Goal: Task Accomplishment & Management: Use online tool/utility

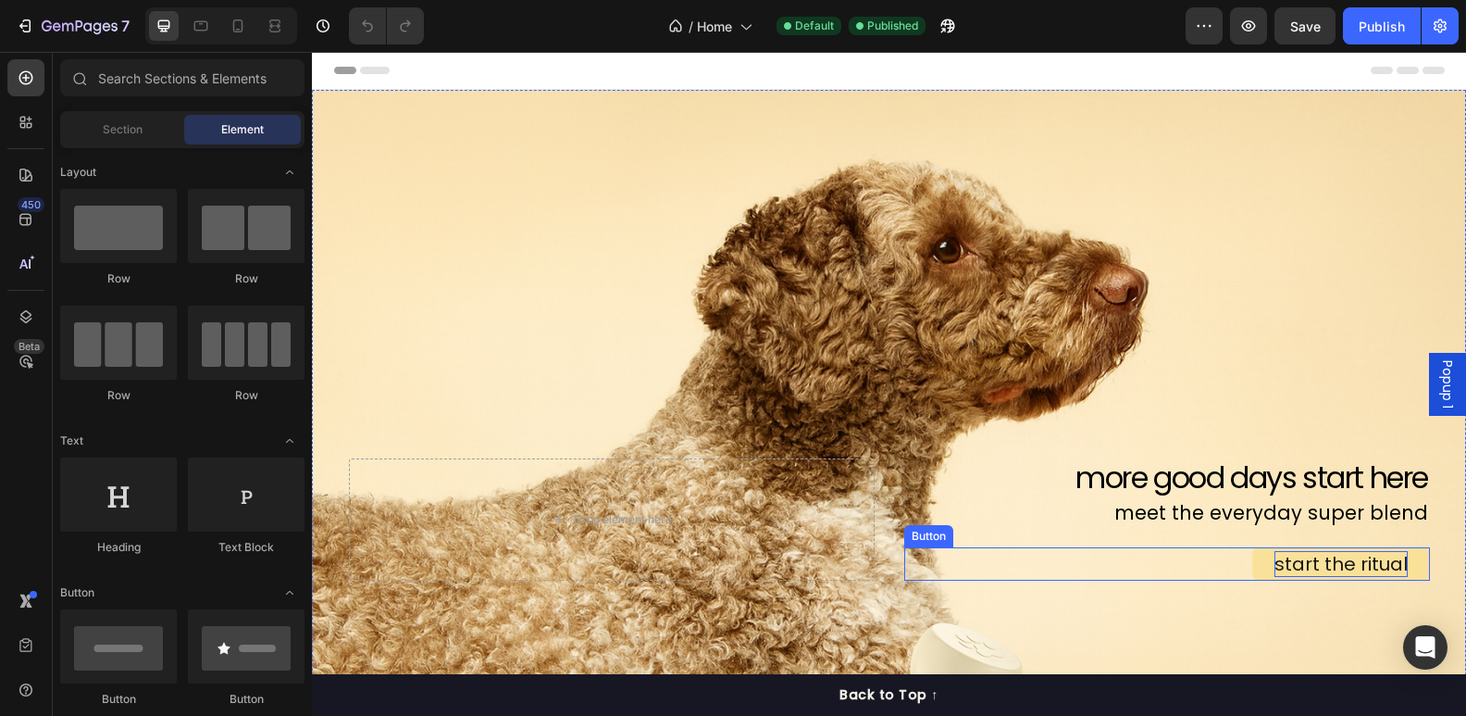
click at [1303, 569] on p "start the ritual" at bounding box center [1341, 564] width 133 height 26
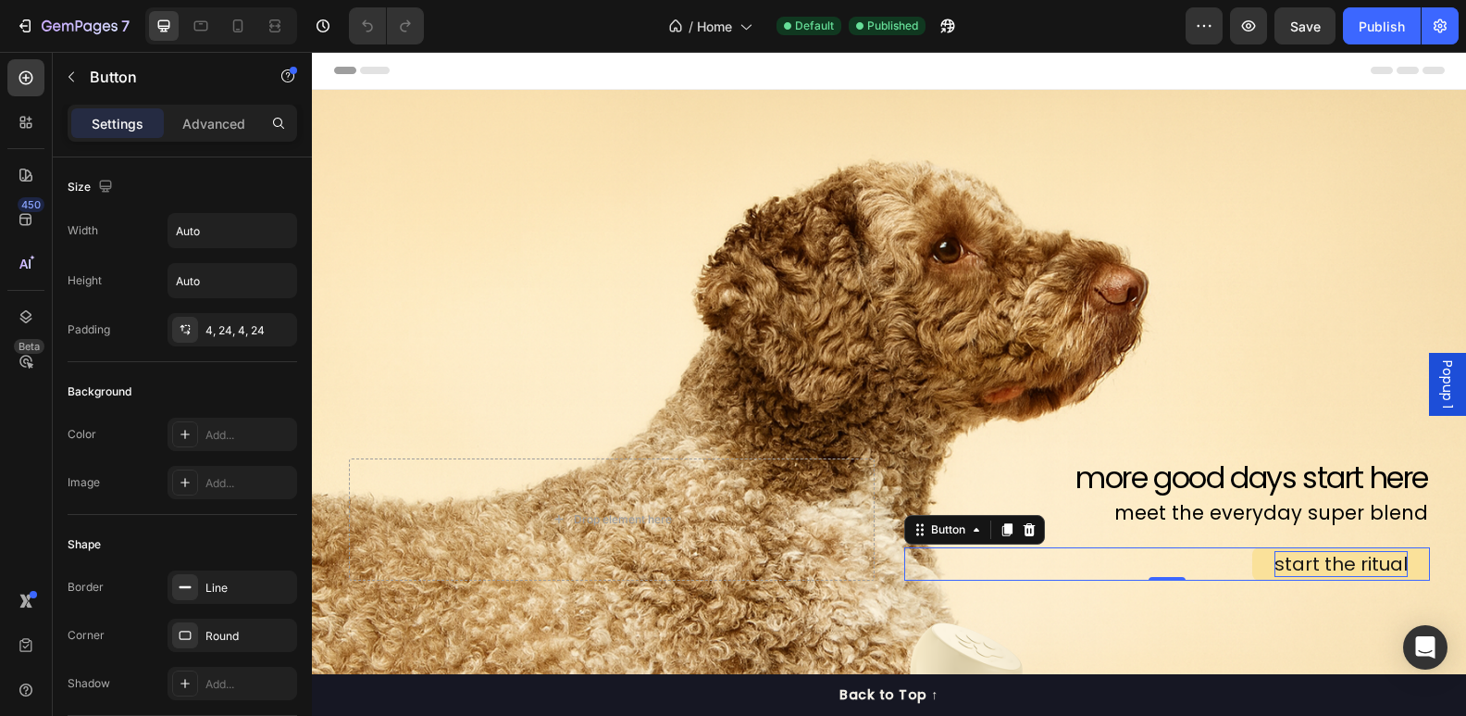
click at [1349, 559] on p "start the ritual" at bounding box center [1341, 564] width 133 height 26
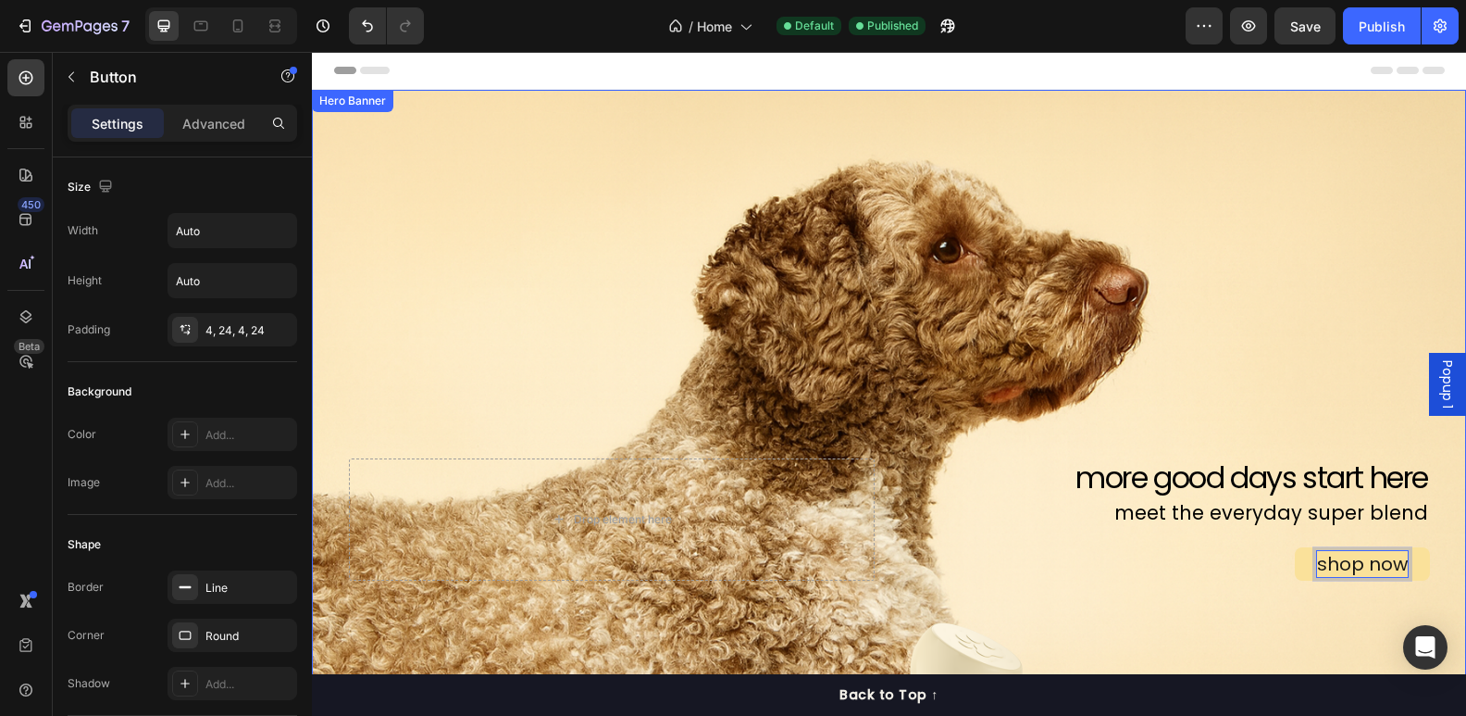
click at [1250, 385] on div "Background Image" at bounding box center [889, 519] width 1154 height 858
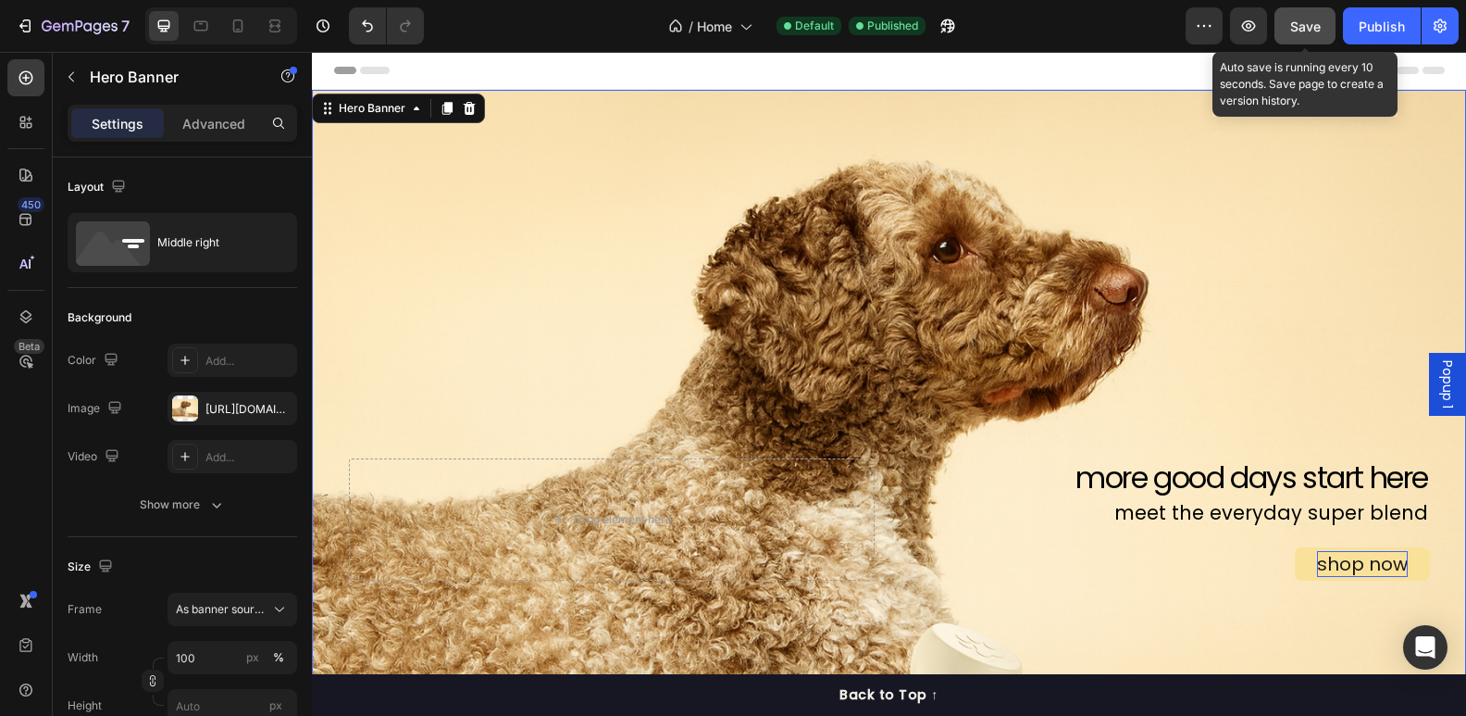
click at [1321, 26] on button "Save" at bounding box center [1305, 25] width 61 height 37
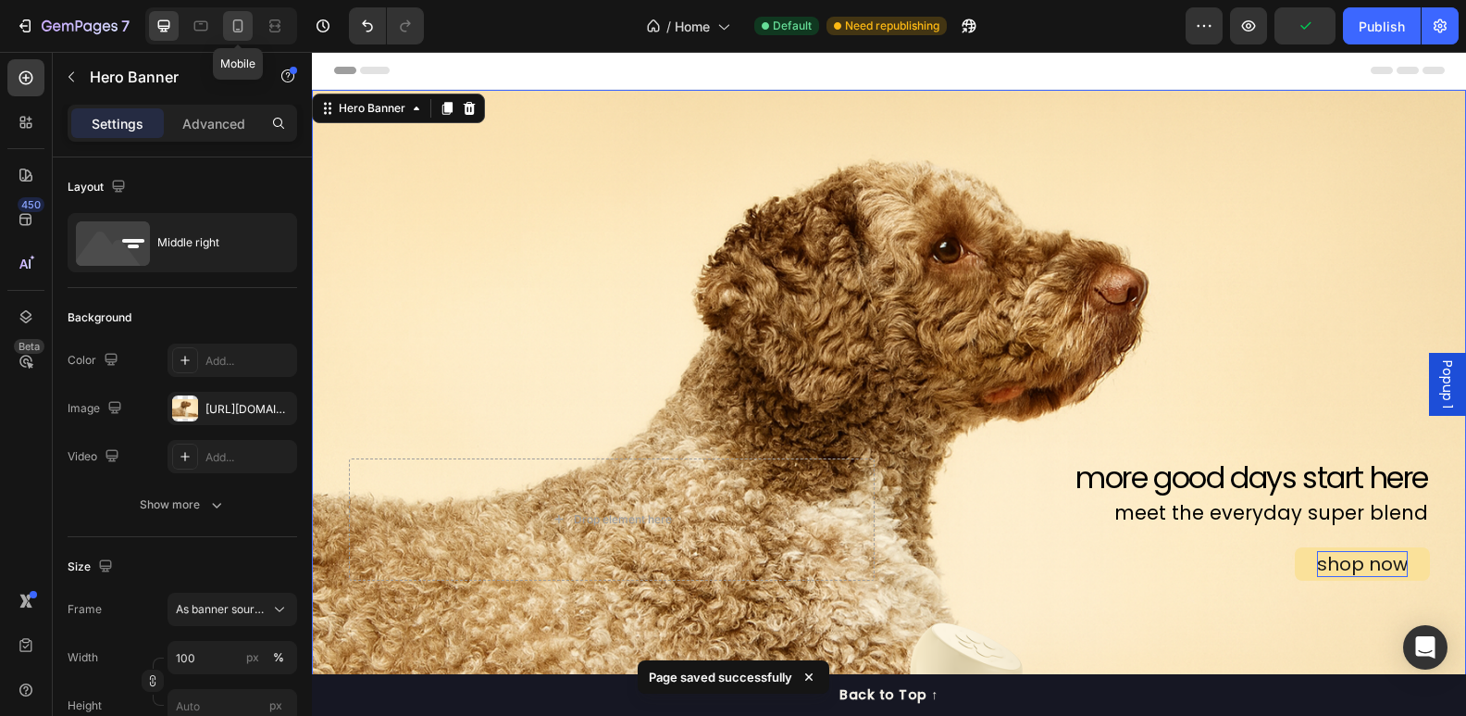
click at [242, 15] on div at bounding box center [238, 26] width 30 height 30
type input "50 vh"
type input "100%"
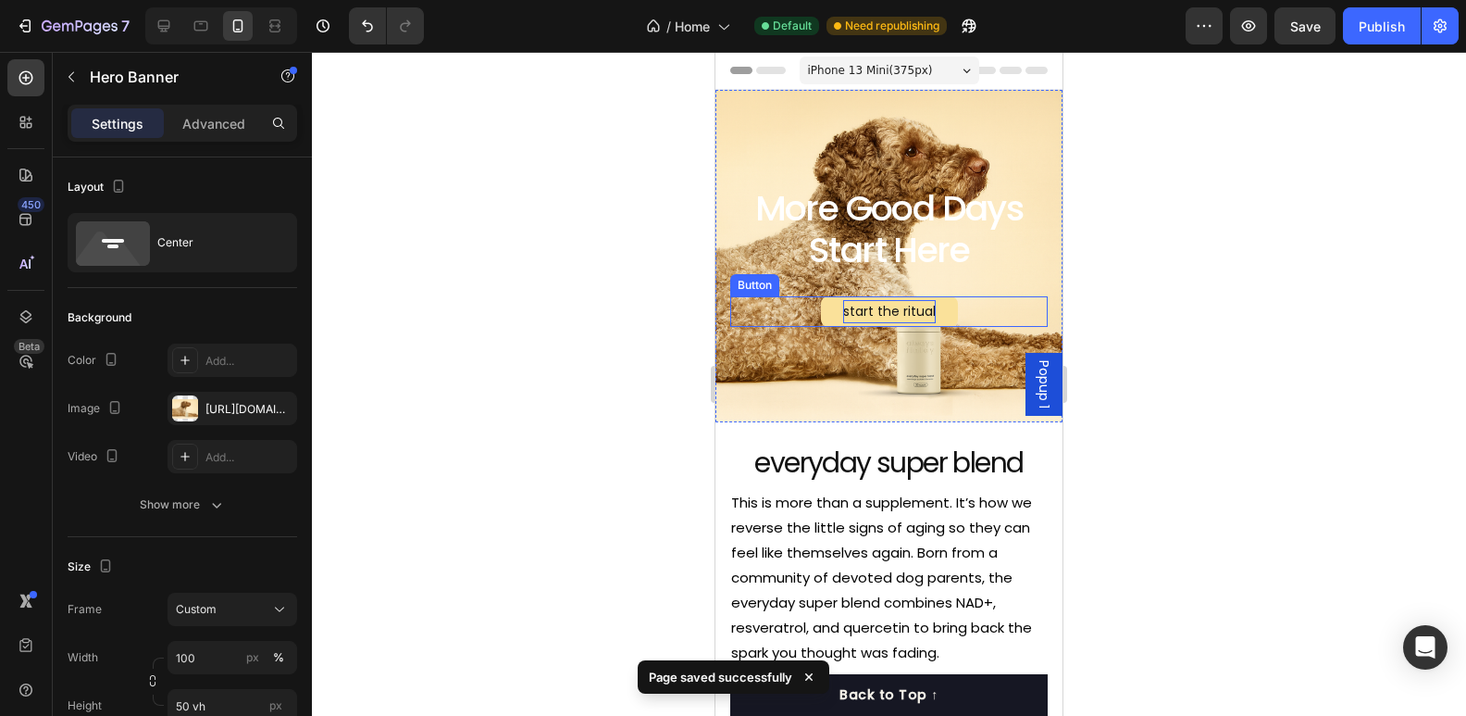
click at [898, 306] on p "start the ritual" at bounding box center [889, 311] width 93 height 23
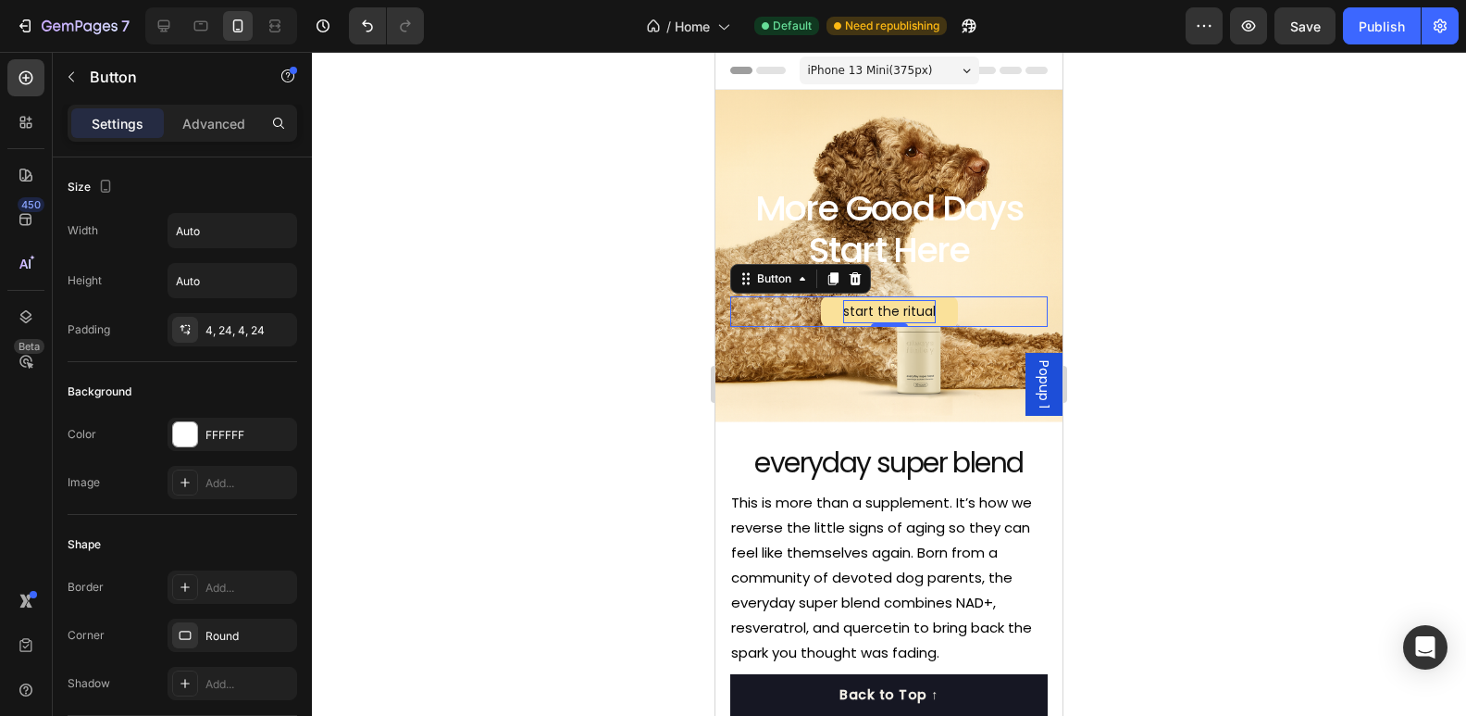
click at [910, 306] on p "start the ritual" at bounding box center [889, 311] width 93 height 23
click at [1279, 253] on div at bounding box center [889, 384] width 1154 height 664
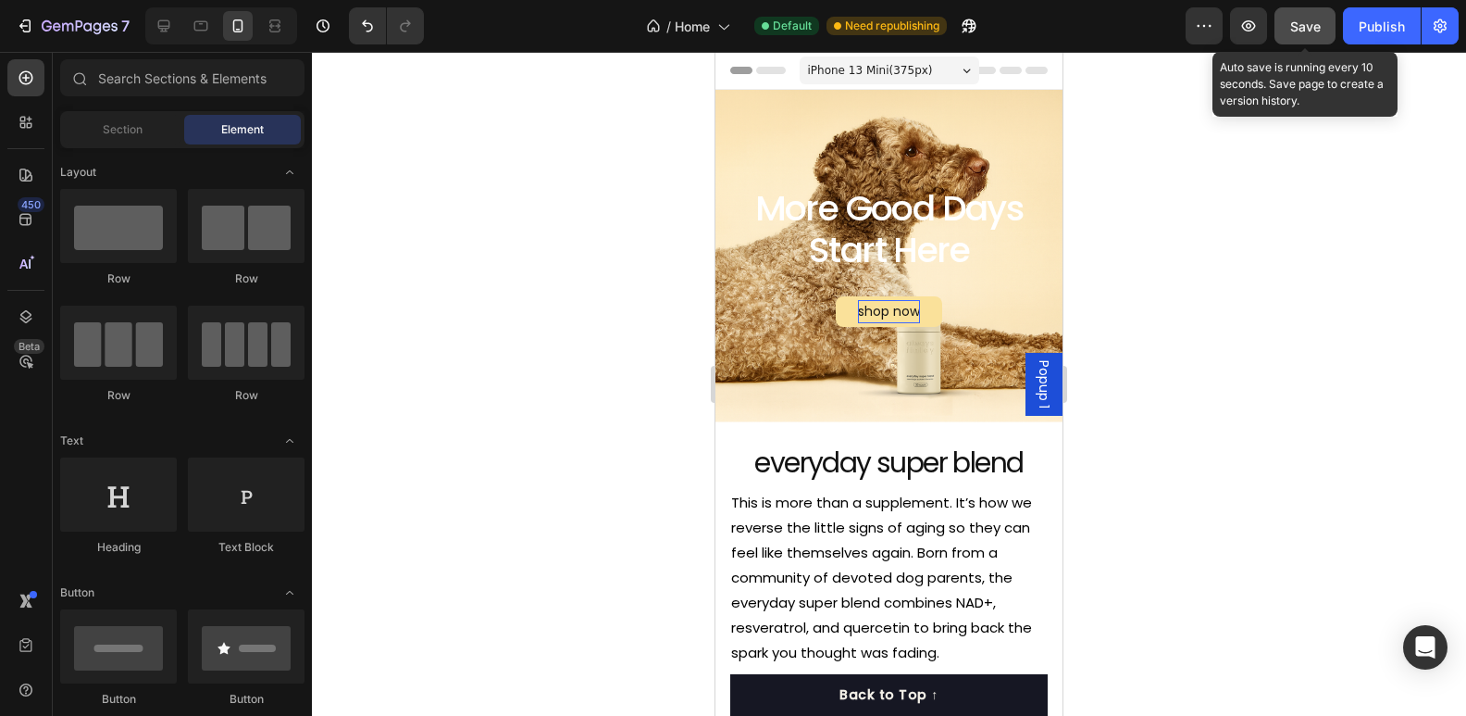
click at [1292, 29] on span "Save" at bounding box center [1306, 27] width 31 height 16
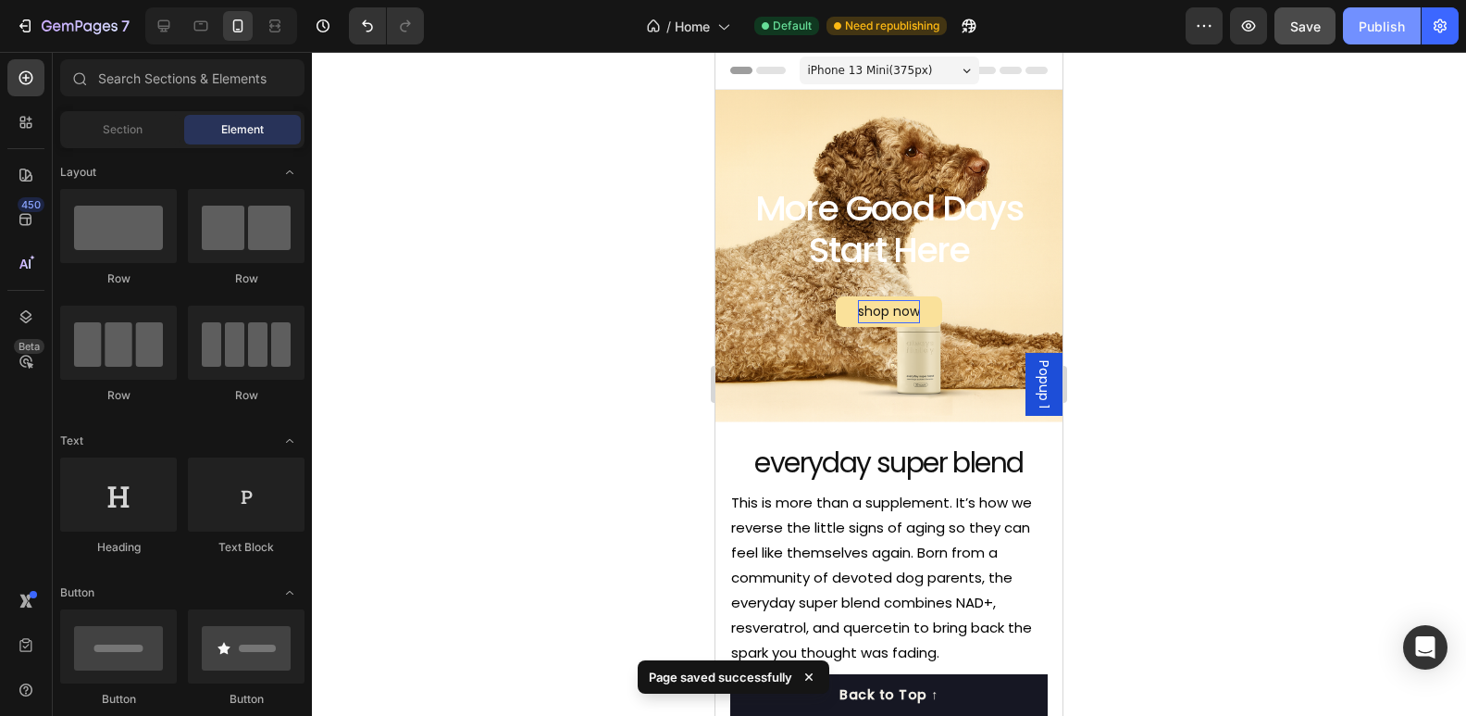
click at [1379, 31] on div "Publish" at bounding box center [1382, 26] width 46 height 19
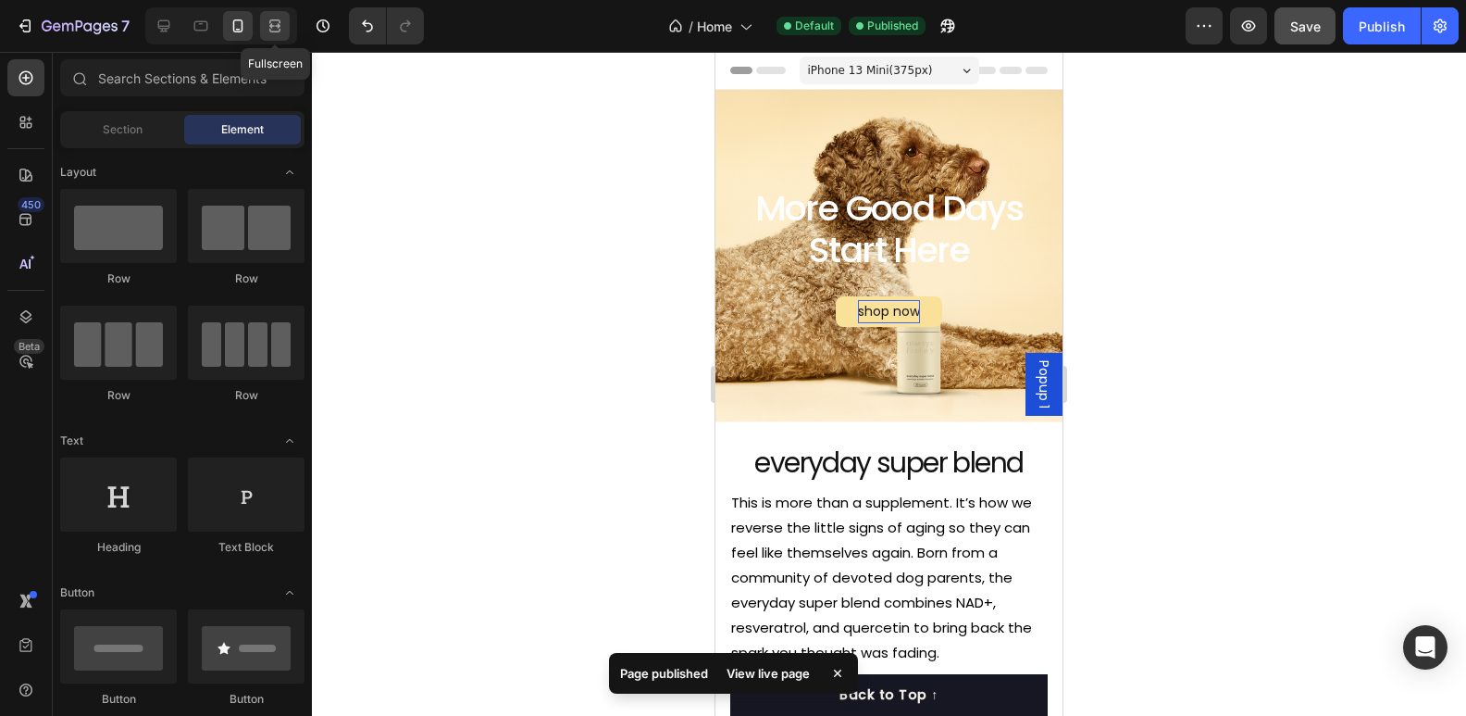
click at [277, 28] on icon at bounding box center [275, 26] width 19 height 19
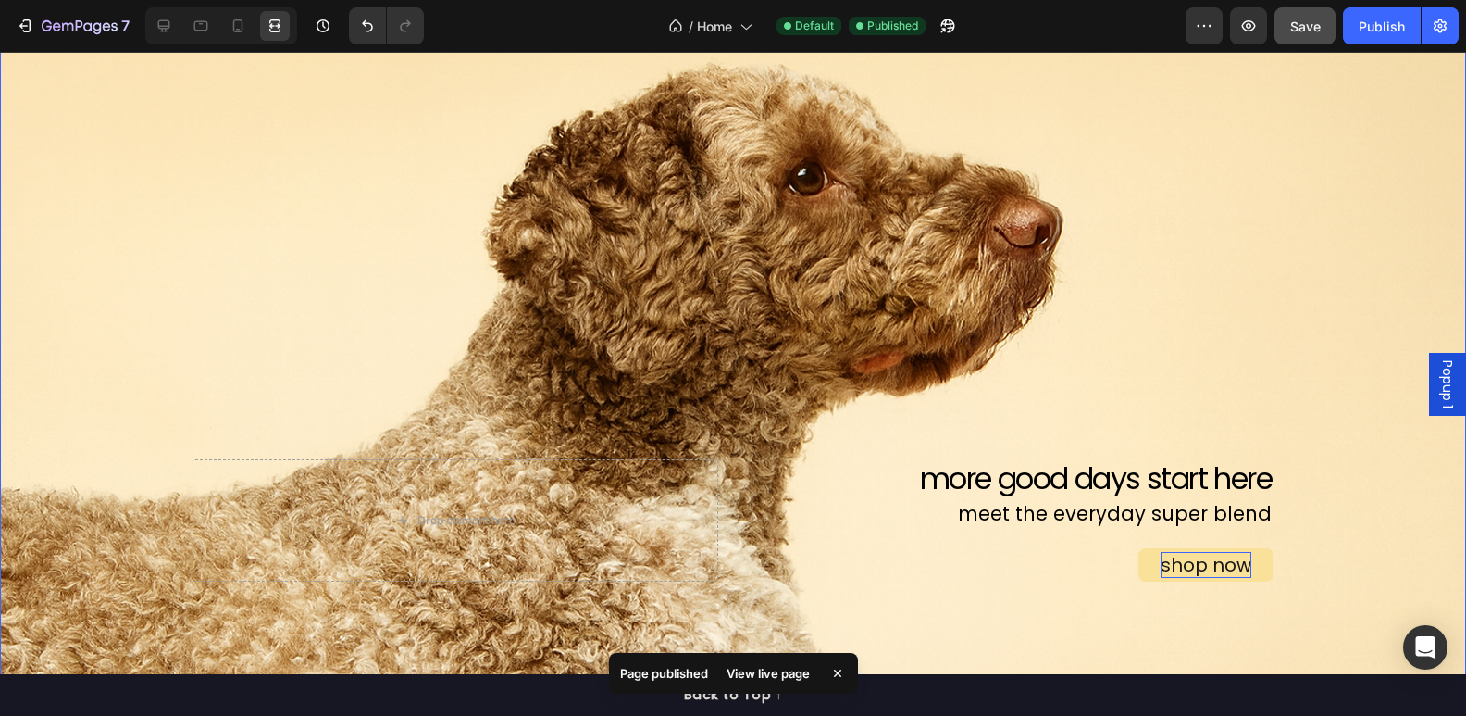
scroll to position [137, 0]
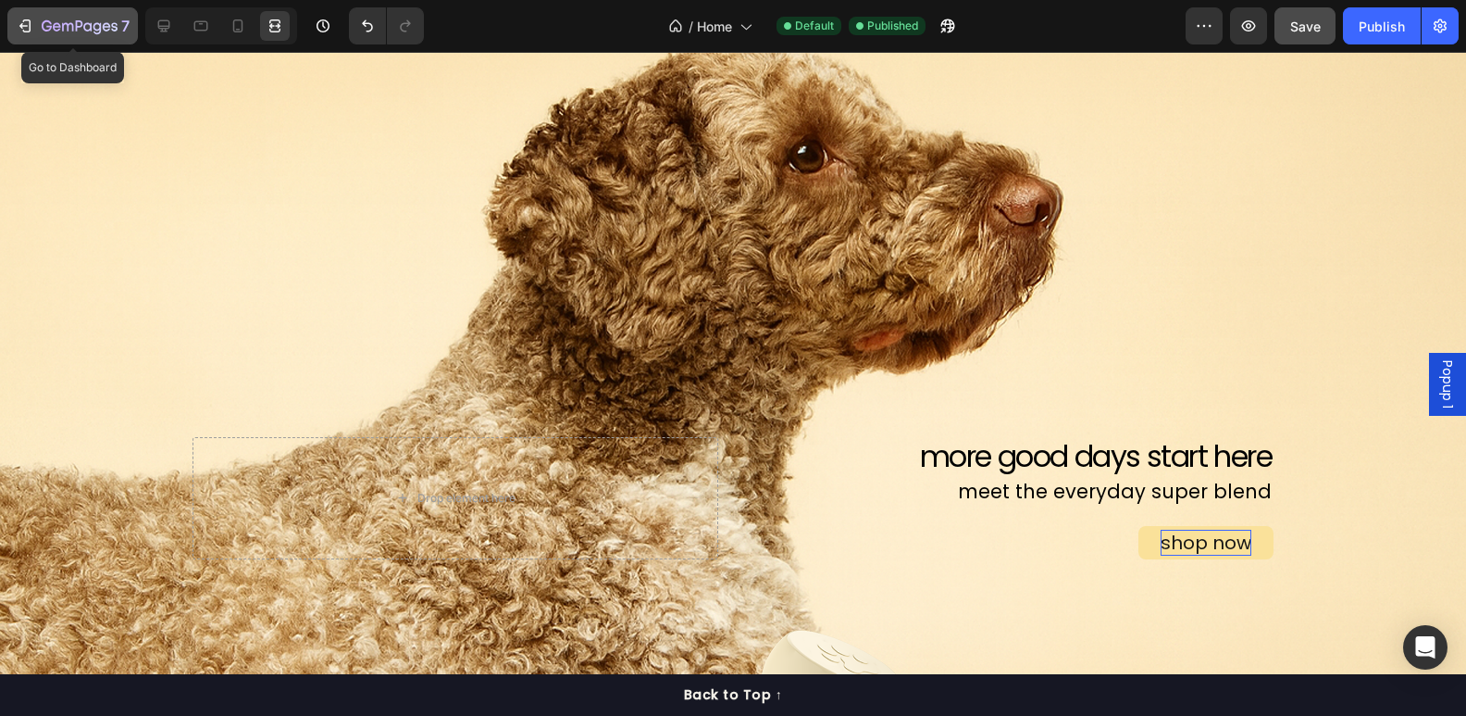
click at [91, 16] on div "7" at bounding box center [86, 26] width 88 height 22
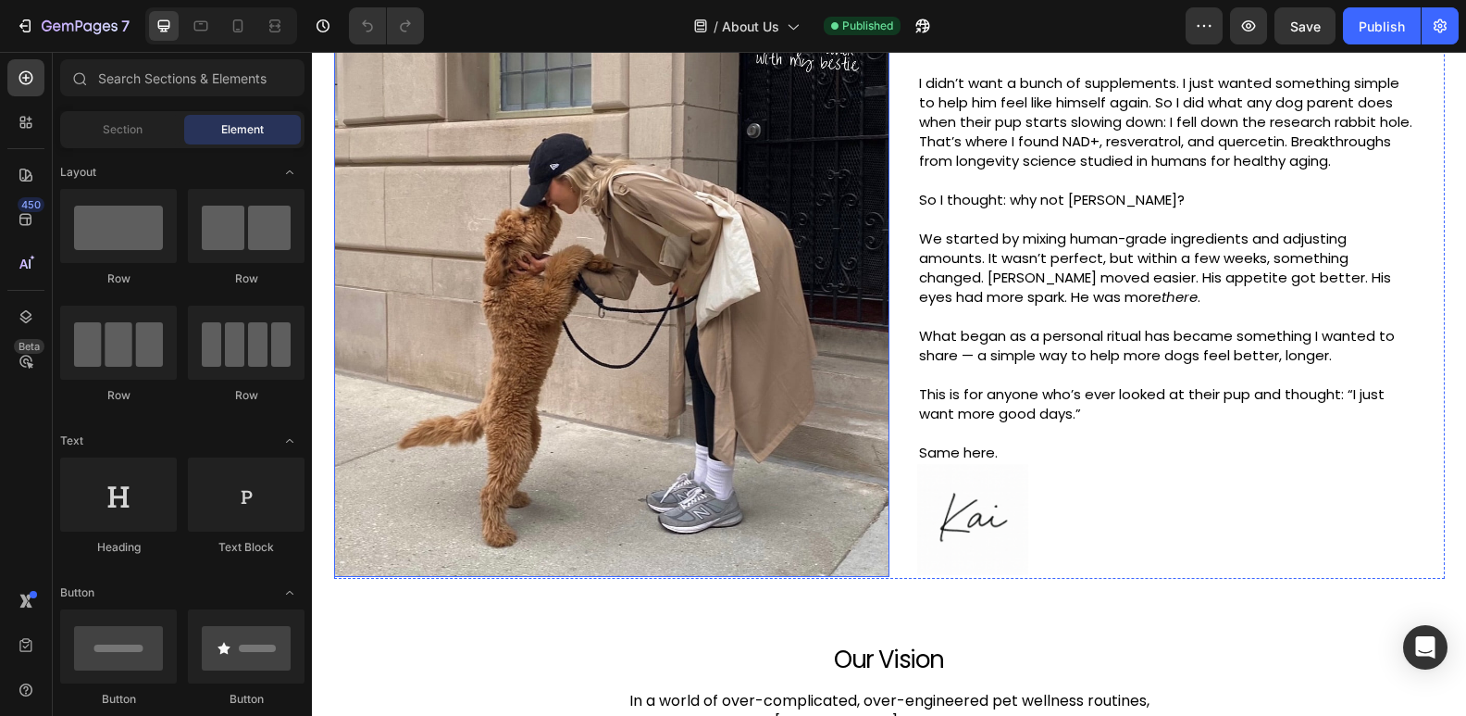
scroll to position [998, 0]
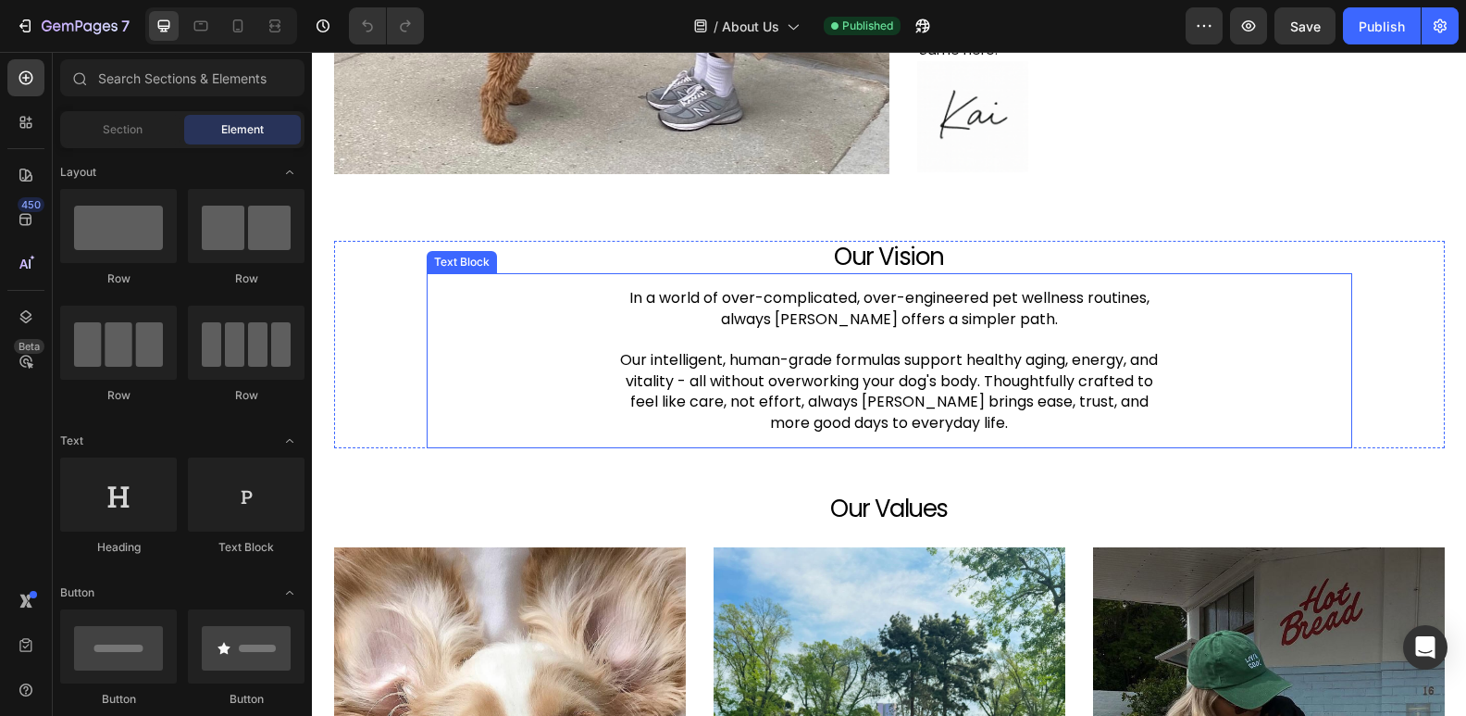
click at [633, 354] on p "Our intelligent, human-grade formulas support healthy aging, energy, and vitali…" at bounding box center [889, 391] width 555 height 83
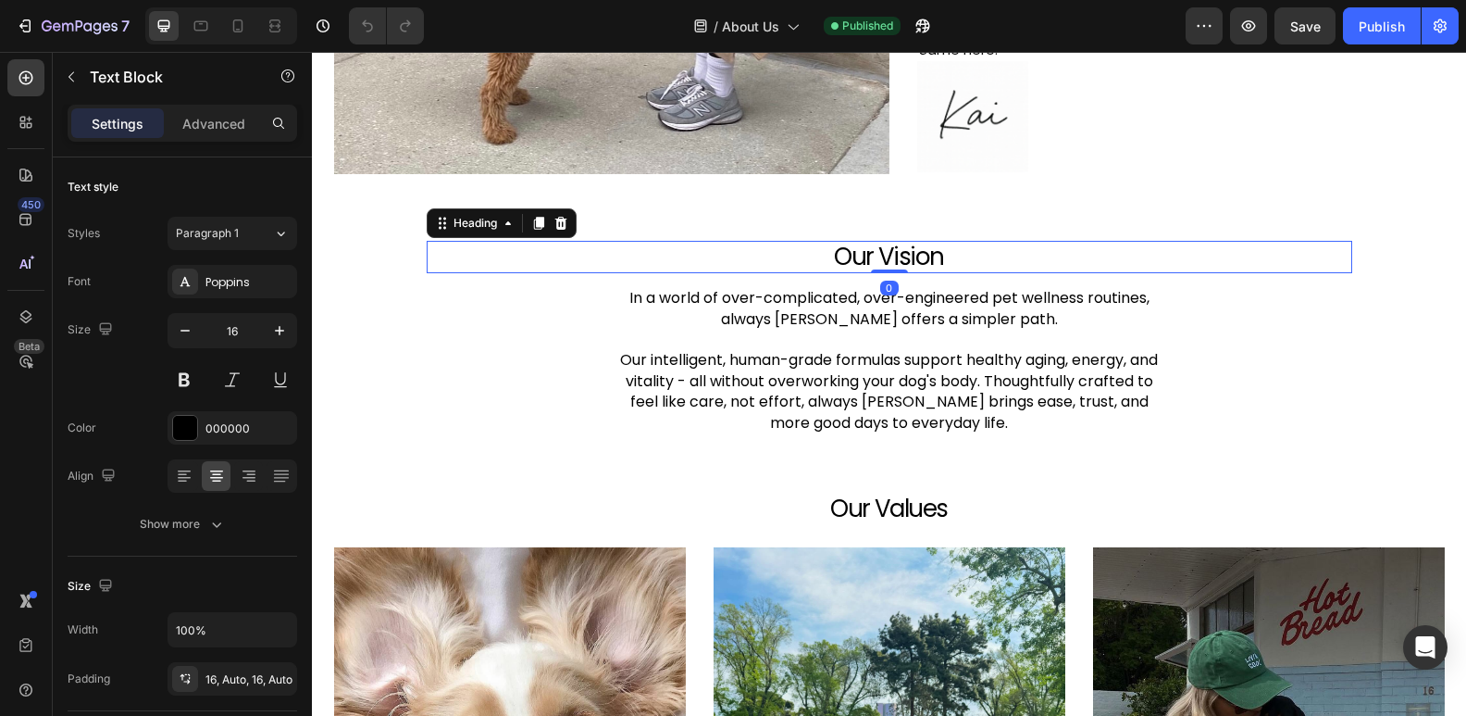
click at [797, 241] on h2 "Our Vision" at bounding box center [890, 257] width 926 height 32
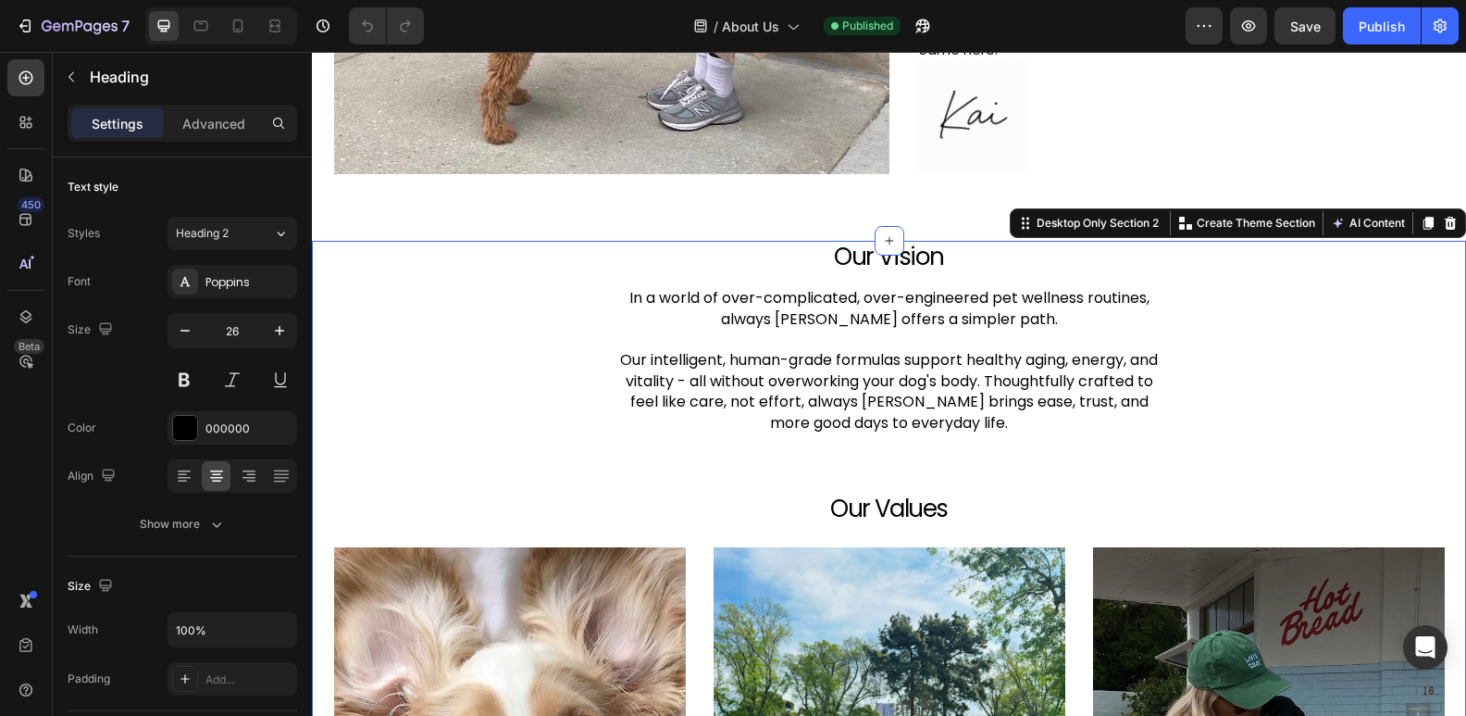
click at [326, 273] on div "Our Vision Heading In a world of over-complicated, over-engineered pet wellness…" at bounding box center [889, 715] width 1127 height 948
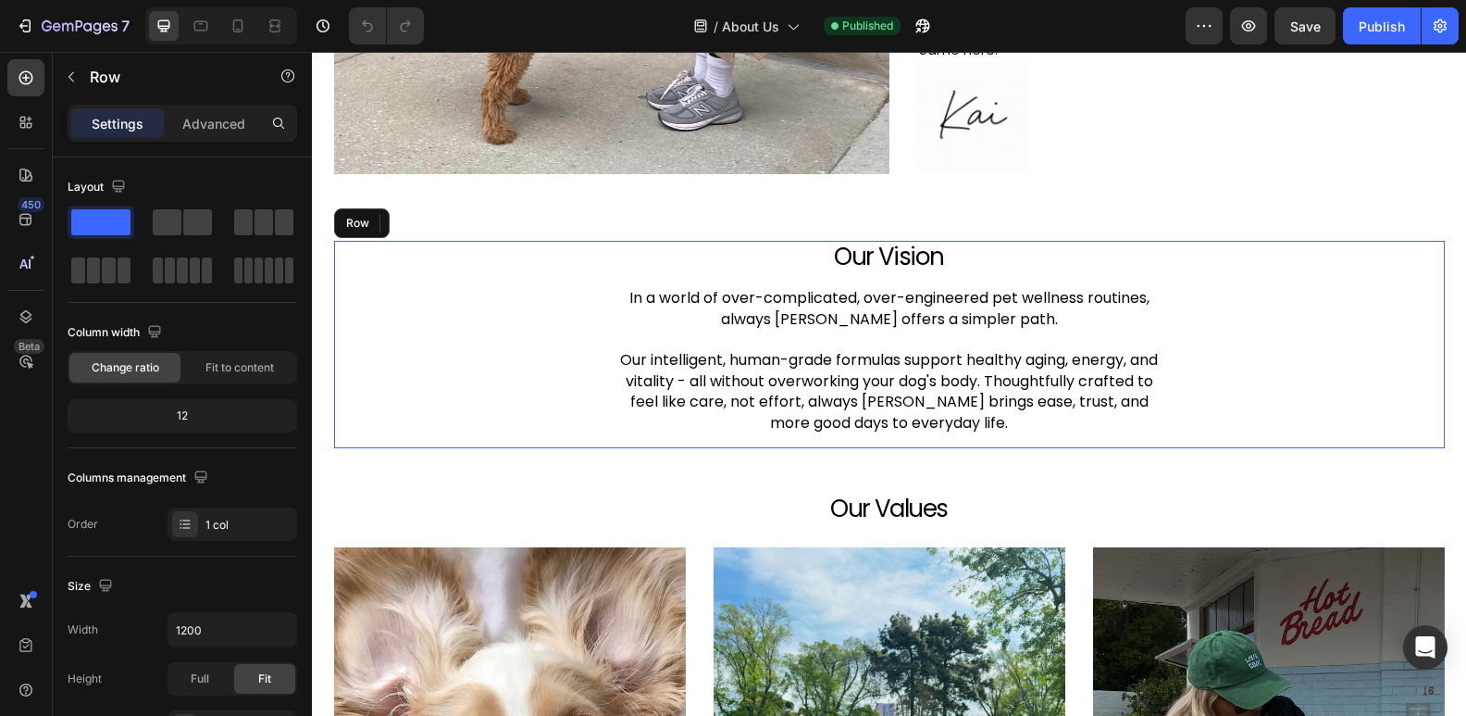
click at [343, 338] on div "Our Vision Heading In a world of over-complicated, over-engineered pet wellness…" at bounding box center [889, 344] width 1111 height 207
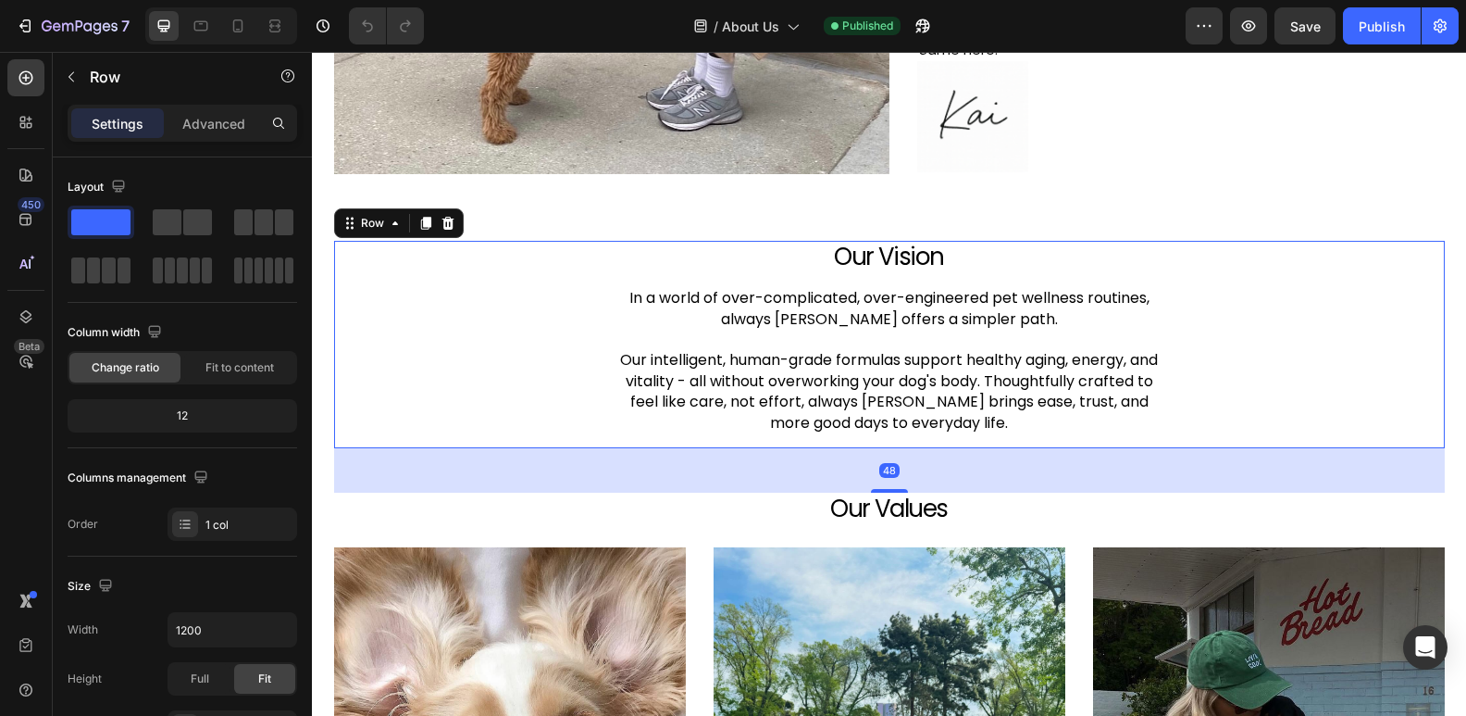
click at [381, 310] on div "Our Vision Heading In a world of over-complicated, over-engineered pet wellness…" at bounding box center [889, 344] width 1111 height 207
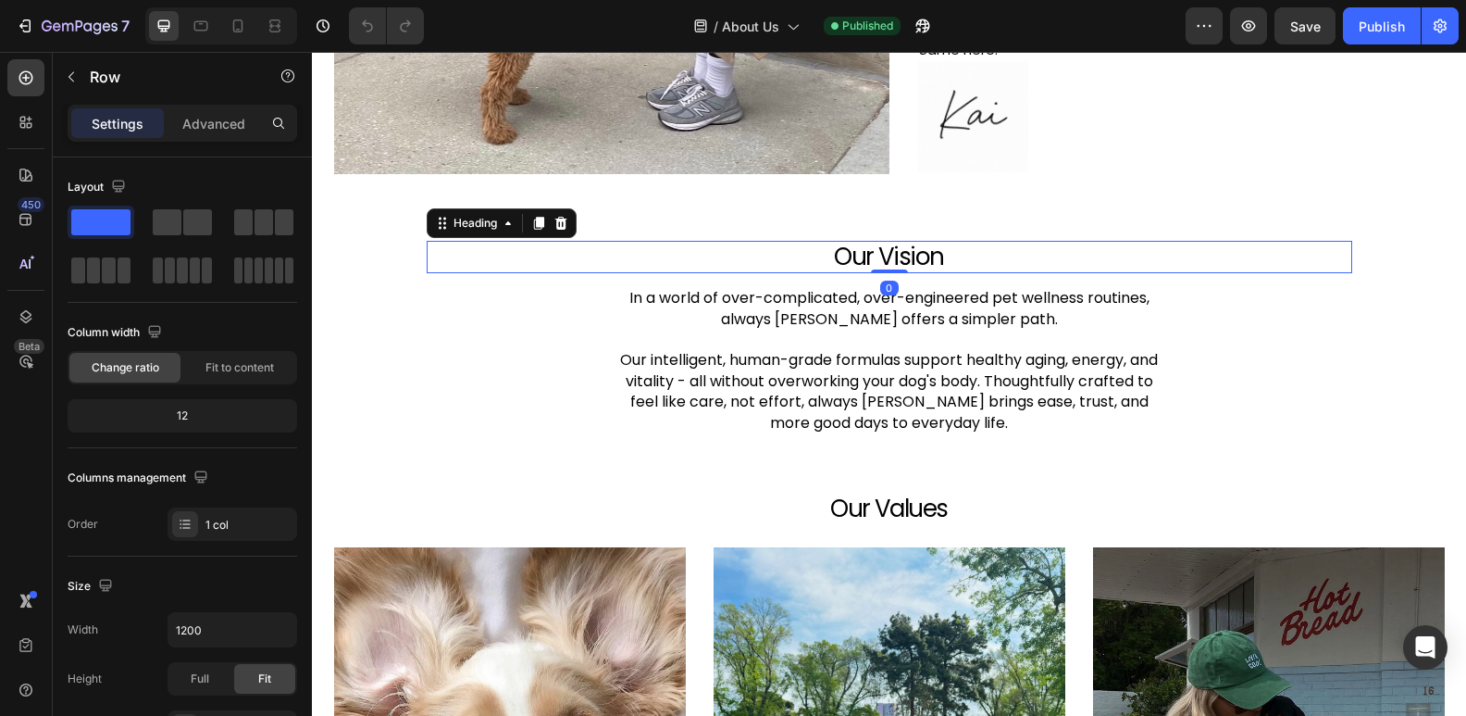
click at [608, 252] on h2 "Our Vision" at bounding box center [890, 257] width 926 height 32
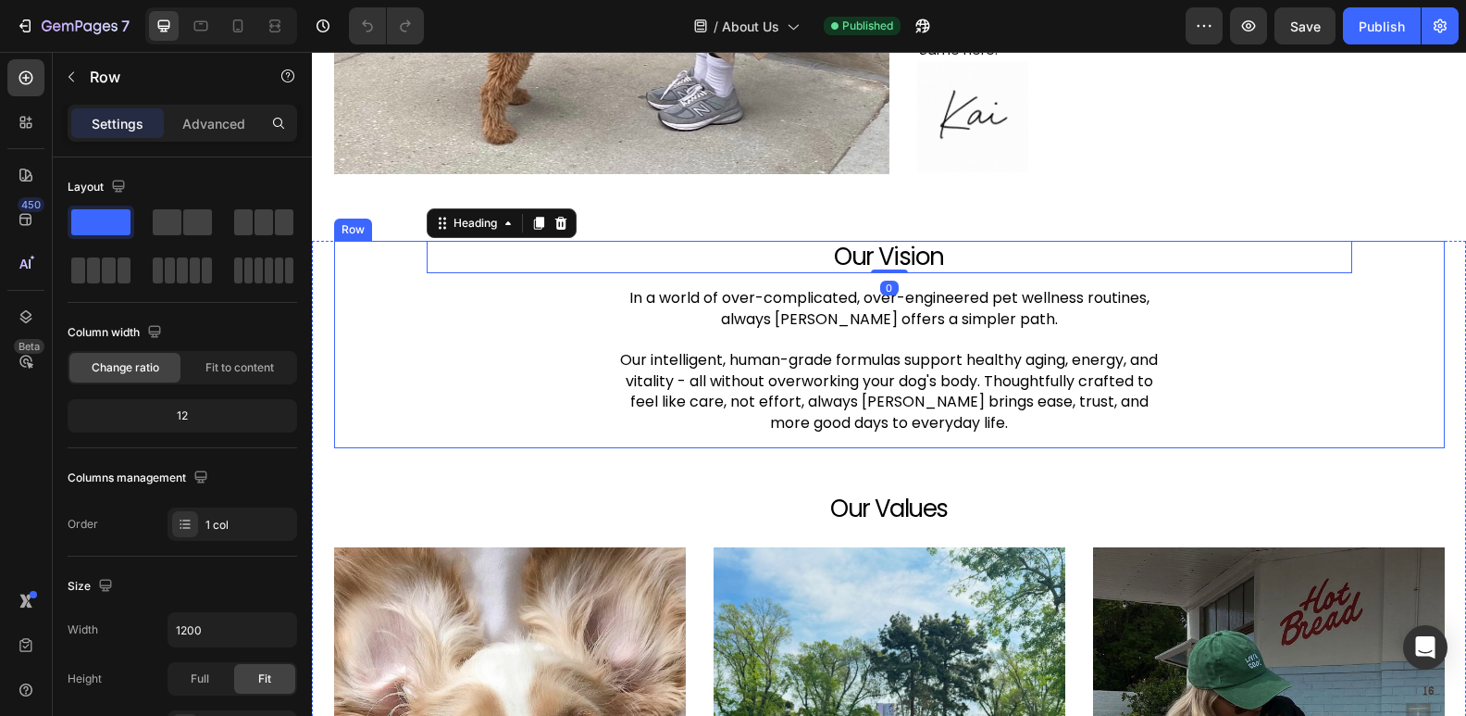
click at [389, 330] on div "Our Vision Heading 0 In a world of over-complicated, over-engineered pet wellne…" at bounding box center [889, 344] width 1111 height 207
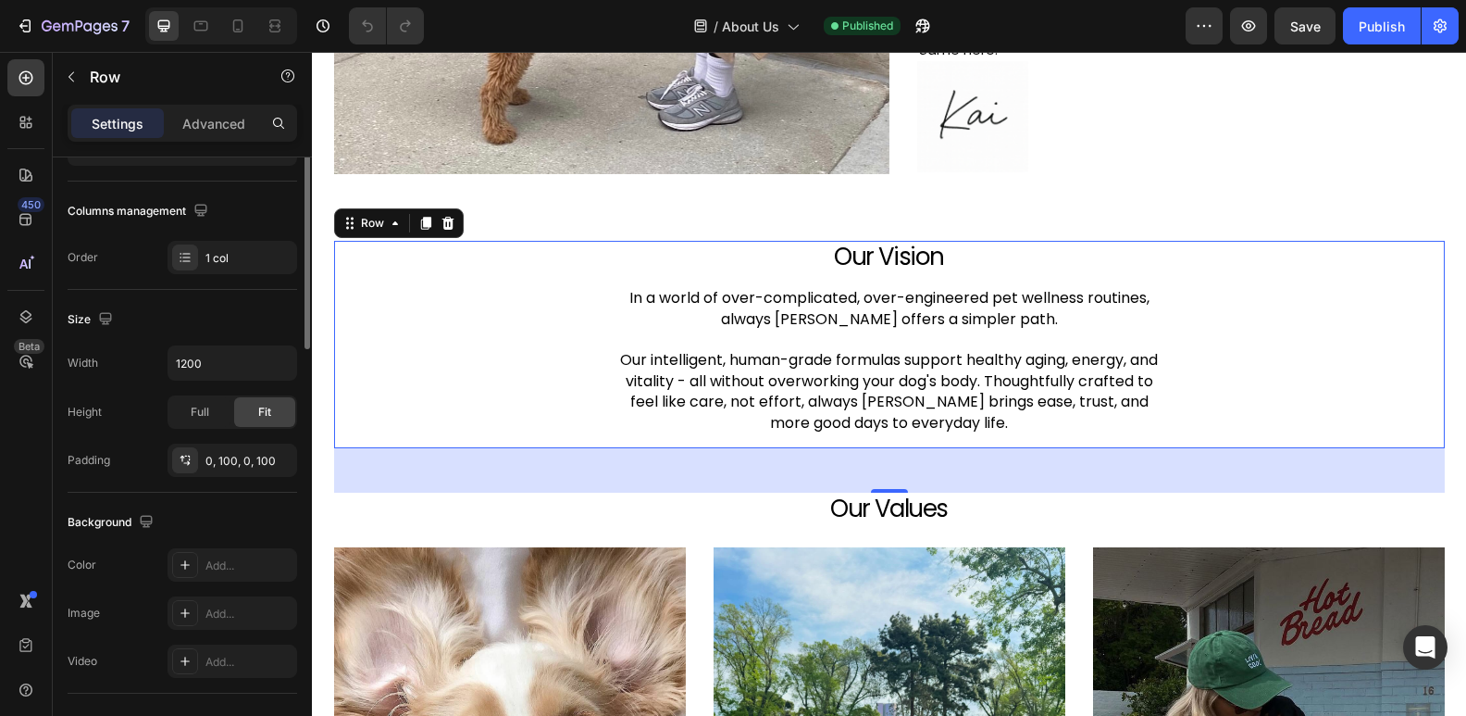
scroll to position [465, 0]
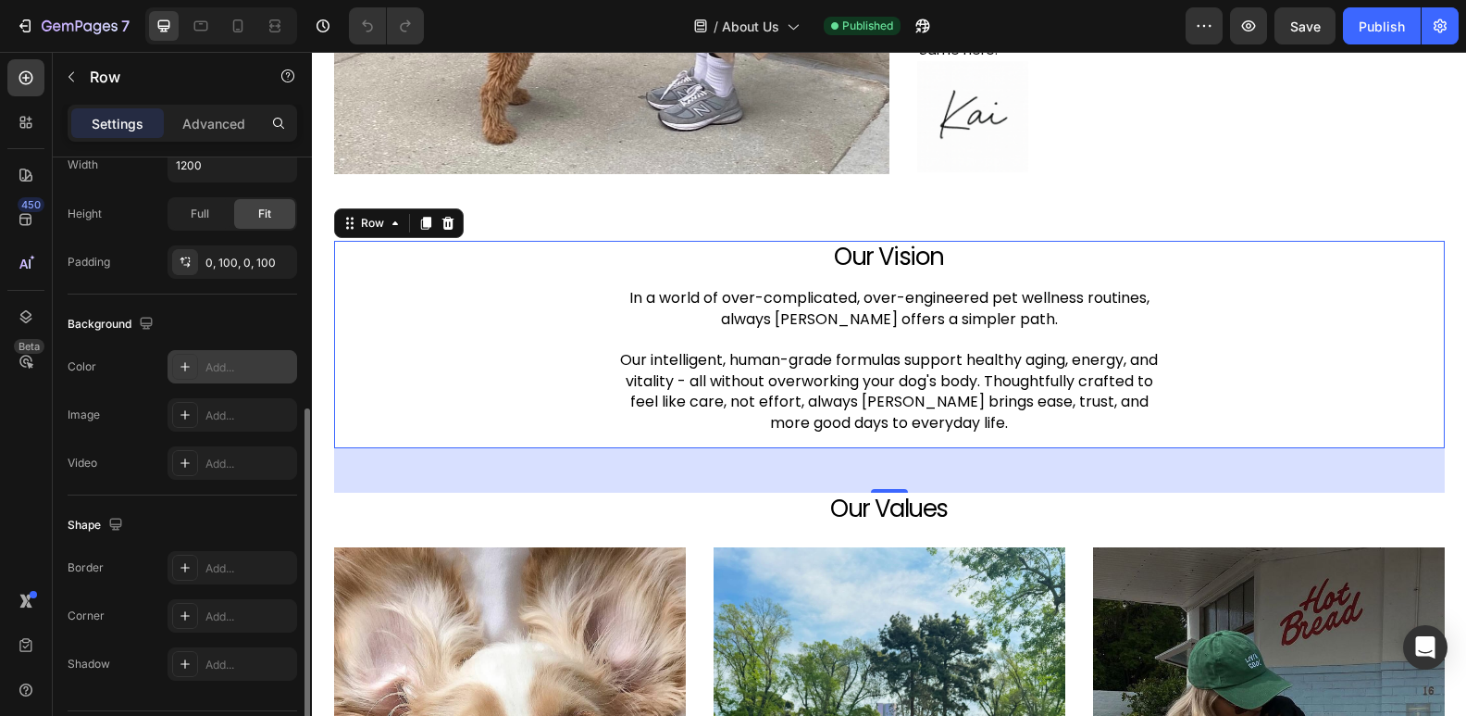
click at [189, 376] on div at bounding box center [185, 367] width 26 height 26
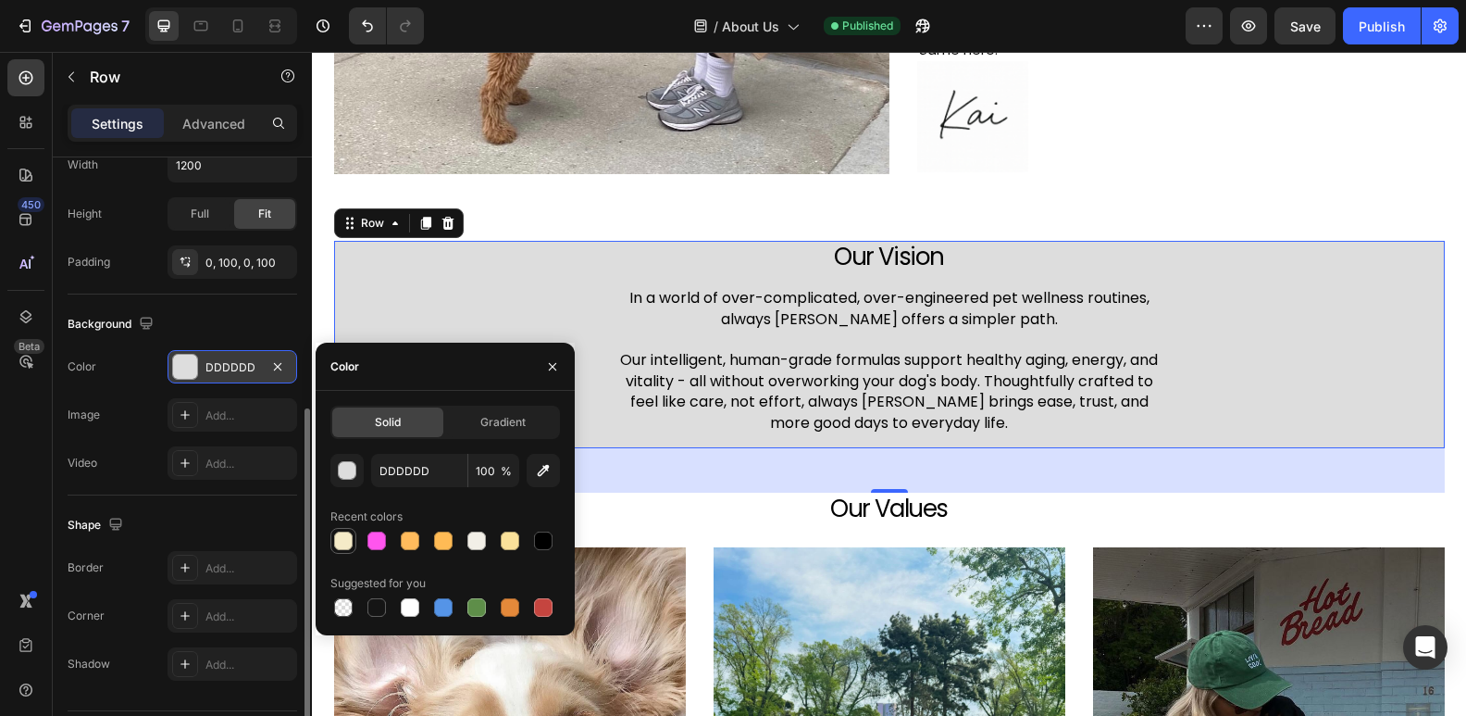
click at [350, 538] on div at bounding box center [343, 540] width 19 height 19
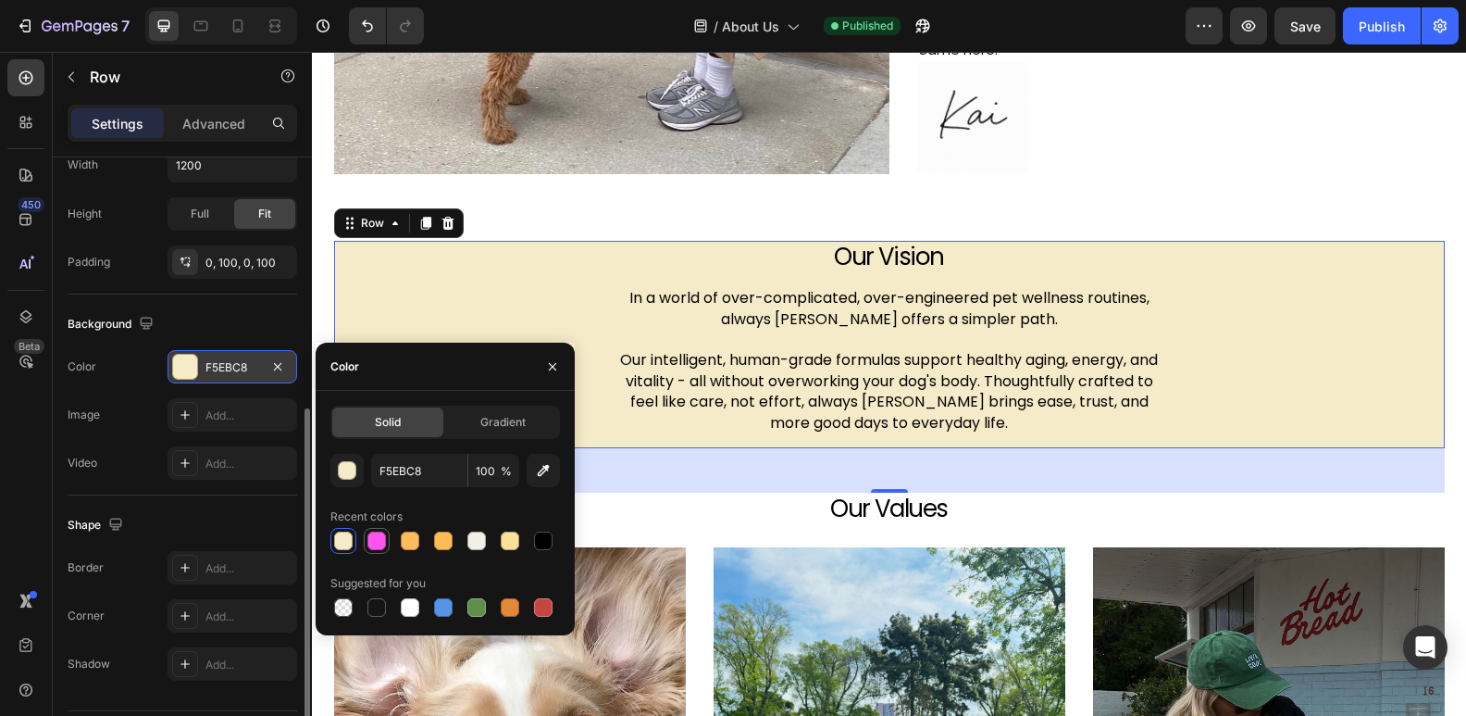
click at [383, 546] on div at bounding box center [377, 540] width 19 height 19
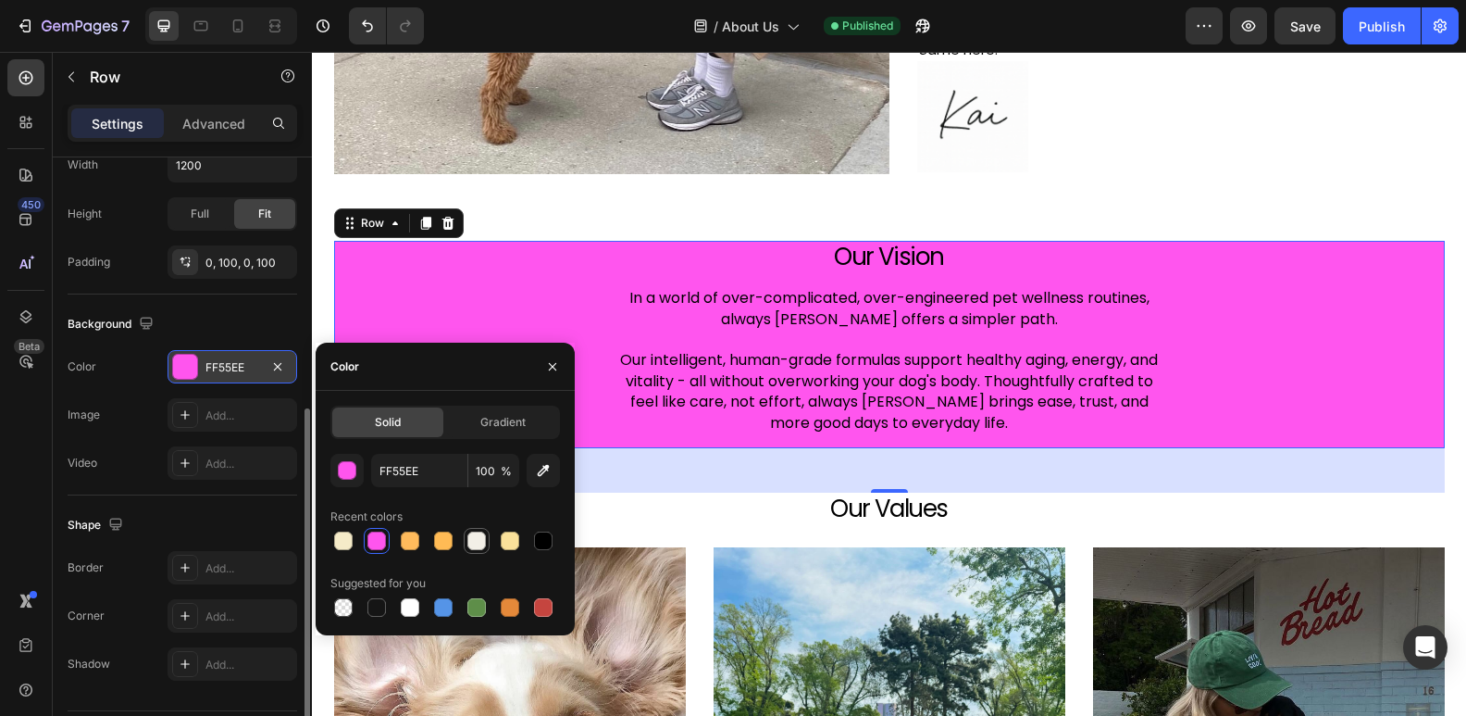
click at [472, 542] on div at bounding box center [477, 540] width 19 height 19
type input "F2EFE7"
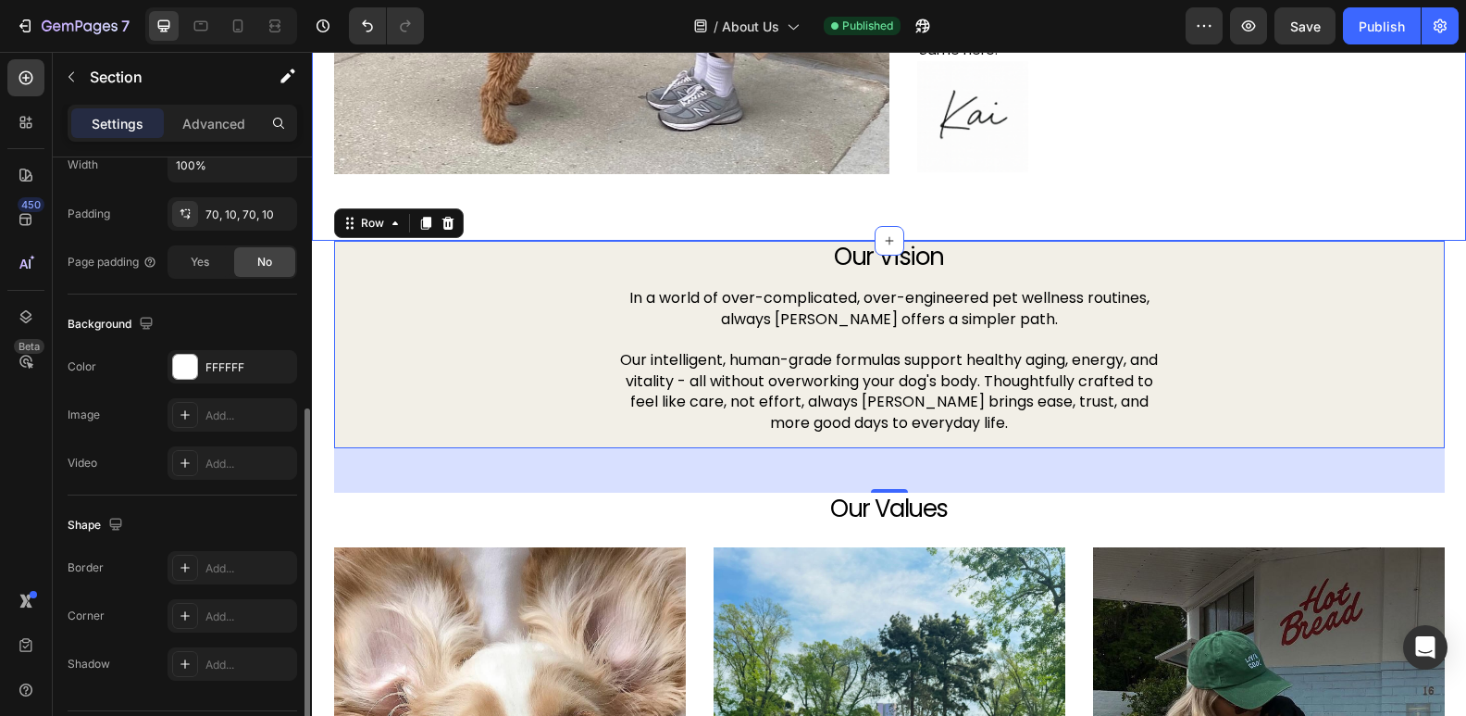
scroll to position [0, 0]
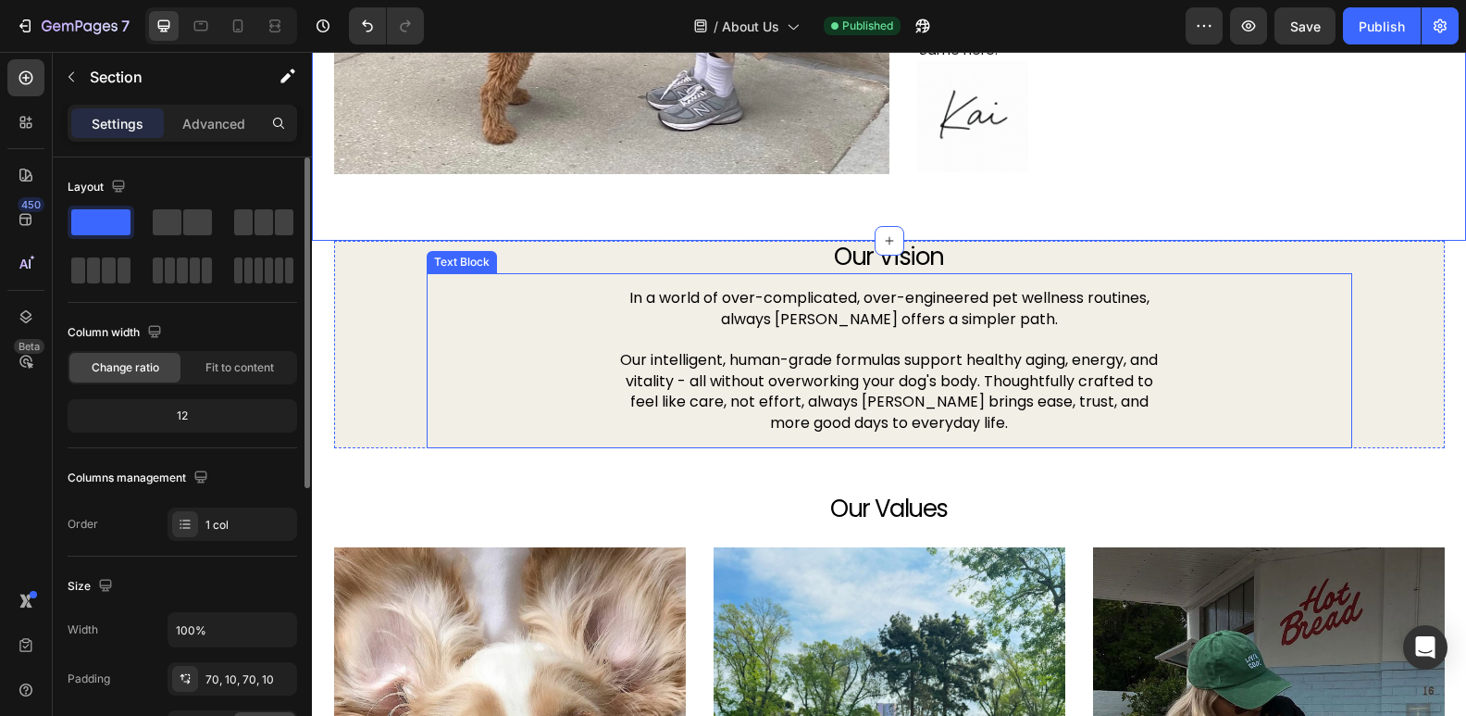
click at [498, 304] on div "In a world of over-complicated, over-engineered pet wellness routines, always f…" at bounding box center [890, 360] width 926 height 175
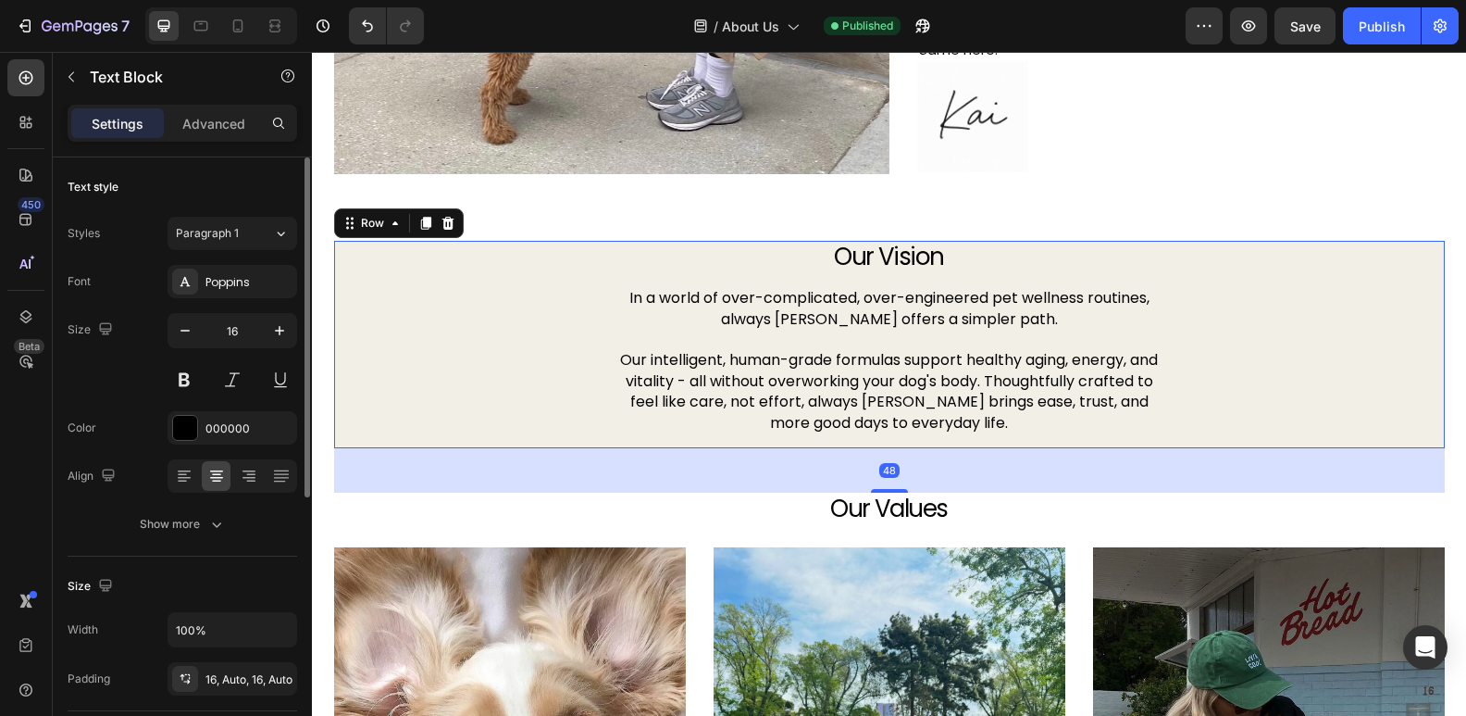
click at [368, 273] on div "Our Vision Heading In a world of over-complicated, over-engineered pet wellness…" at bounding box center [889, 344] width 1111 height 207
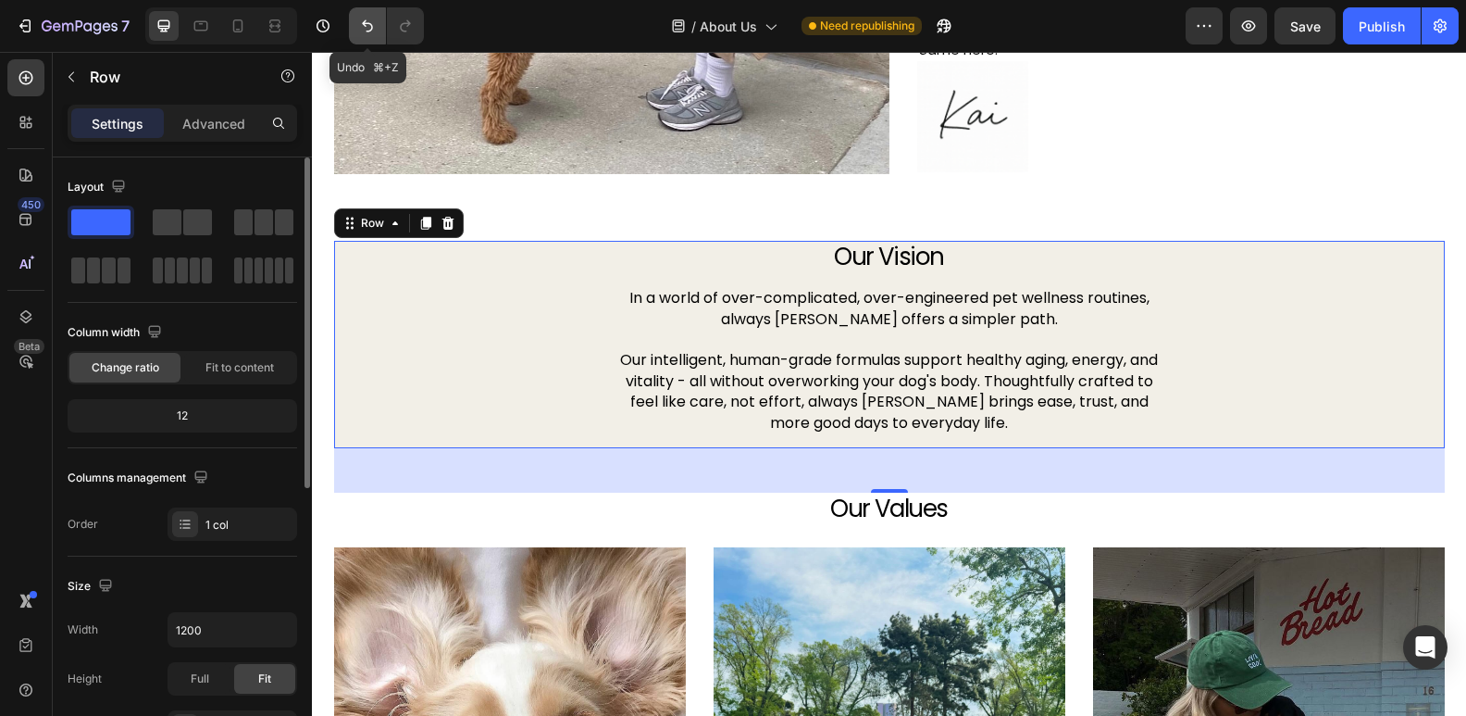
click at [359, 26] on icon "Undo/Redo" at bounding box center [367, 26] width 19 height 19
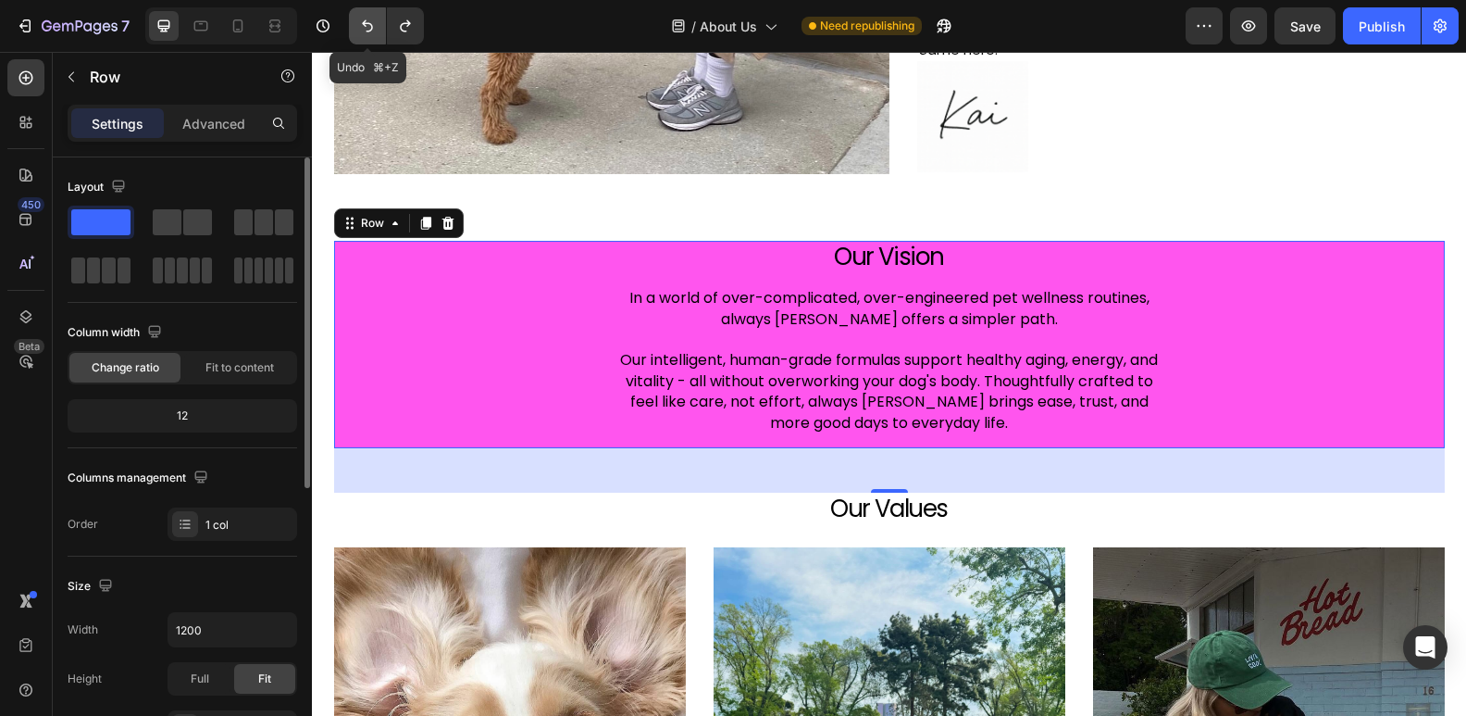
click at [359, 26] on icon "Undo/Redo" at bounding box center [367, 26] width 19 height 19
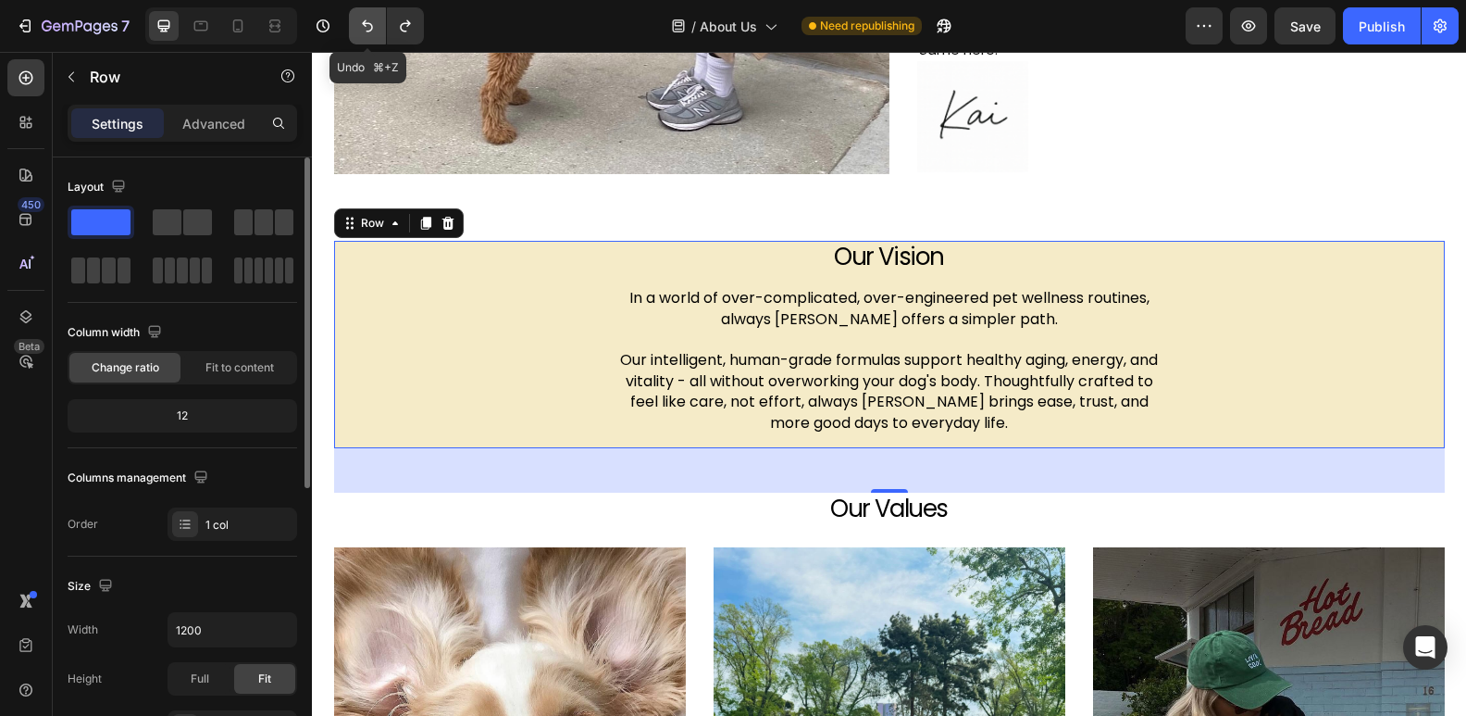
click at [359, 26] on icon "Undo/Redo" at bounding box center [367, 26] width 19 height 19
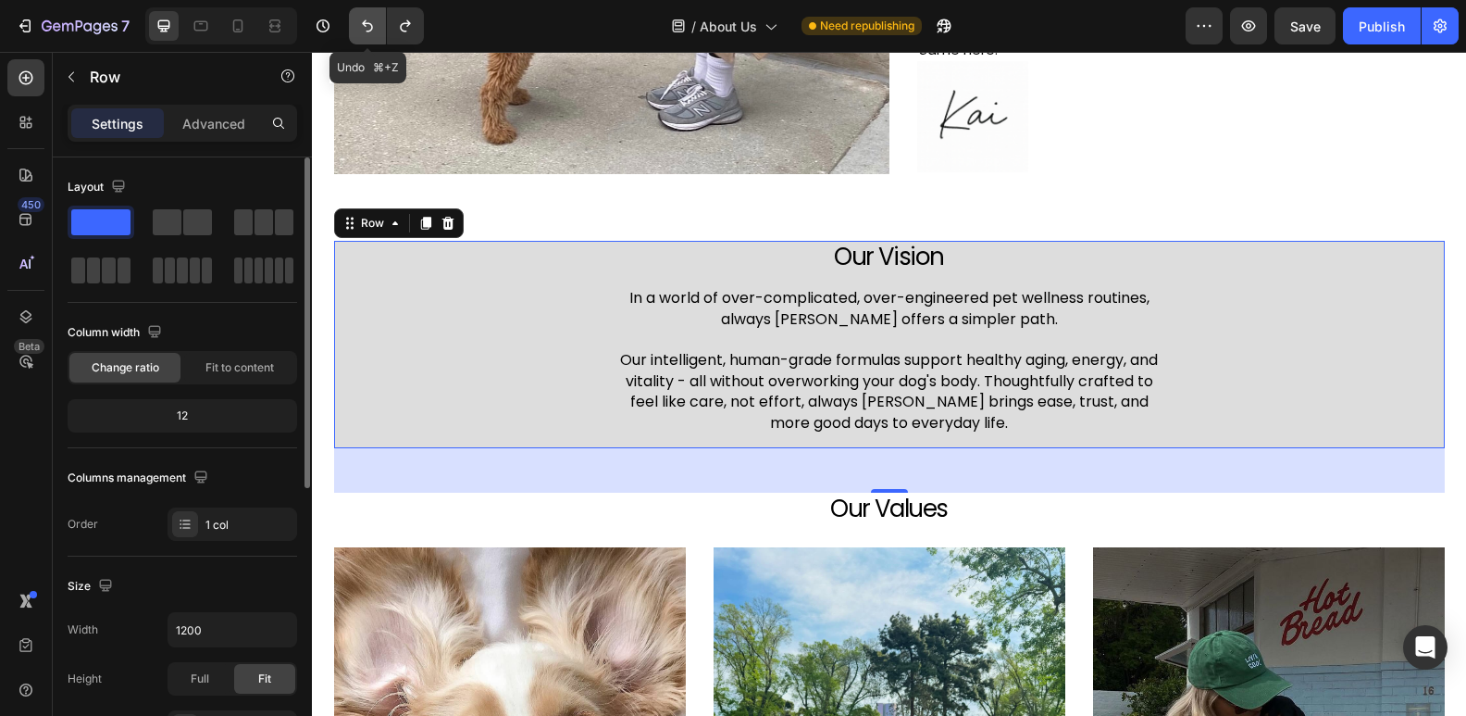
click at [359, 26] on icon "Undo/Redo" at bounding box center [367, 26] width 19 height 19
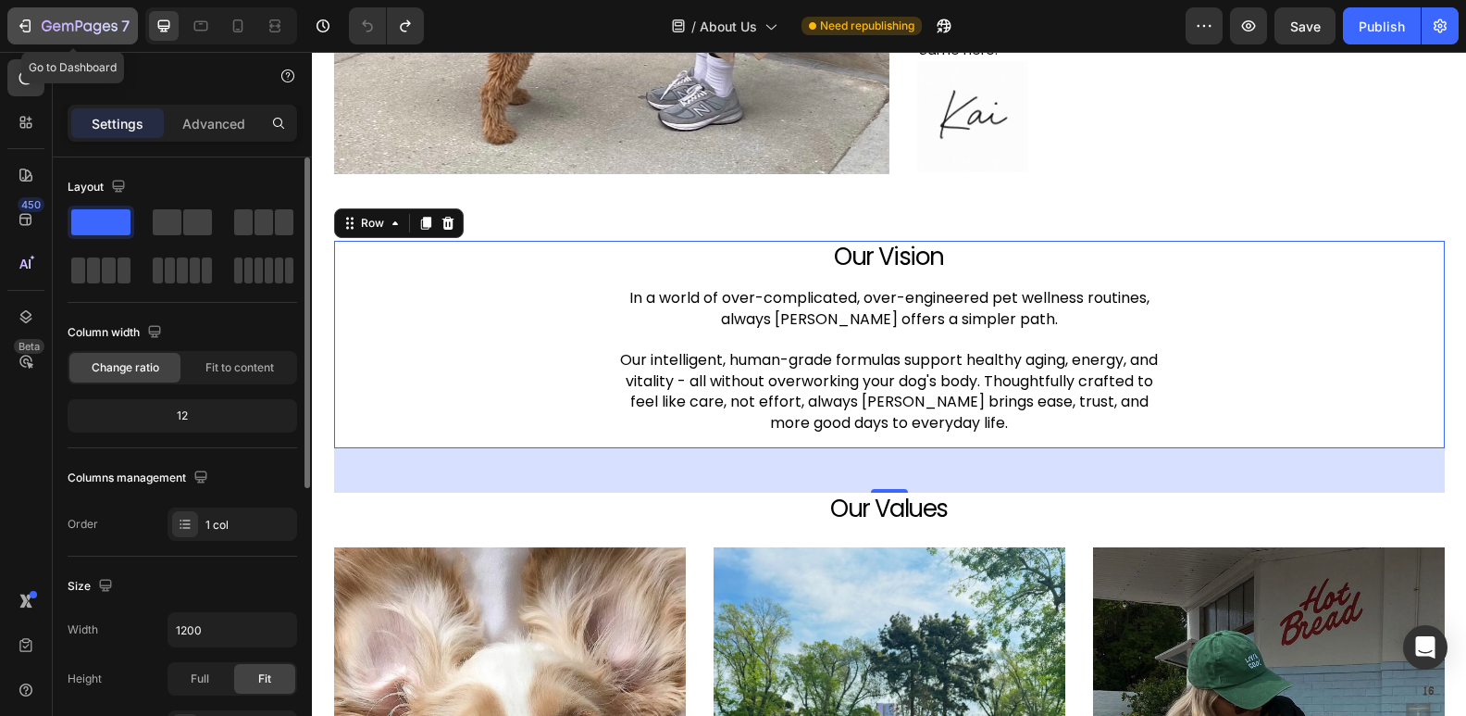
click at [78, 30] on icon "button" at bounding box center [80, 27] width 76 height 16
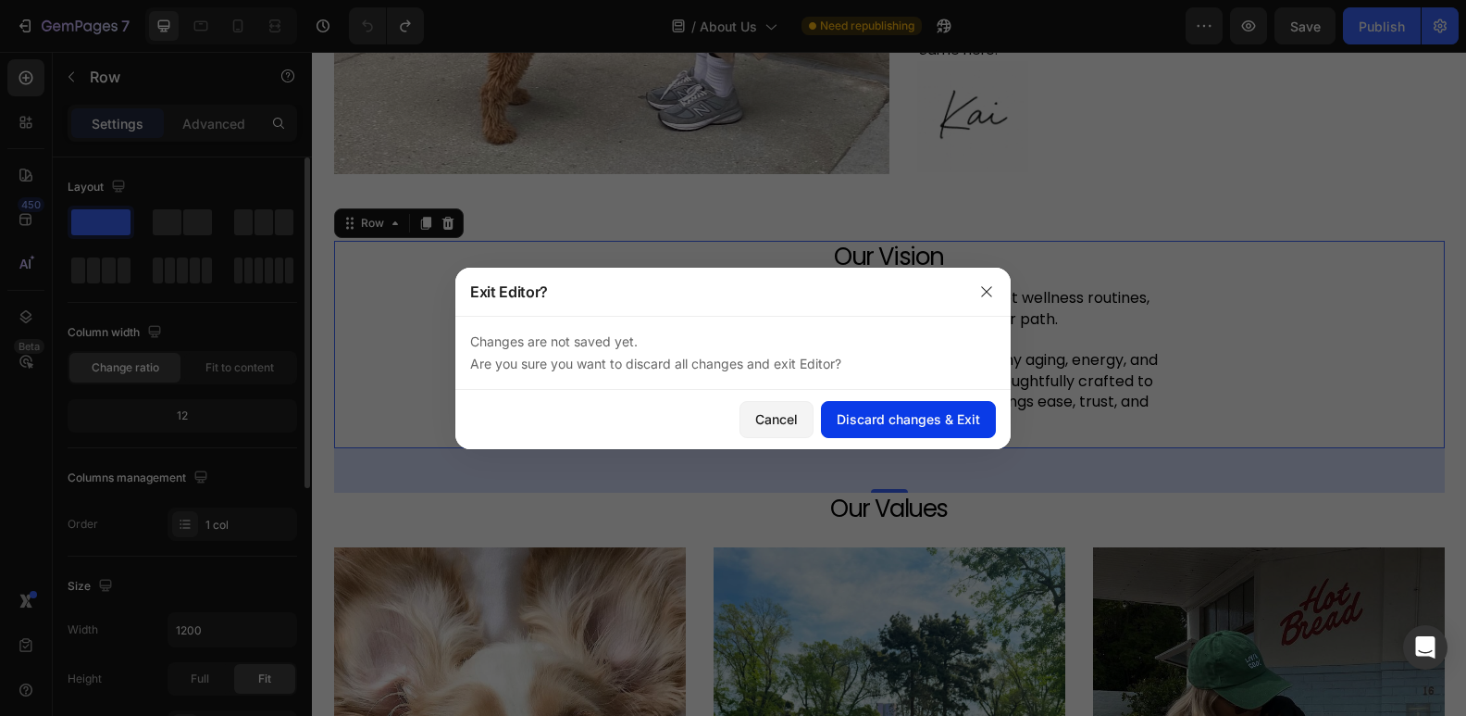
click at [844, 429] on button "Discard changes & Exit" at bounding box center [908, 419] width 175 height 37
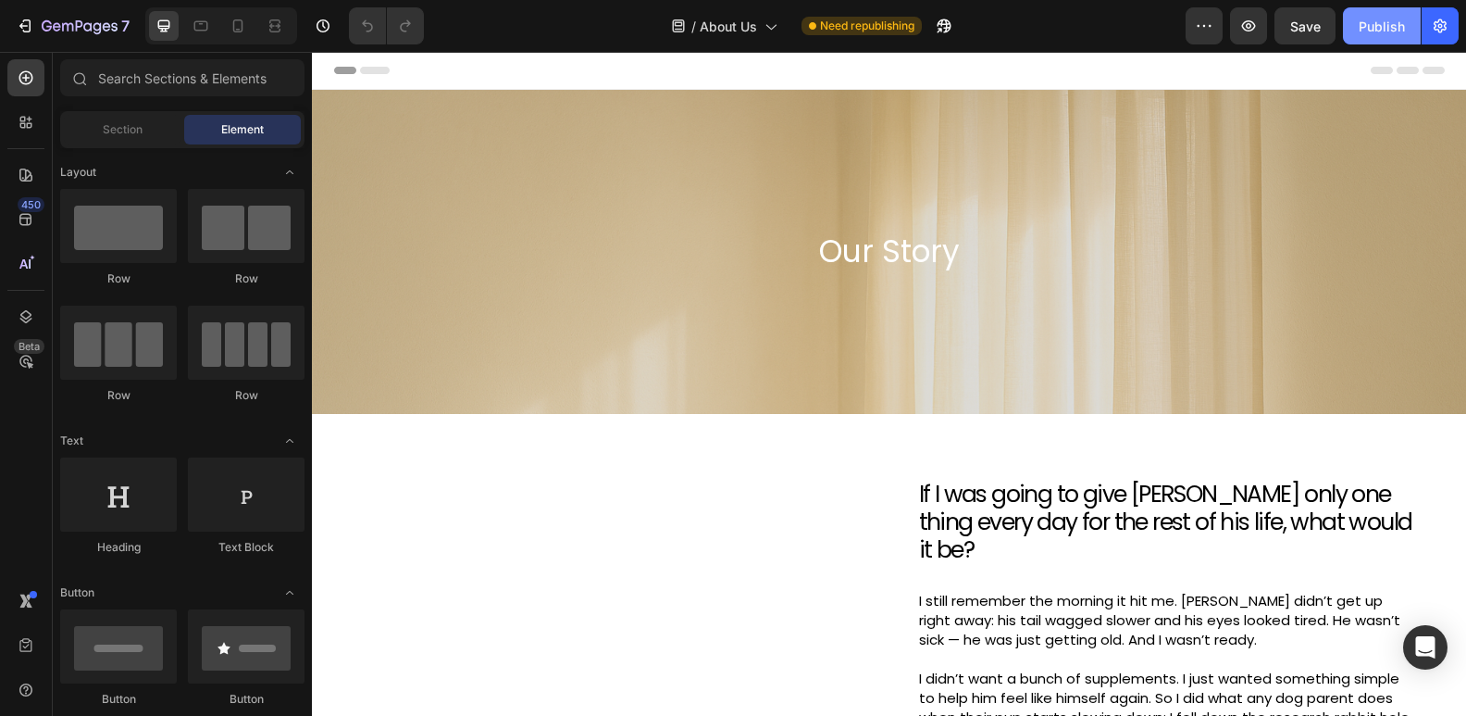
click at [1373, 19] on div "Publish" at bounding box center [1382, 26] width 46 height 19
click at [523, 259] on div "Our Story Heading Row" at bounding box center [889, 252] width 1154 height 388
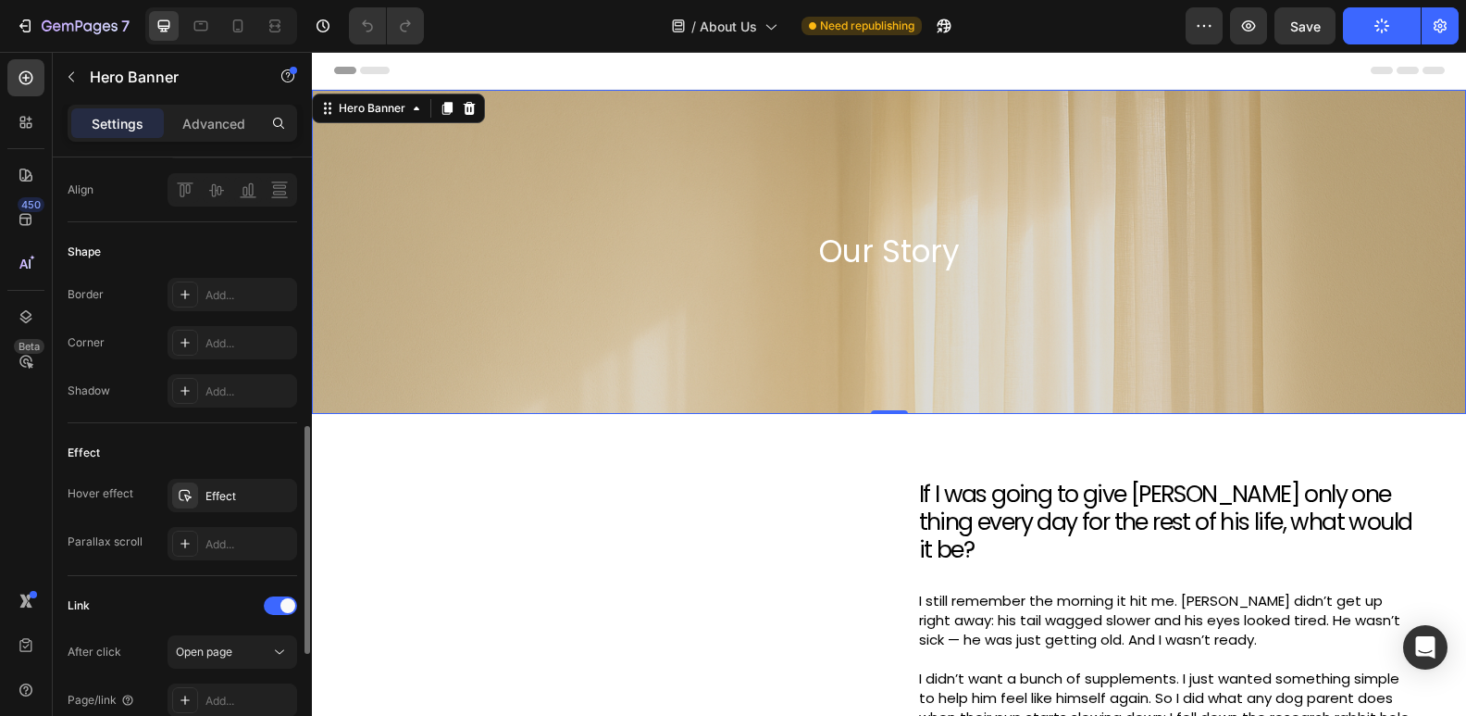
scroll to position [722, 0]
click at [278, 496] on icon "button" at bounding box center [277, 491] width 15 height 15
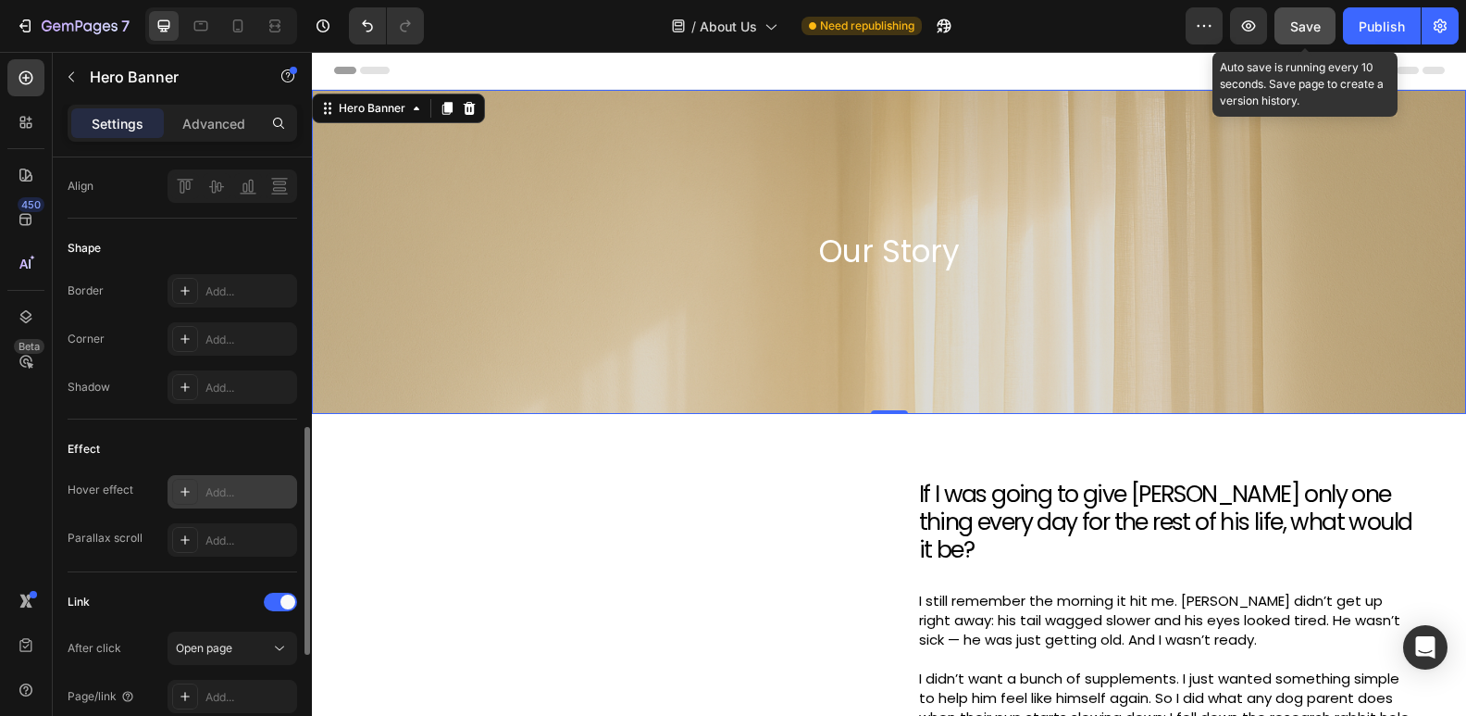
click at [1313, 35] on button "Save" at bounding box center [1305, 25] width 61 height 37
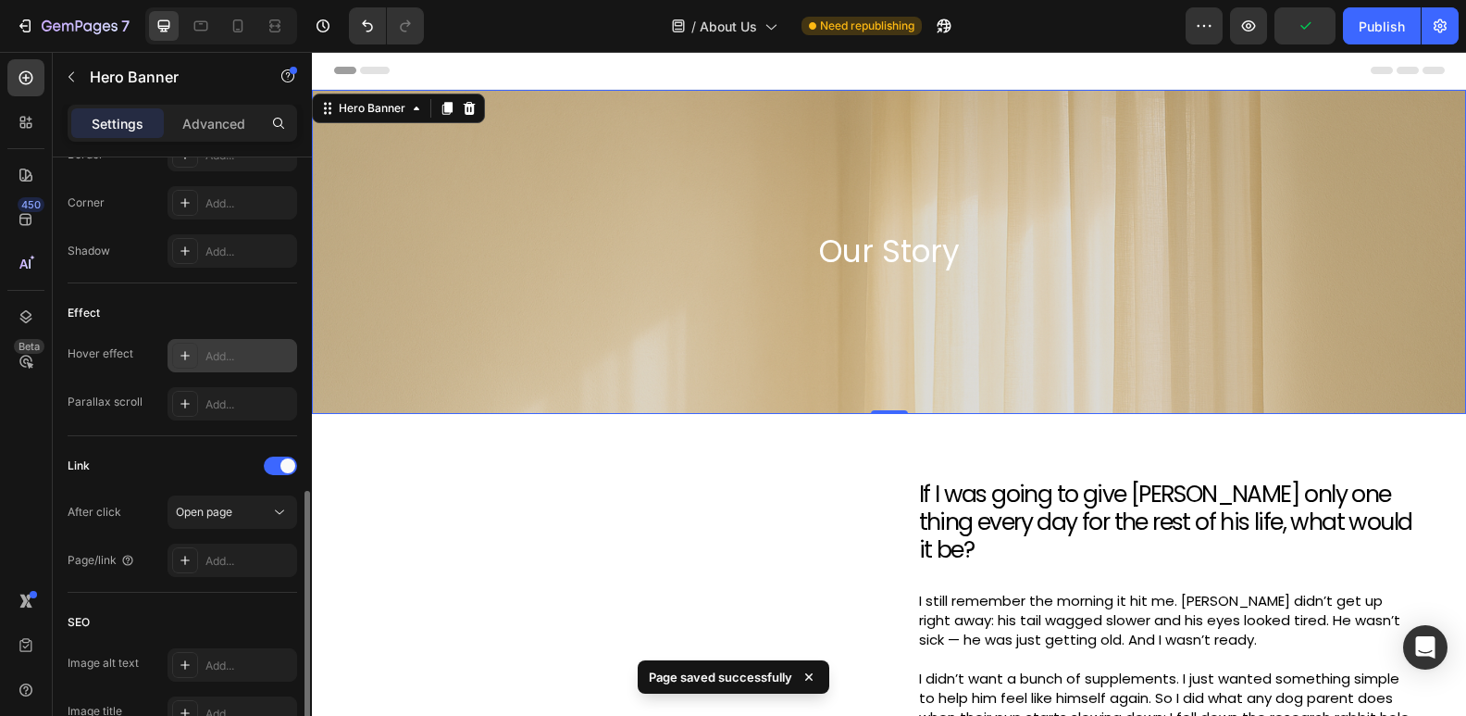
scroll to position [873, 0]
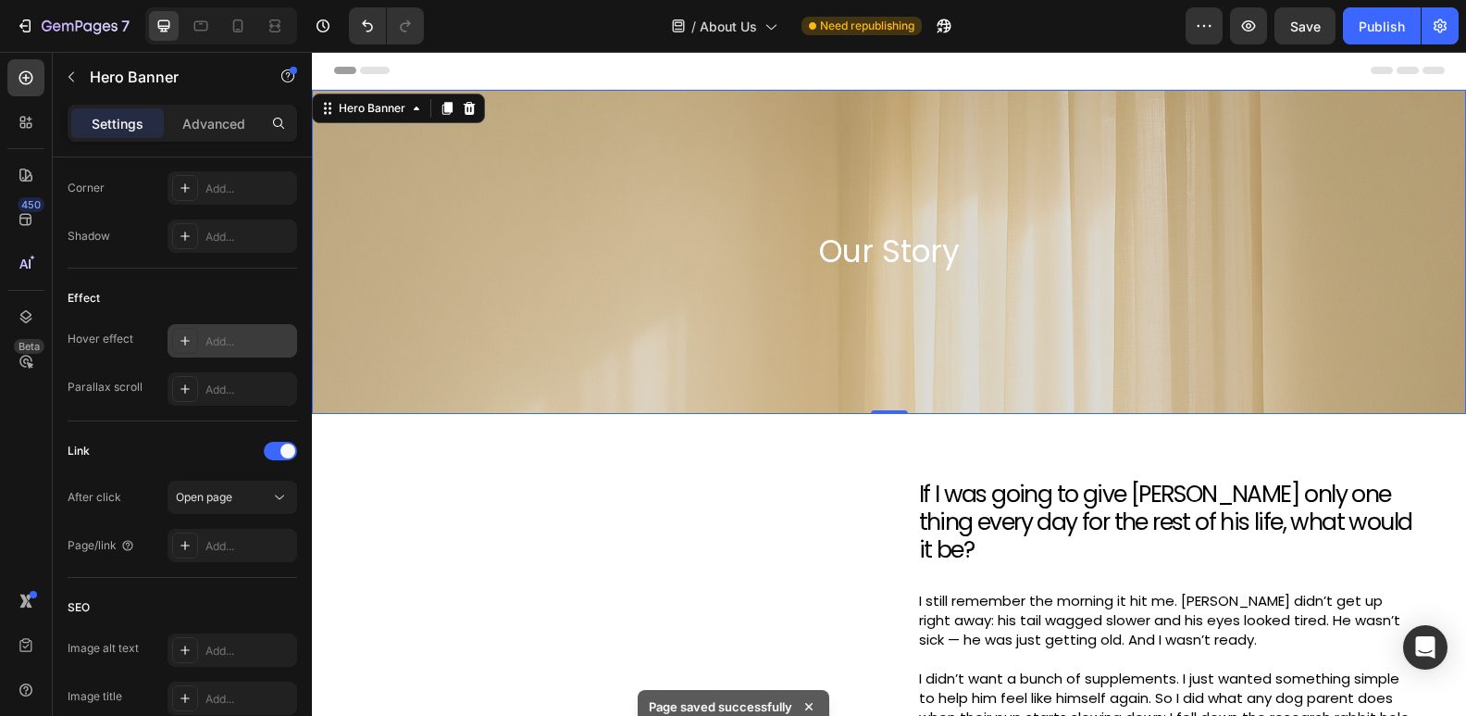
click at [586, 311] on div "Our Story Heading Row" at bounding box center [889, 252] width 1154 height 388
click at [288, 446] on span at bounding box center [288, 450] width 15 height 15
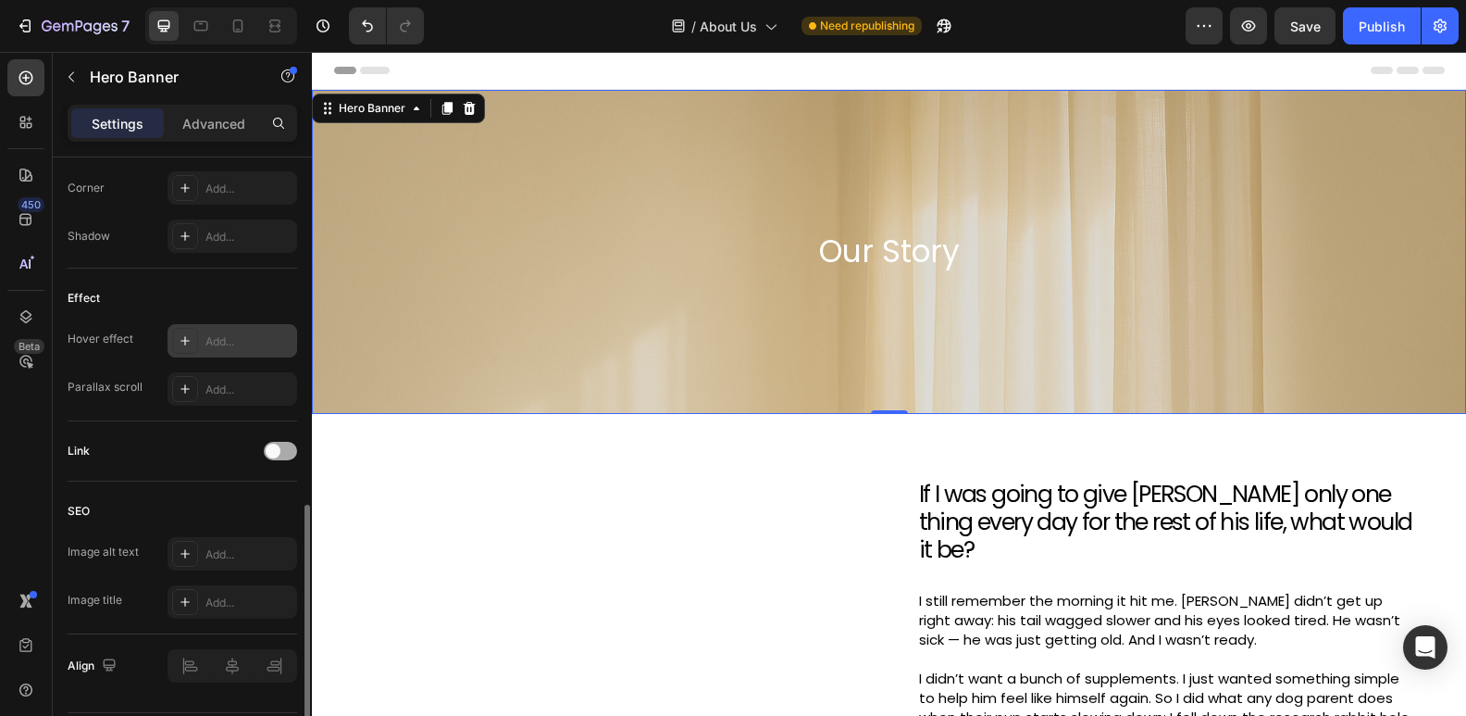
click at [285, 448] on div at bounding box center [280, 451] width 33 height 19
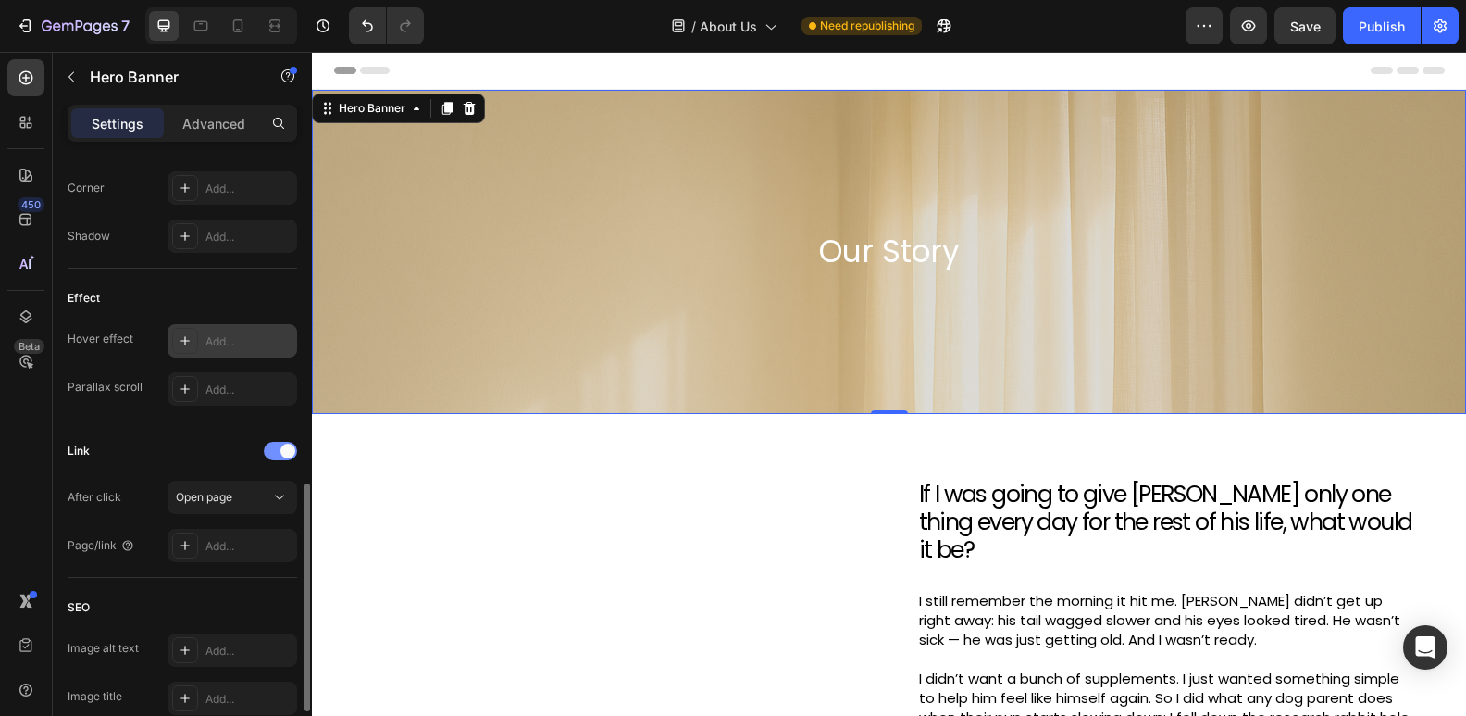
click at [285, 448] on span at bounding box center [288, 450] width 15 height 15
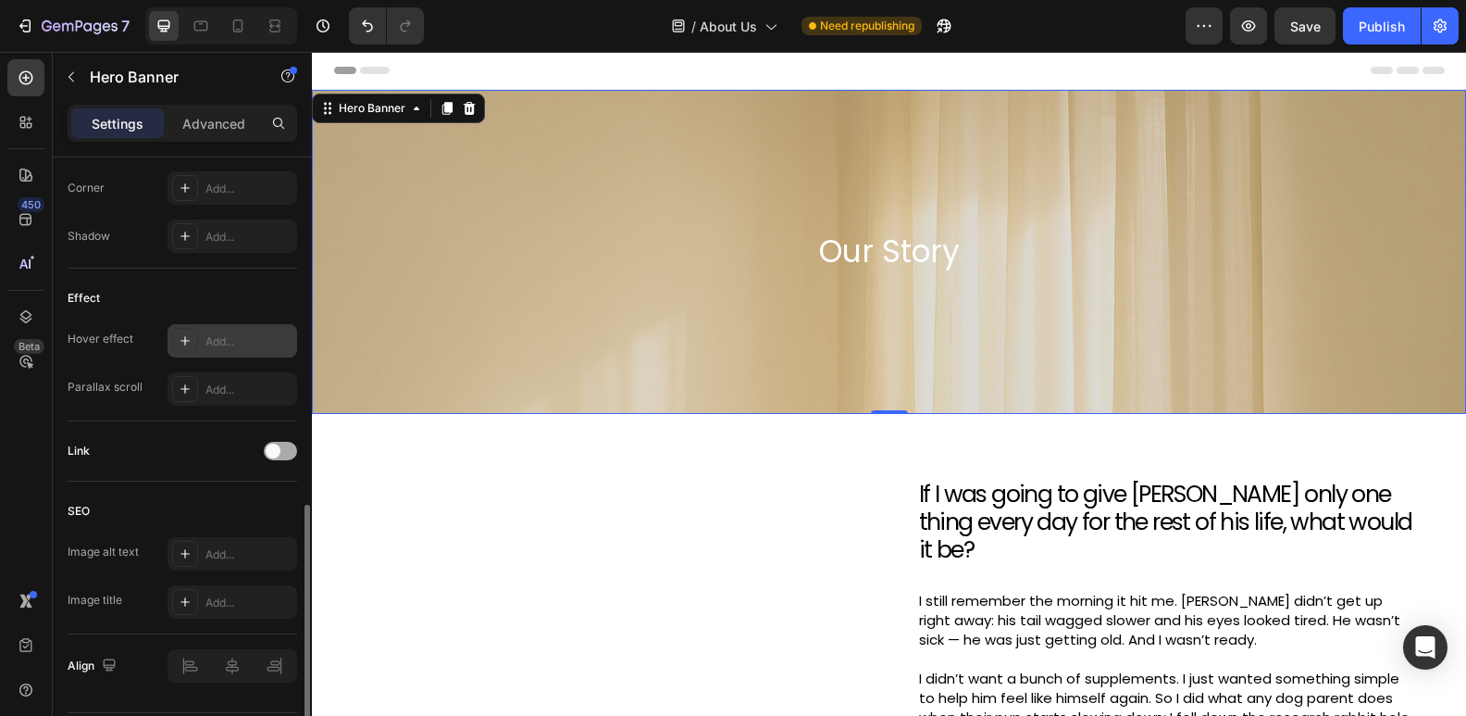
click at [285, 448] on div at bounding box center [280, 451] width 33 height 19
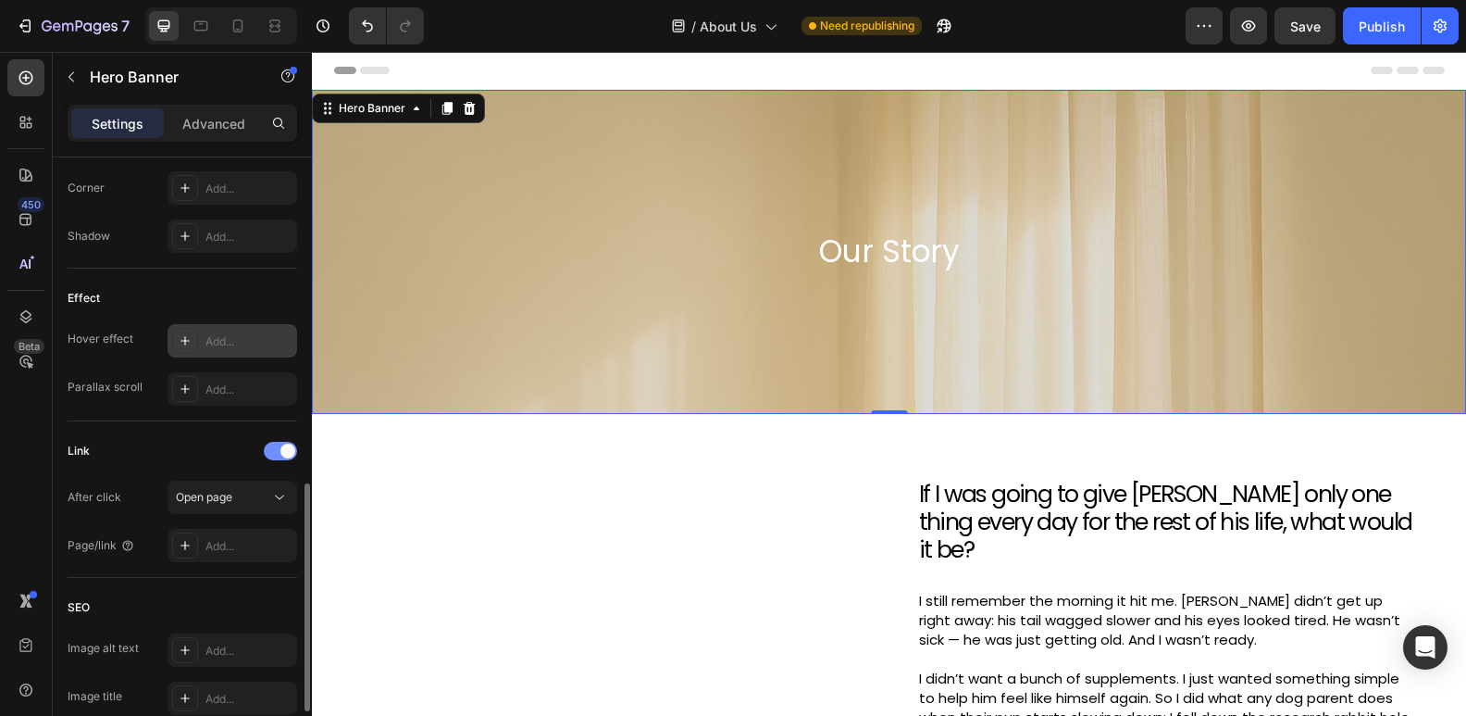
click at [276, 455] on div at bounding box center [280, 451] width 33 height 19
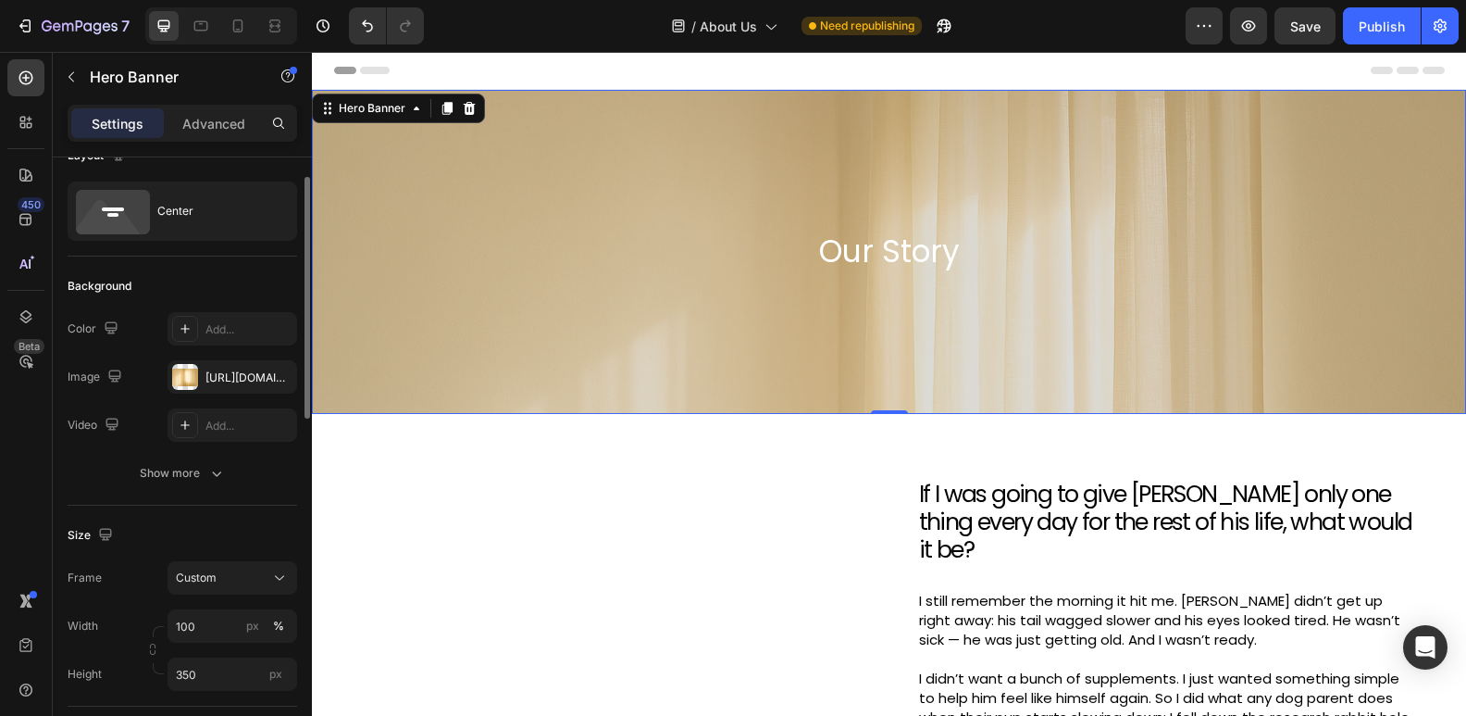
scroll to position [0, 0]
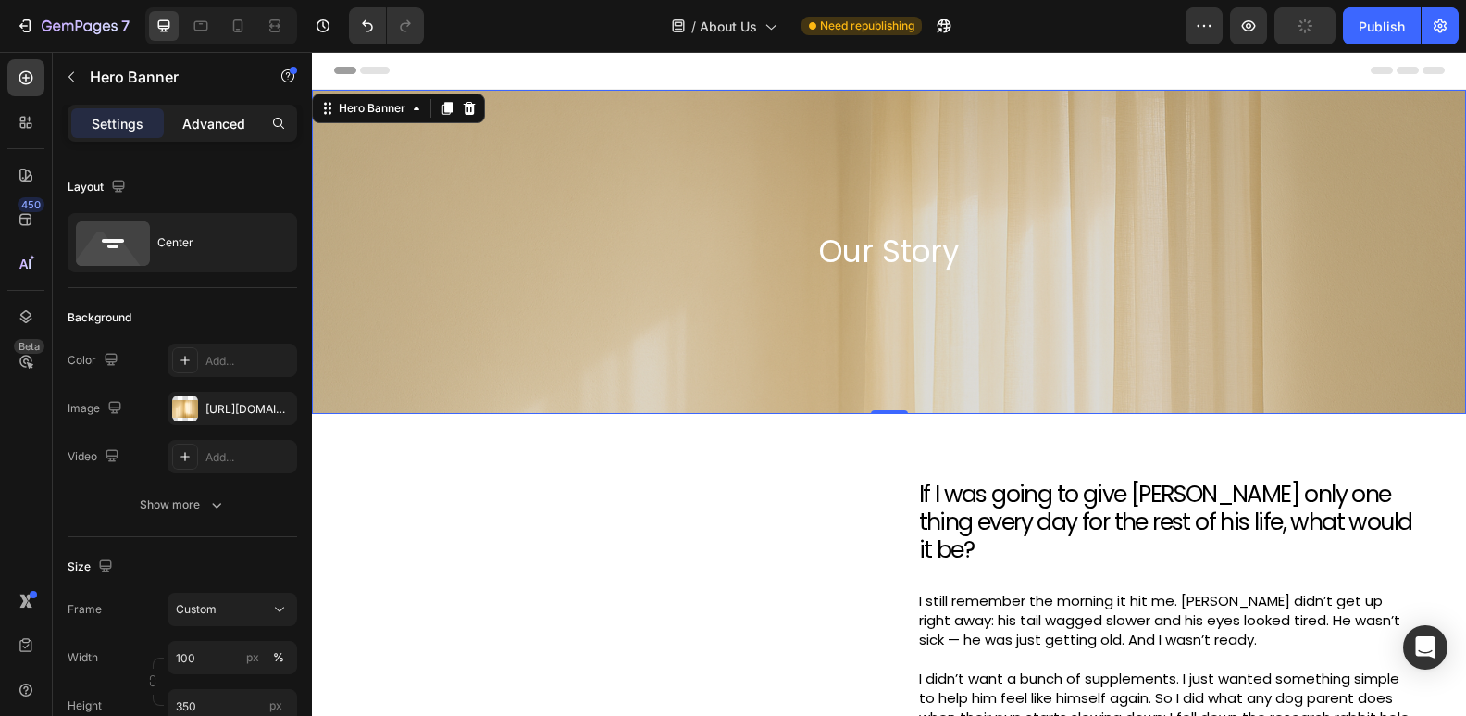
click at [207, 114] on p "Advanced" at bounding box center [213, 123] width 63 height 19
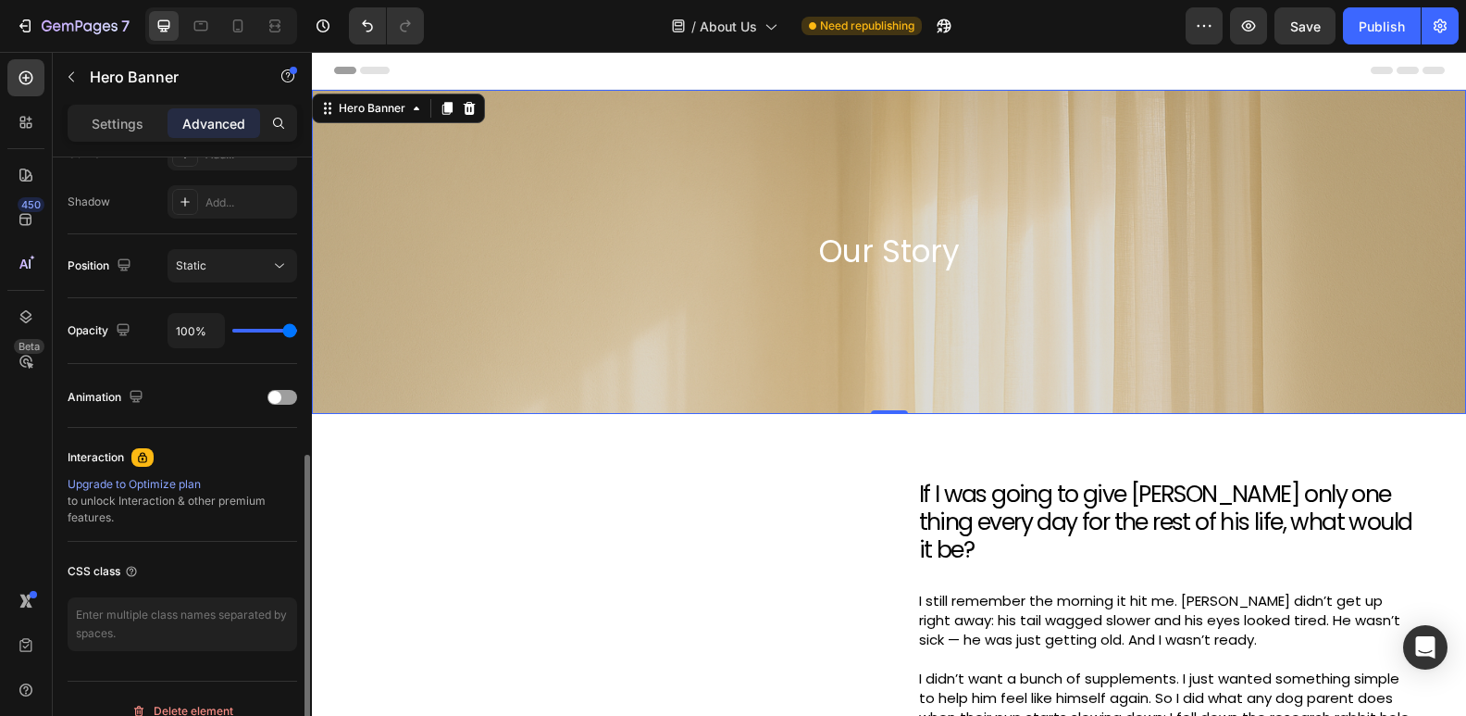
scroll to position [624, 0]
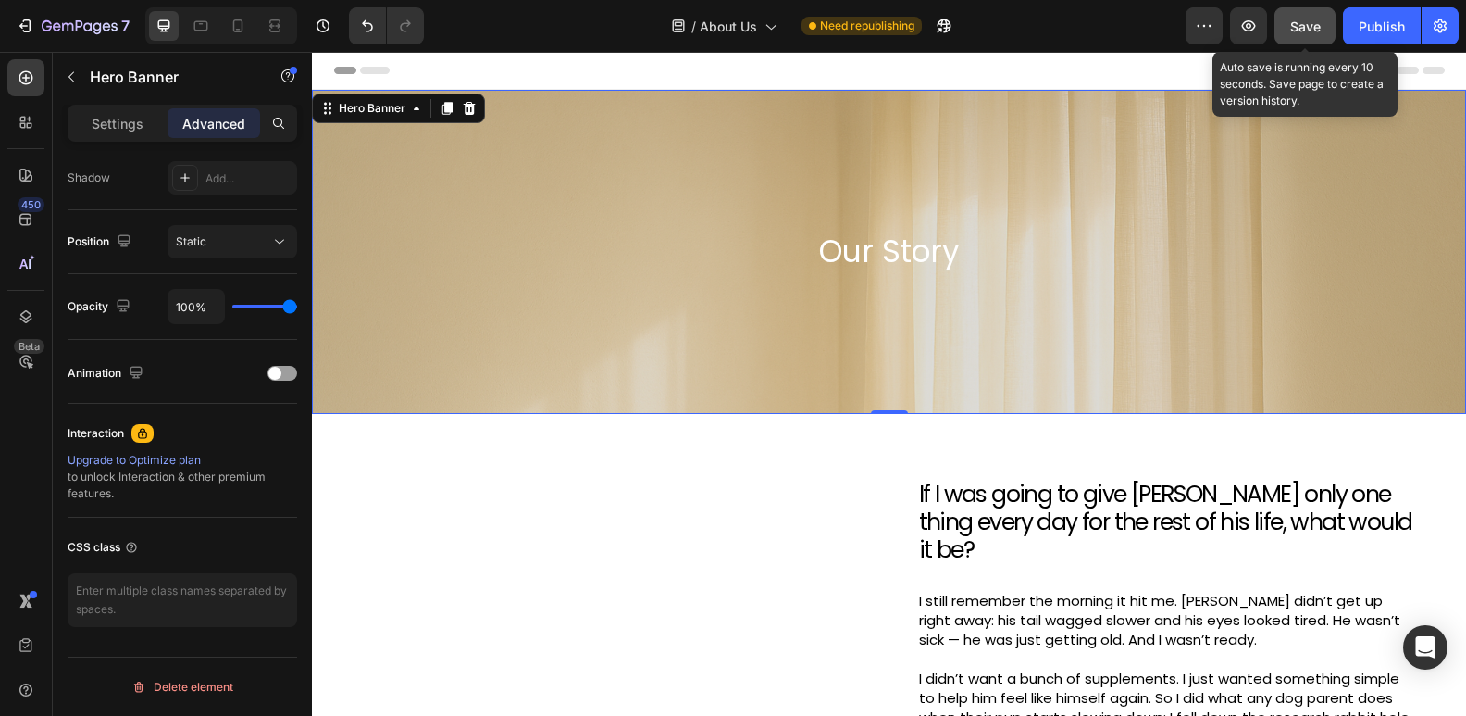
click at [1312, 21] on span "Save" at bounding box center [1306, 27] width 31 height 16
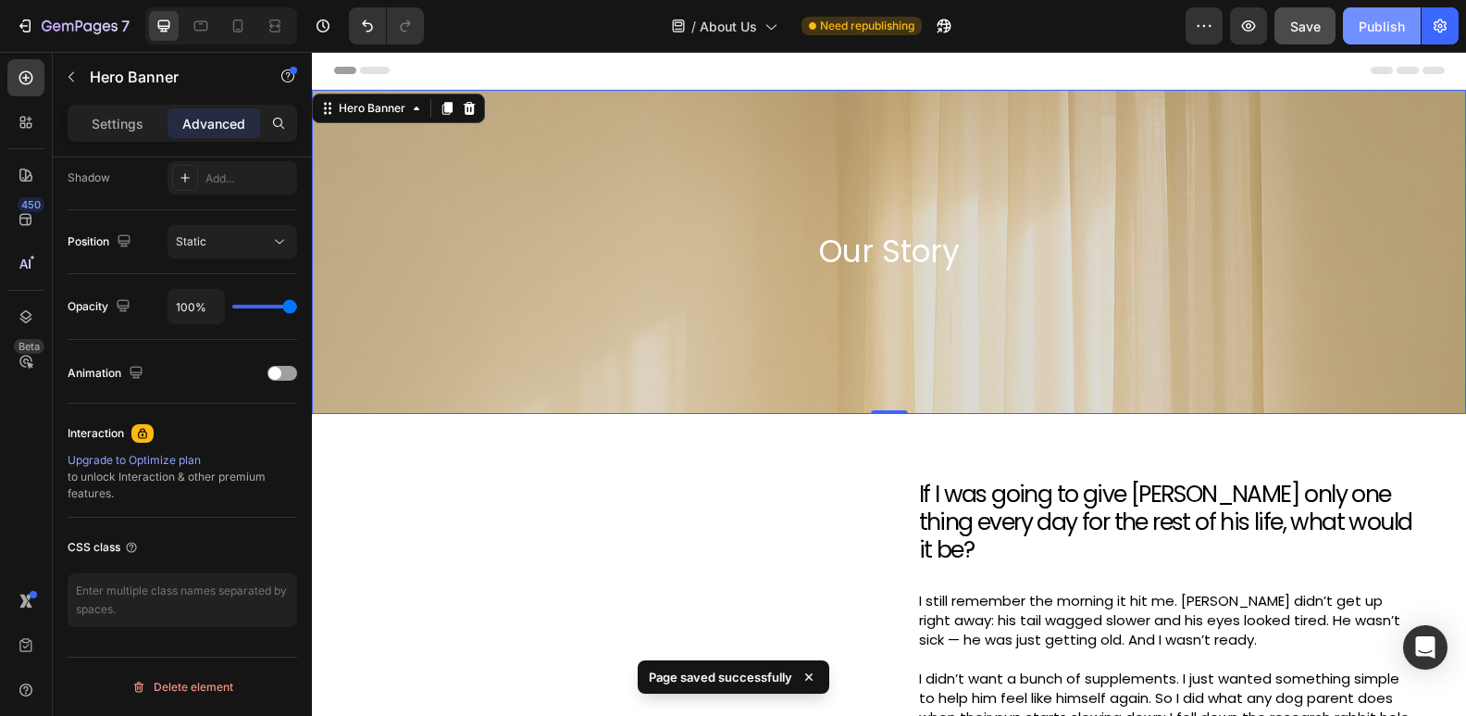
click at [1378, 19] on div "Publish" at bounding box center [1382, 26] width 46 height 19
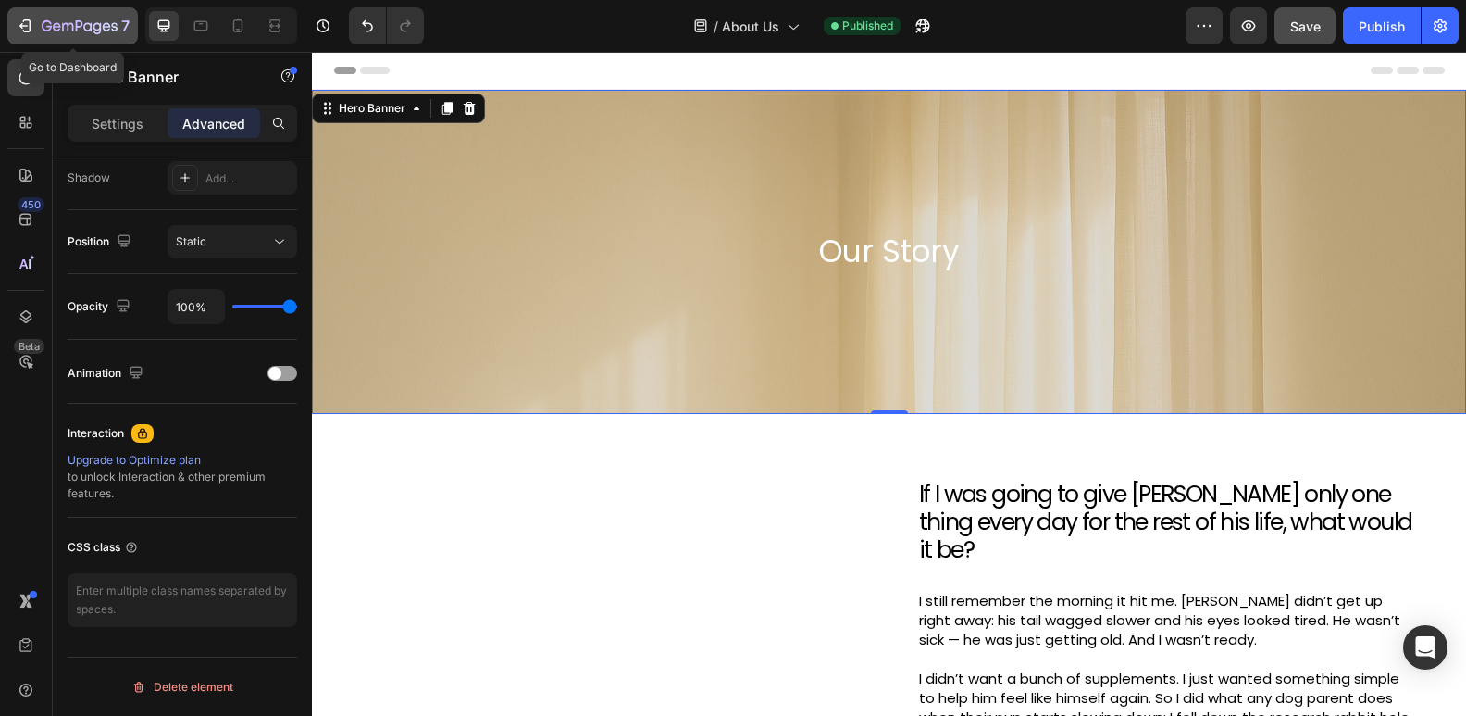
click at [69, 25] on icon "button" at bounding box center [80, 27] width 76 height 16
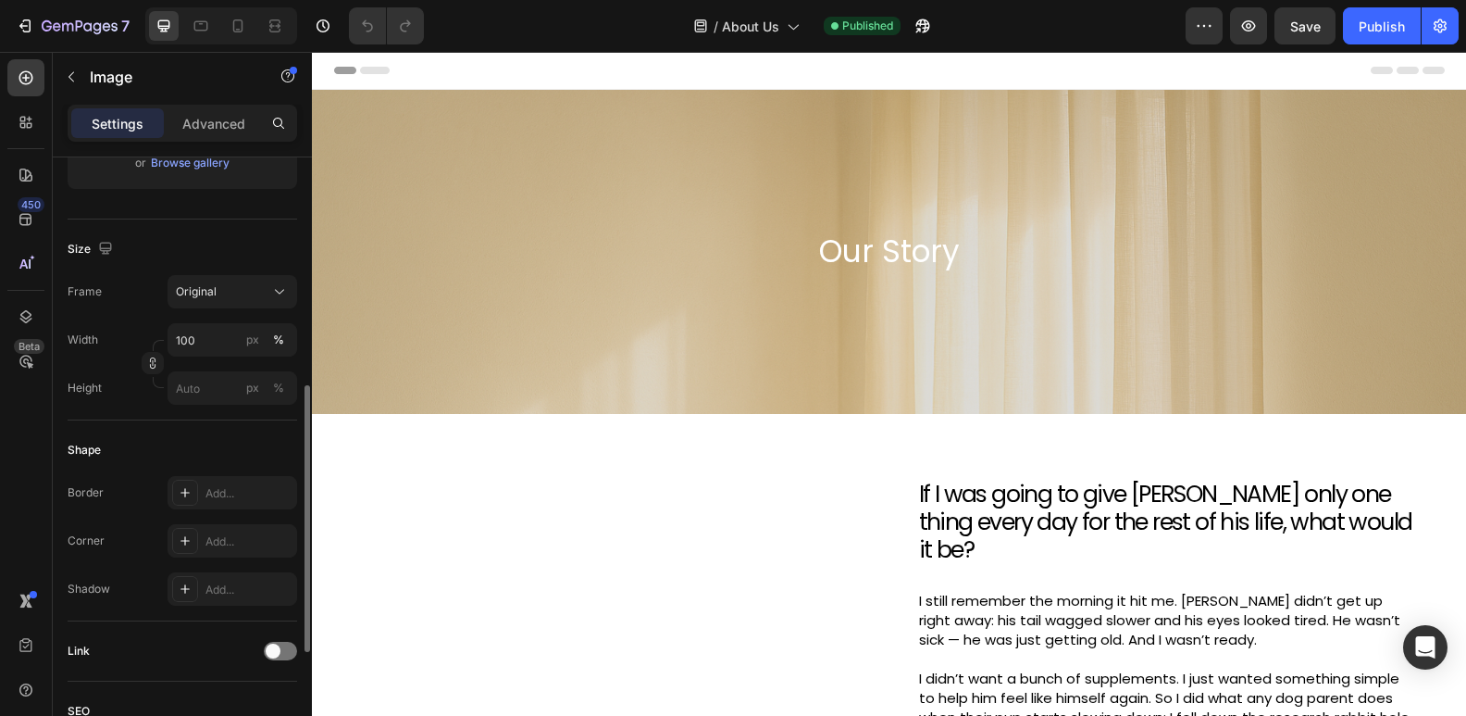
scroll to position [502, 0]
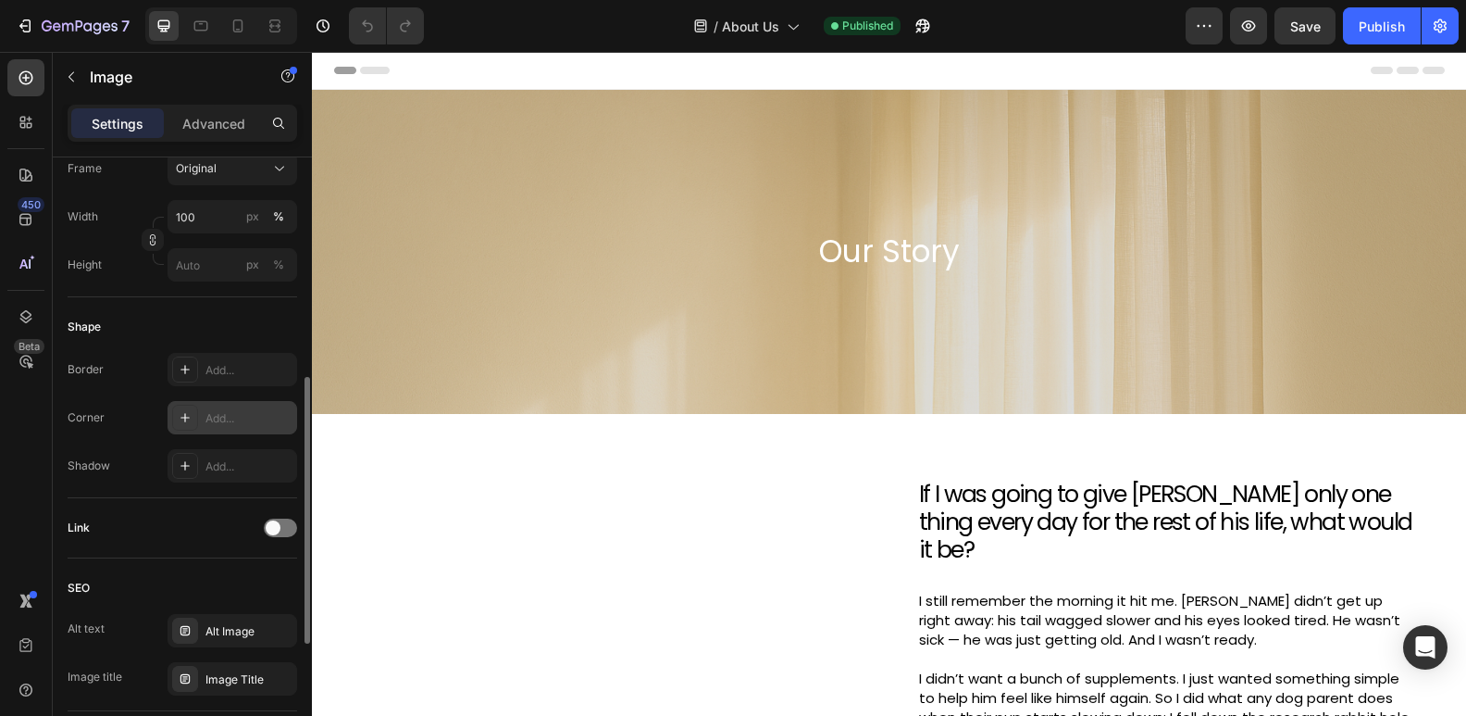
click at [214, 407] on div "Add..." at bounding box center [233, 417] width 130 height 33
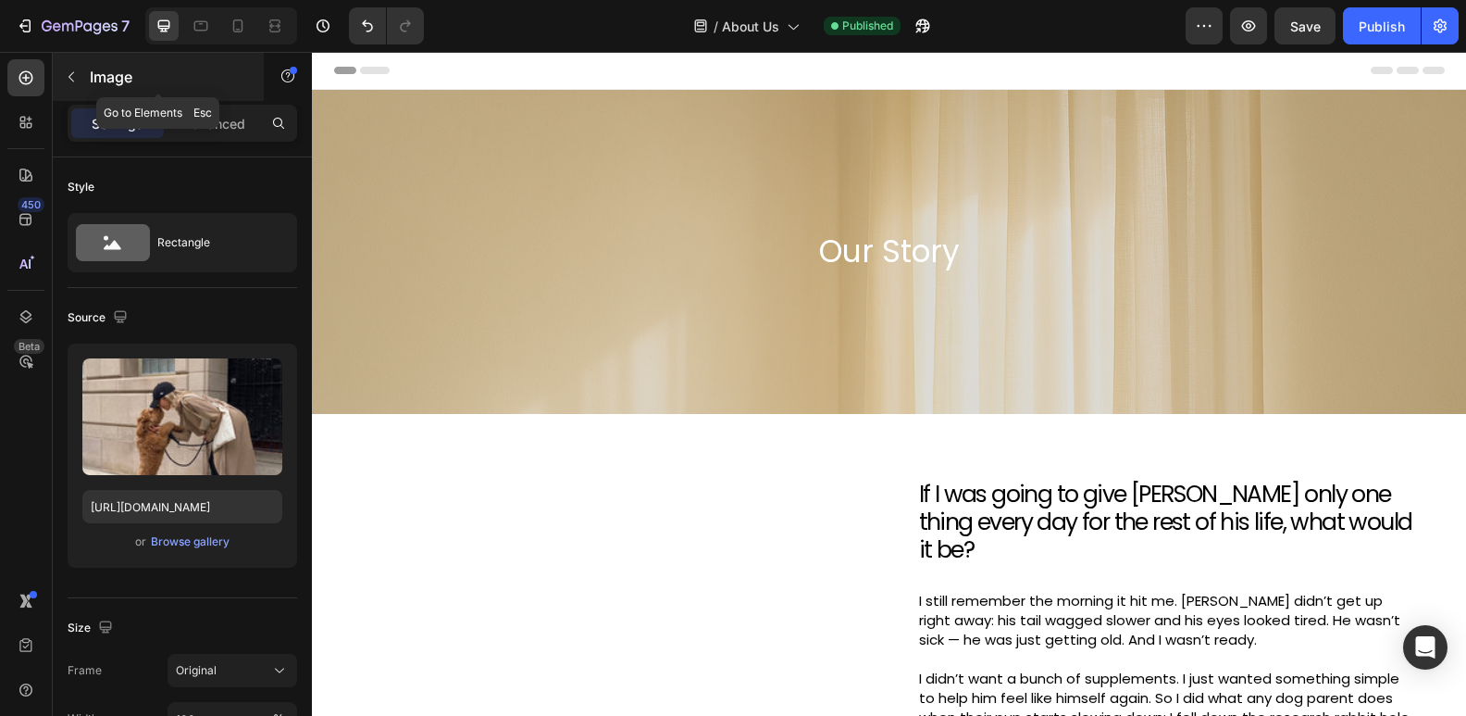
click at [68, 70] on icon "button" at bounding box center [71, 76] width 15 height 15
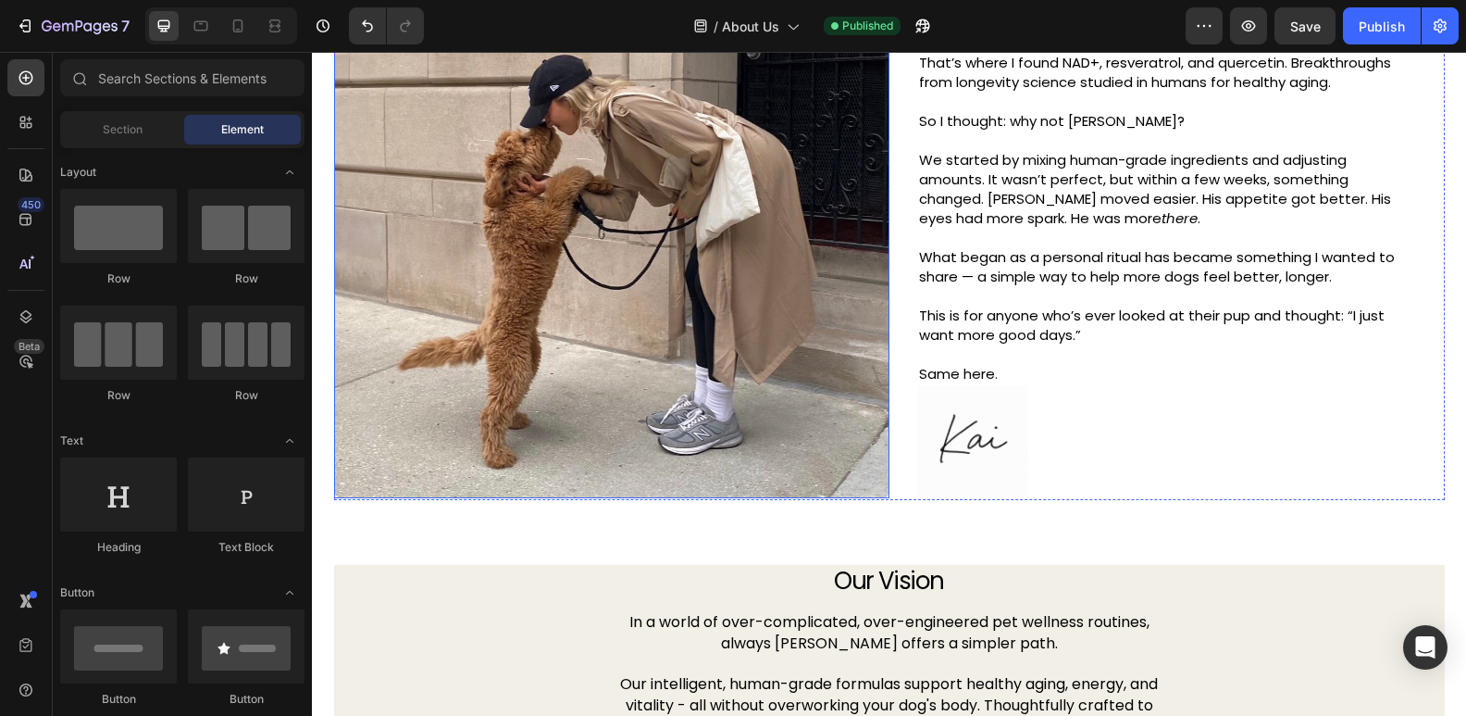
scroll to position [691, 0]
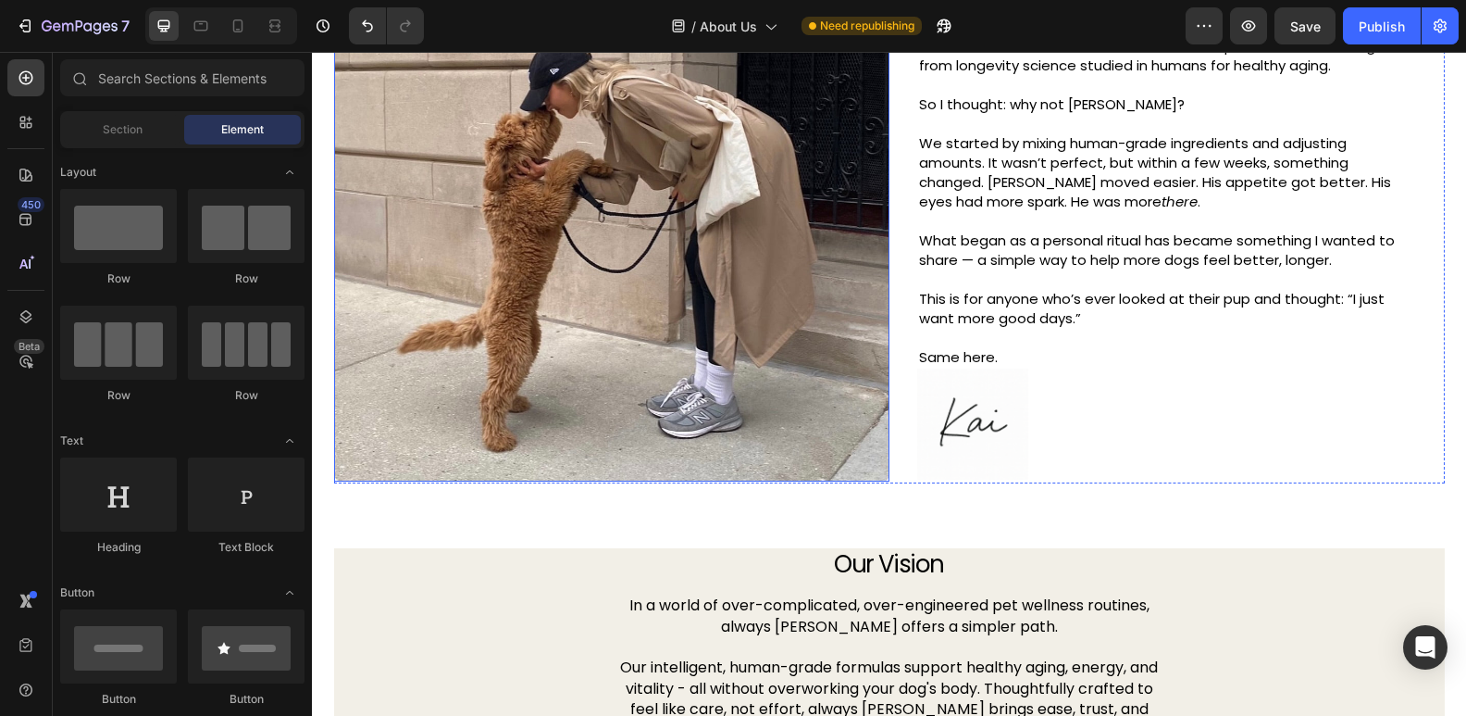
click at [409, 301] on img at bounding box center [611, 136] width 555 height 692
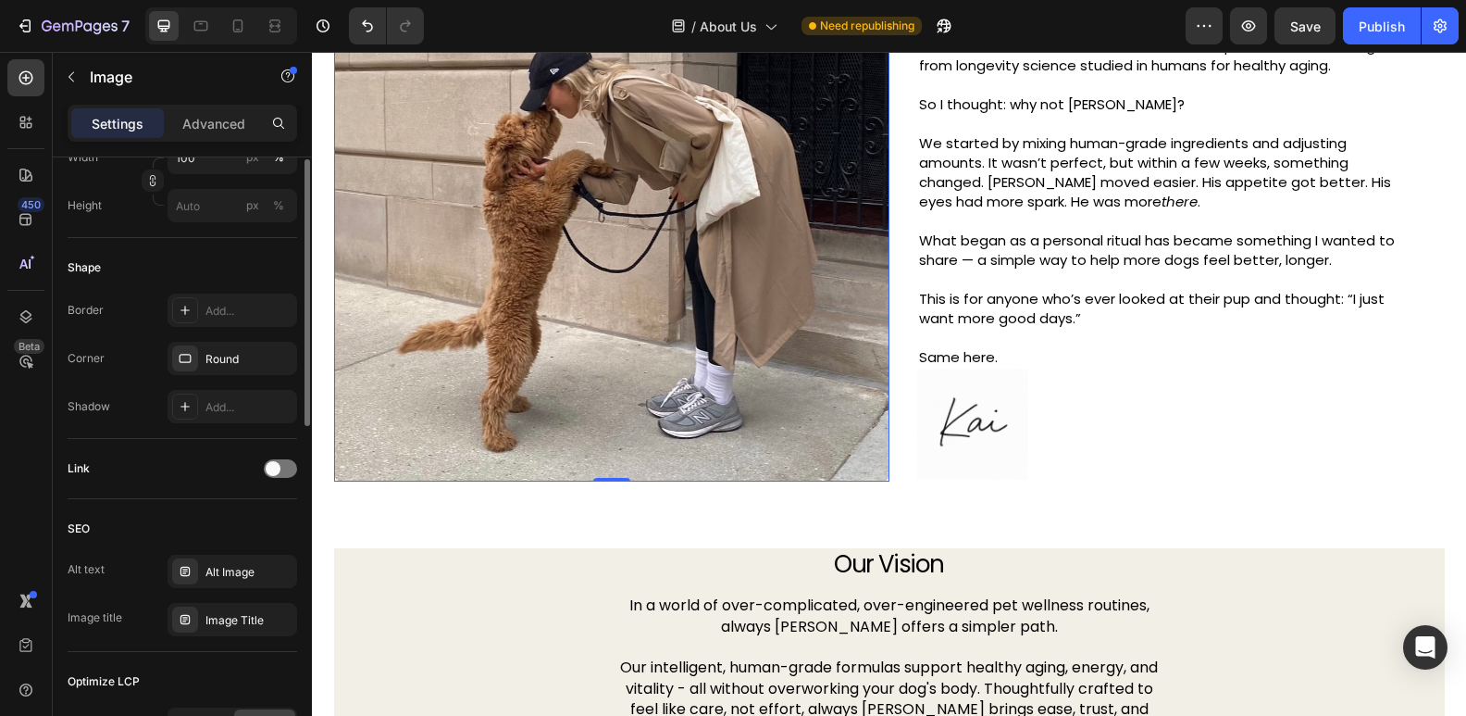
scroll to position [591, 0]
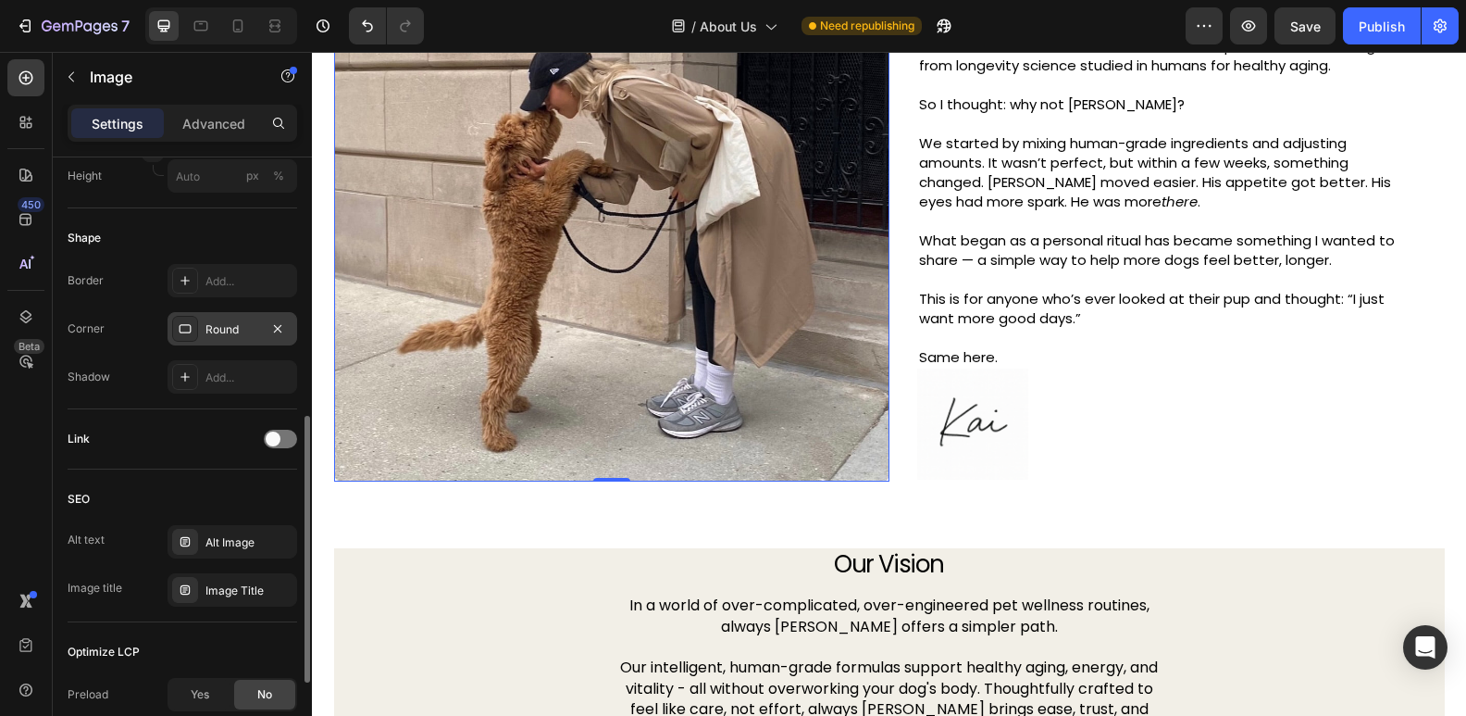
click at [233, 338] on div "Round" at bounding box center [233, 328] width 130 height 33
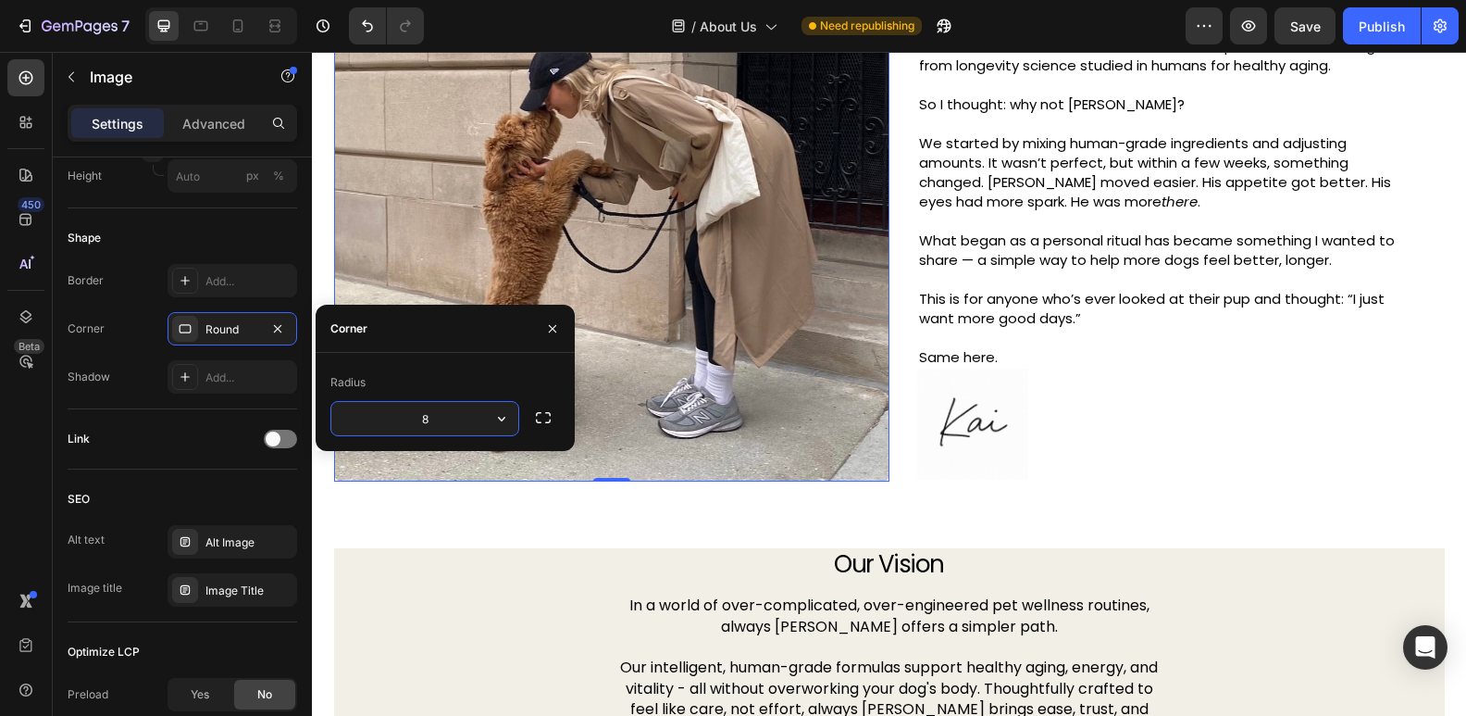
click at [443, 414] on input "8" at bounding box center [424, 418] width 187 height 33
type input "6"
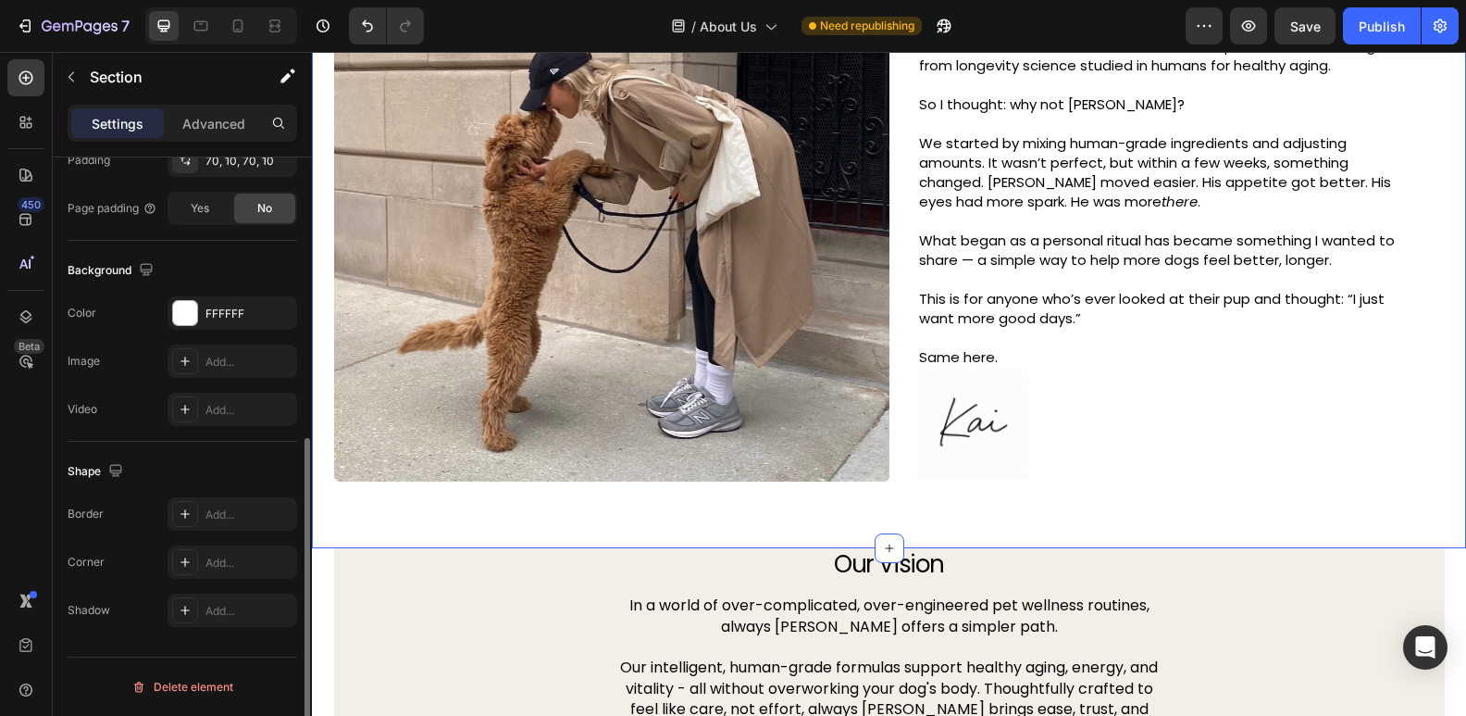
click at [442, 534] on div "Image If I was going to give [PERSON_NAME] only one thing every day for the res…" at bounding box center [889, 135] width 1154 height 825
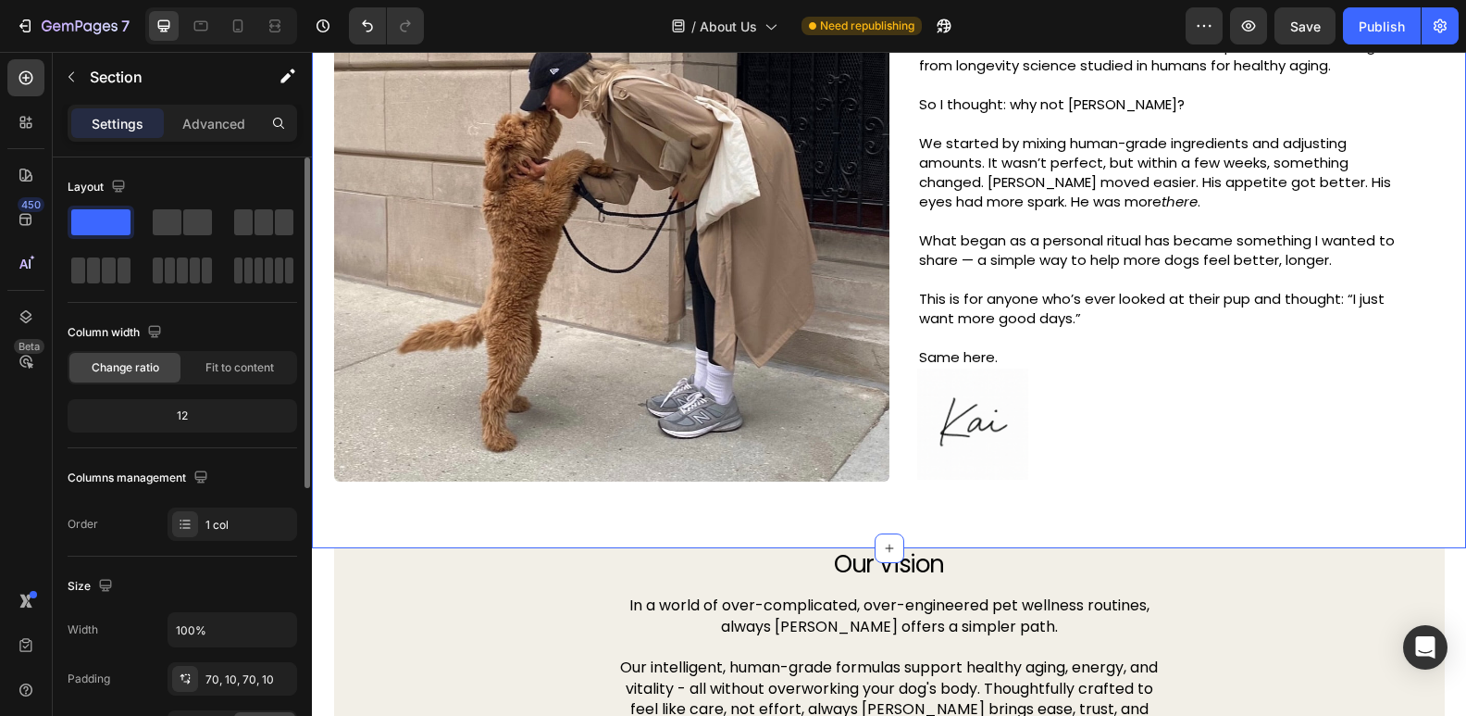
click at [444, 515] on div "Image If I was going to give Finley only one thing every day for the rest of hi…" at bounding box center [889, 135] width 1154 height 825
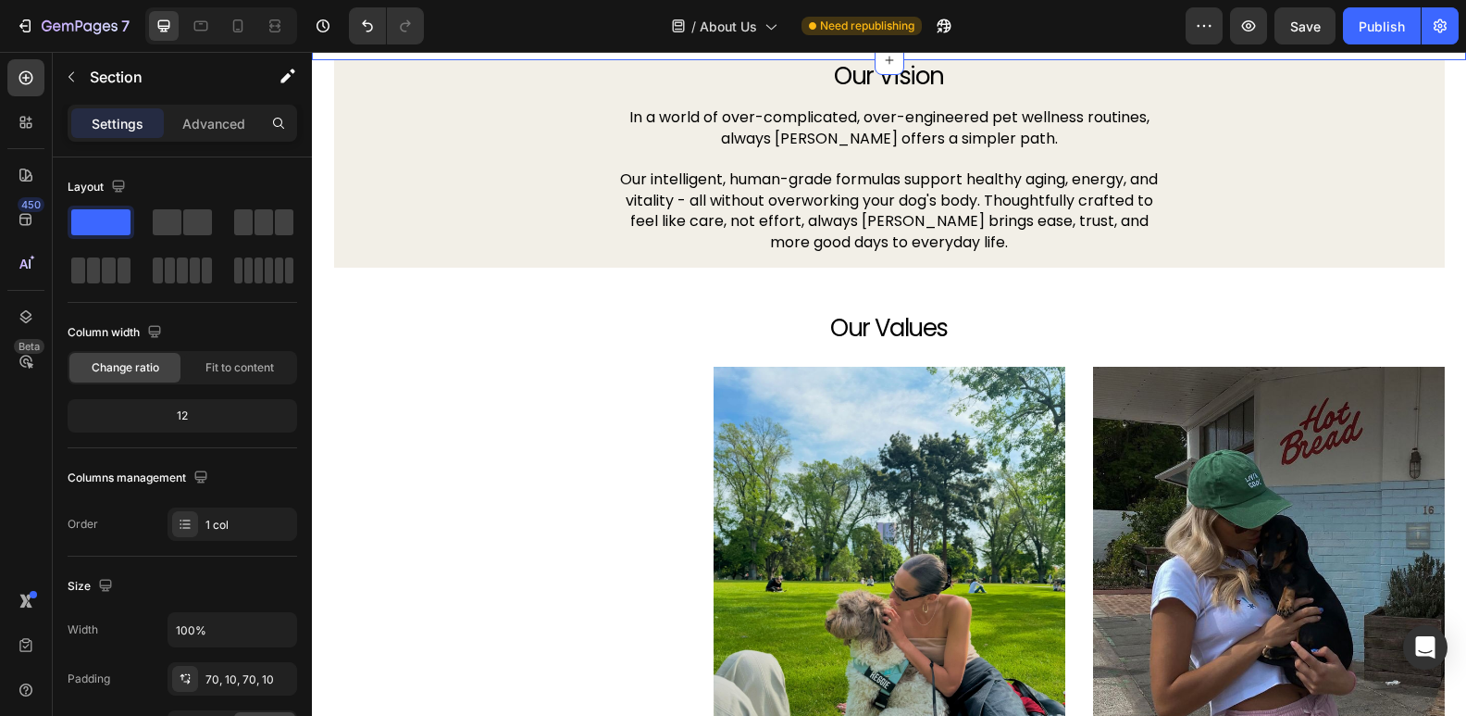
scroll to position [1212, 0]
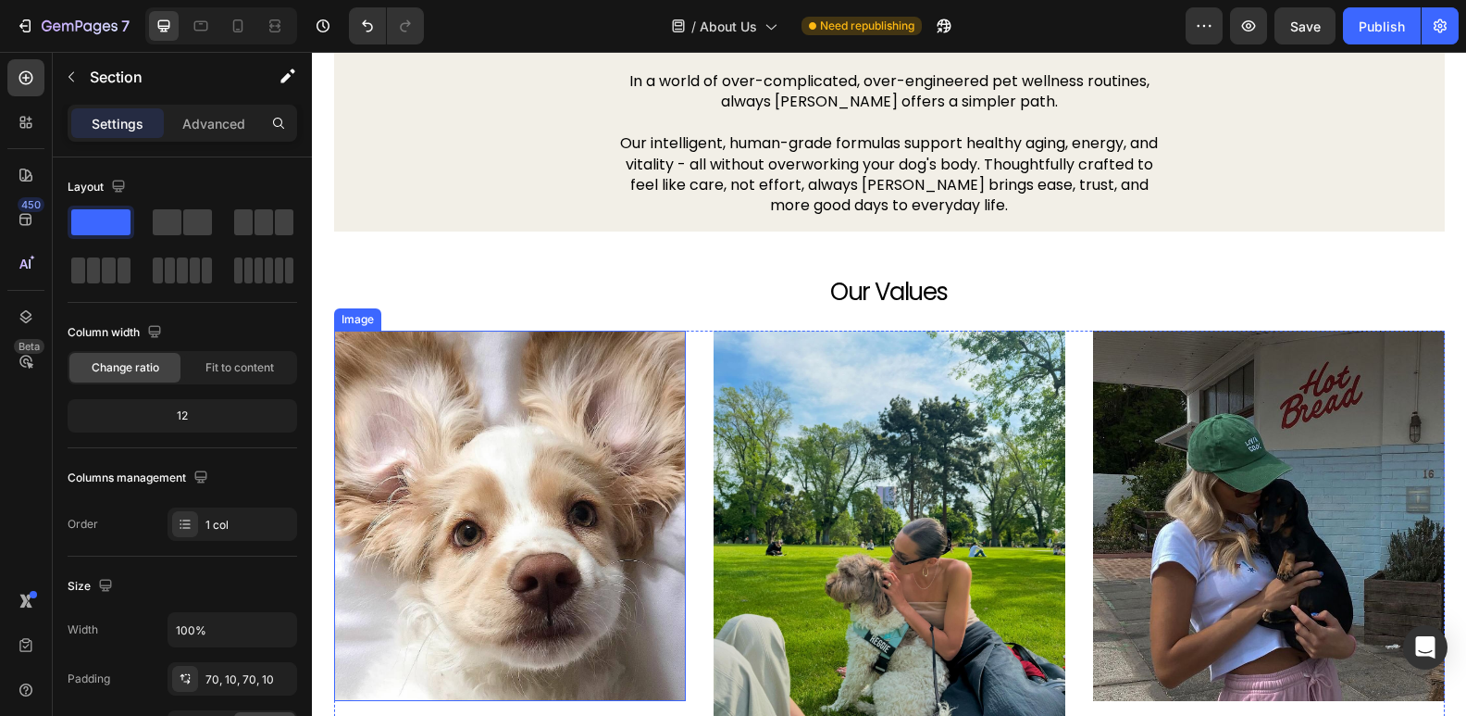
click at [404, 416] on img at bounding box center [510, 515] width 352 height 370
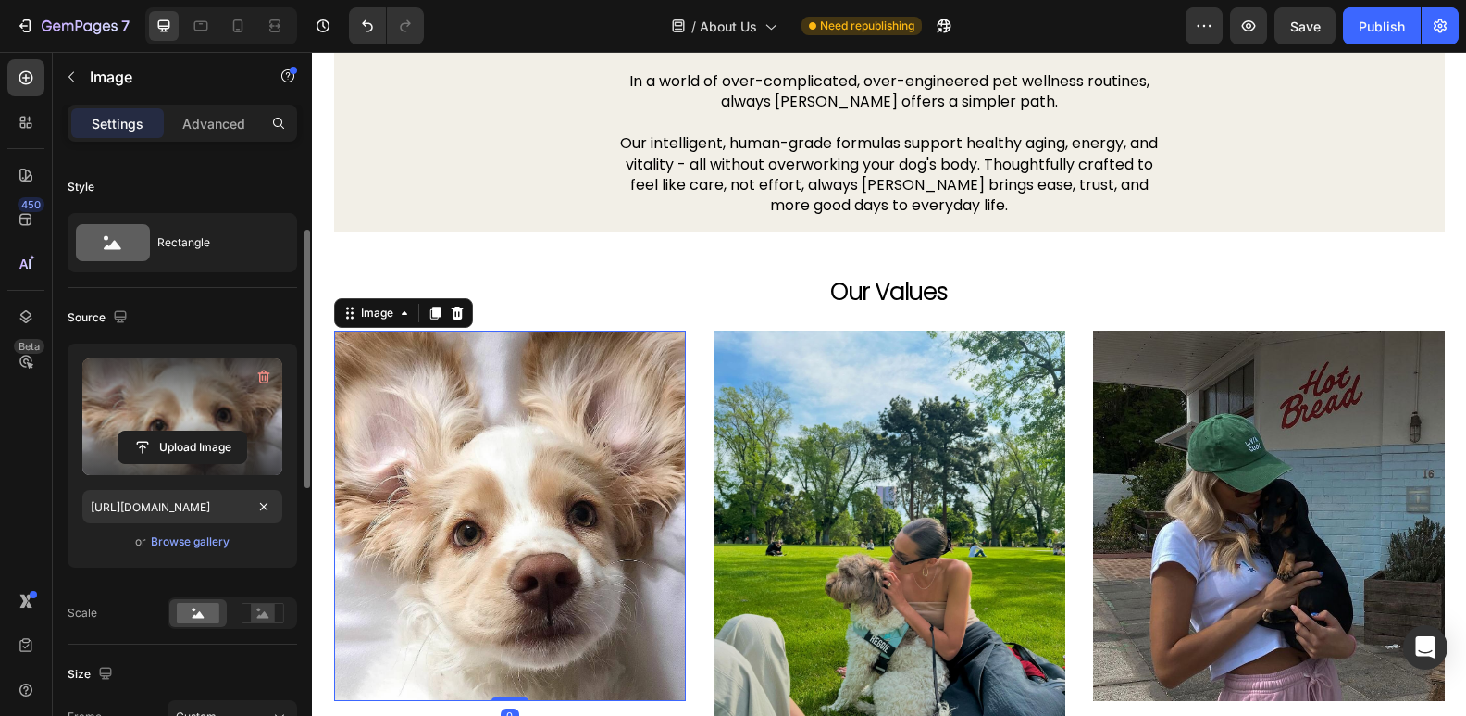
scroll to position [386, 0]
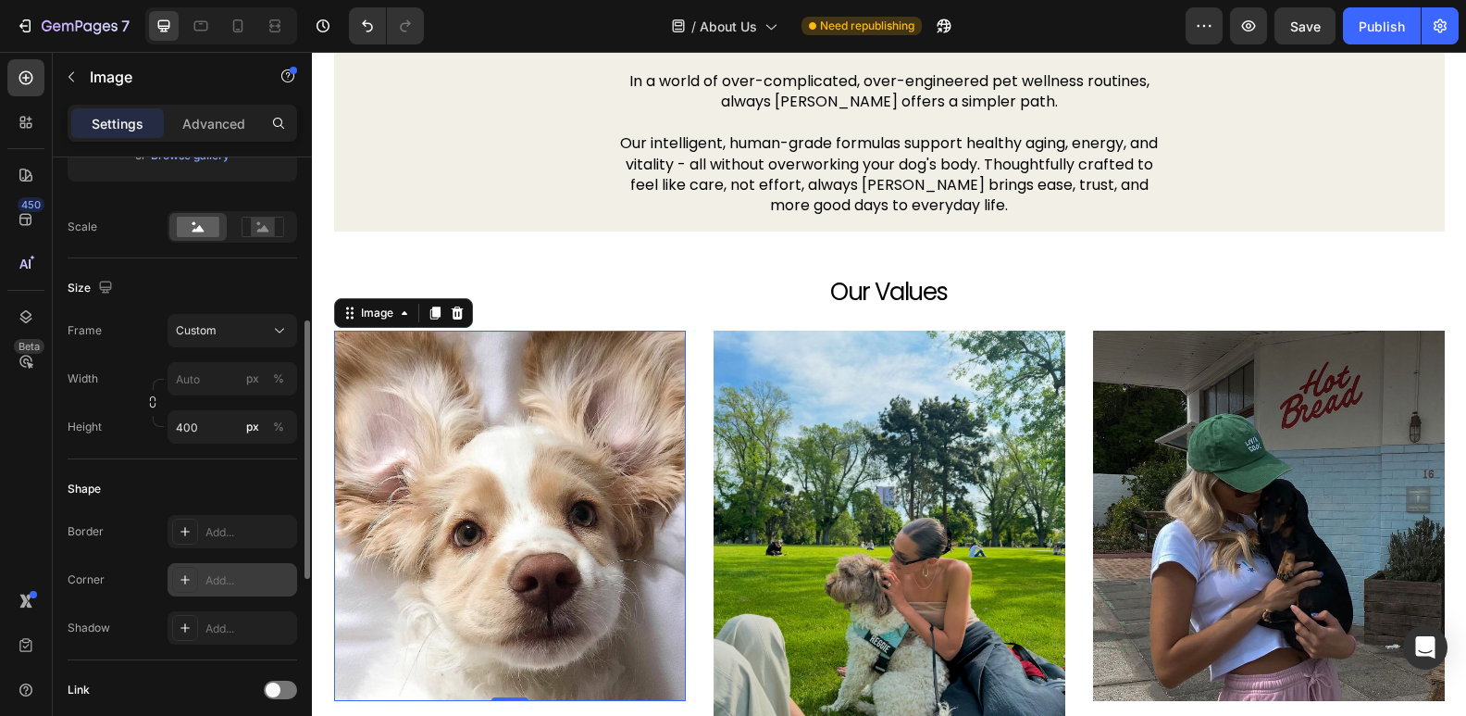
click at [214, 574] on div "Add..." at bounding box center [249, 580] width 87 height 17
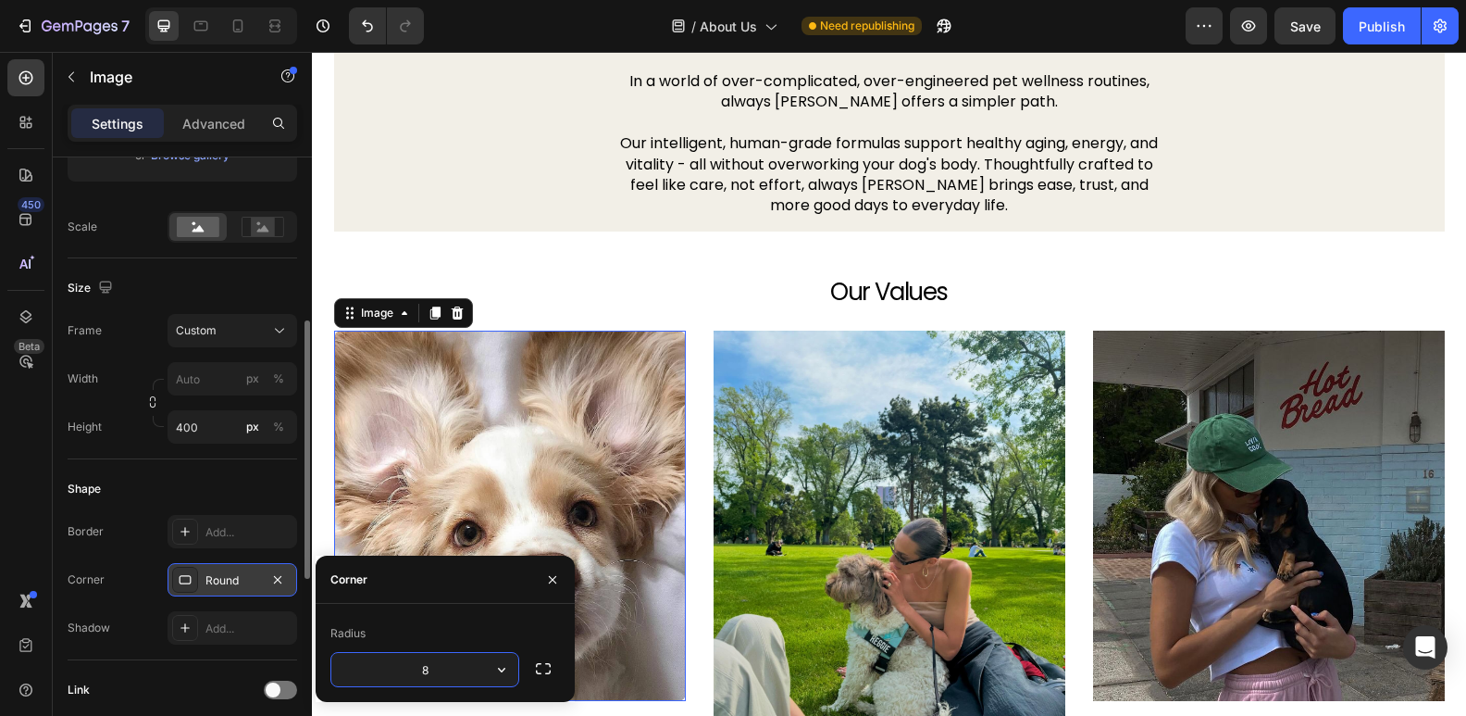
type input "6"
click at [849, 471] on img at bounding box center [890, 561] width 352 height 463
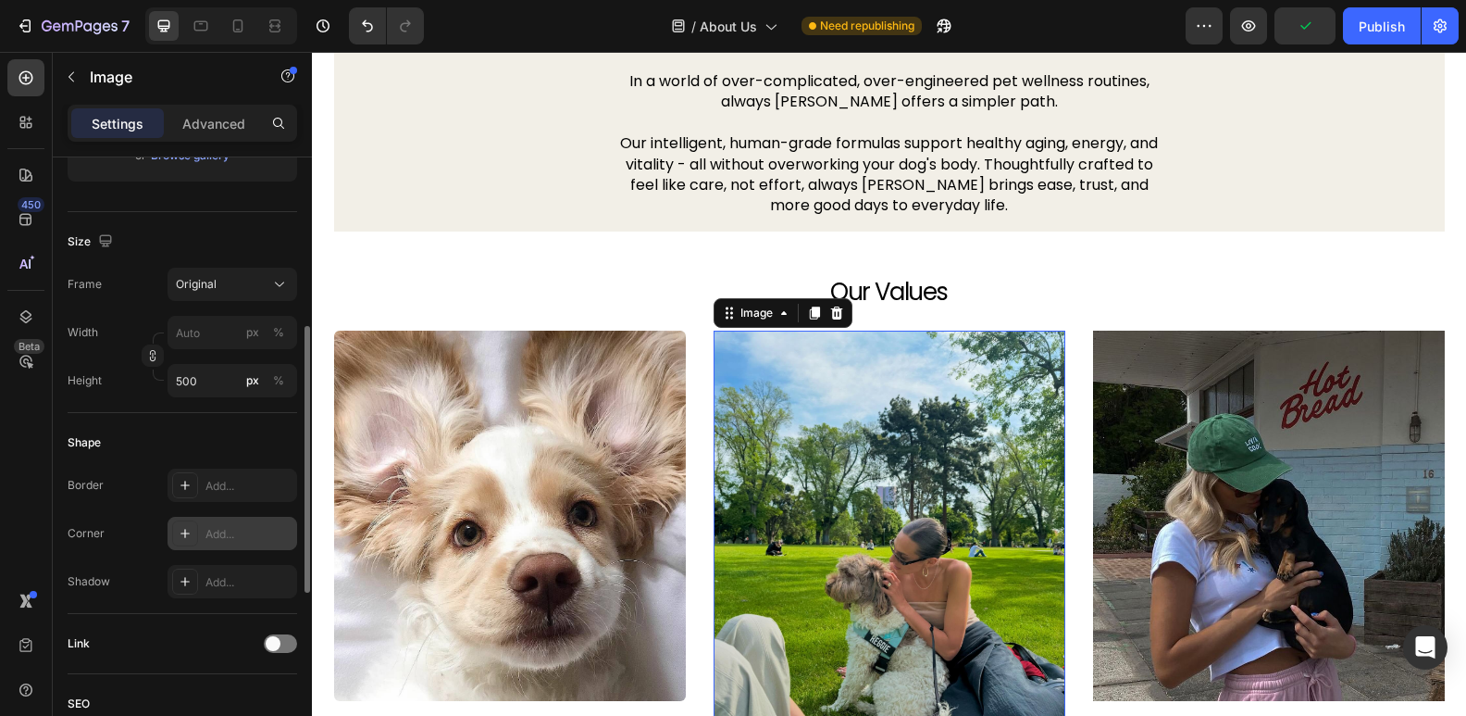
click at [230, 526] on div "Add..." at bounding box center [249, 534] width 87 height 17
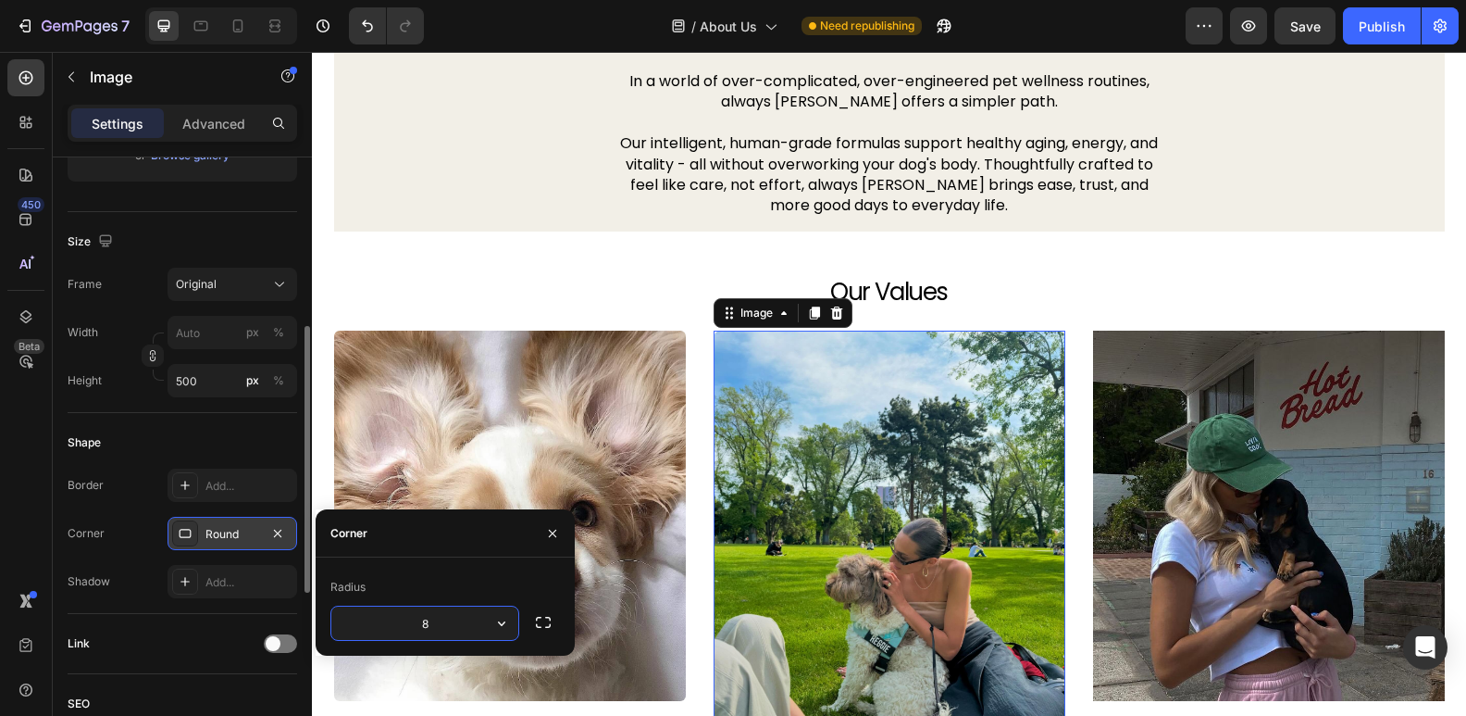
type input "6"
click at [1283, 402] on img at bounding box center [1269, 515] width 352 height 370
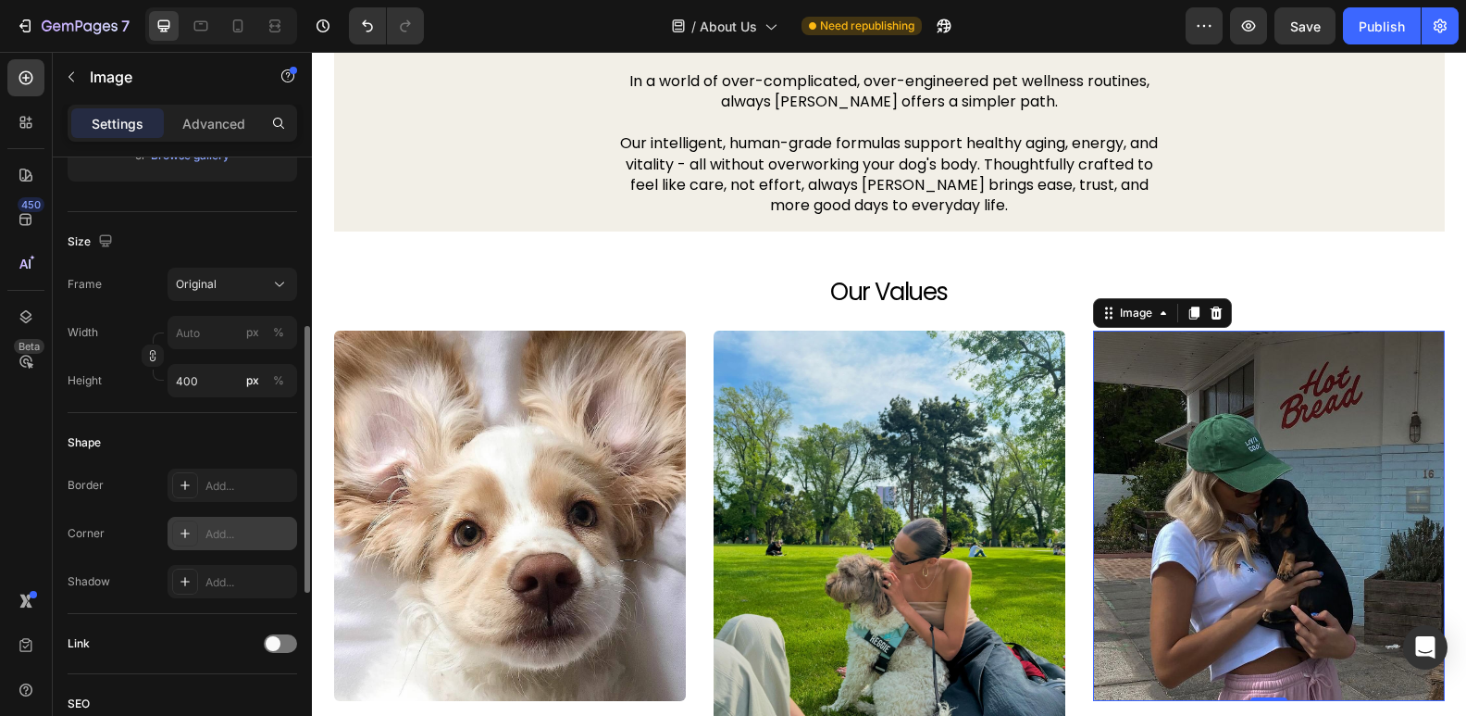
click at [252, 536] on div "Add..." at bounding box center [249, 534] width 87 height 17
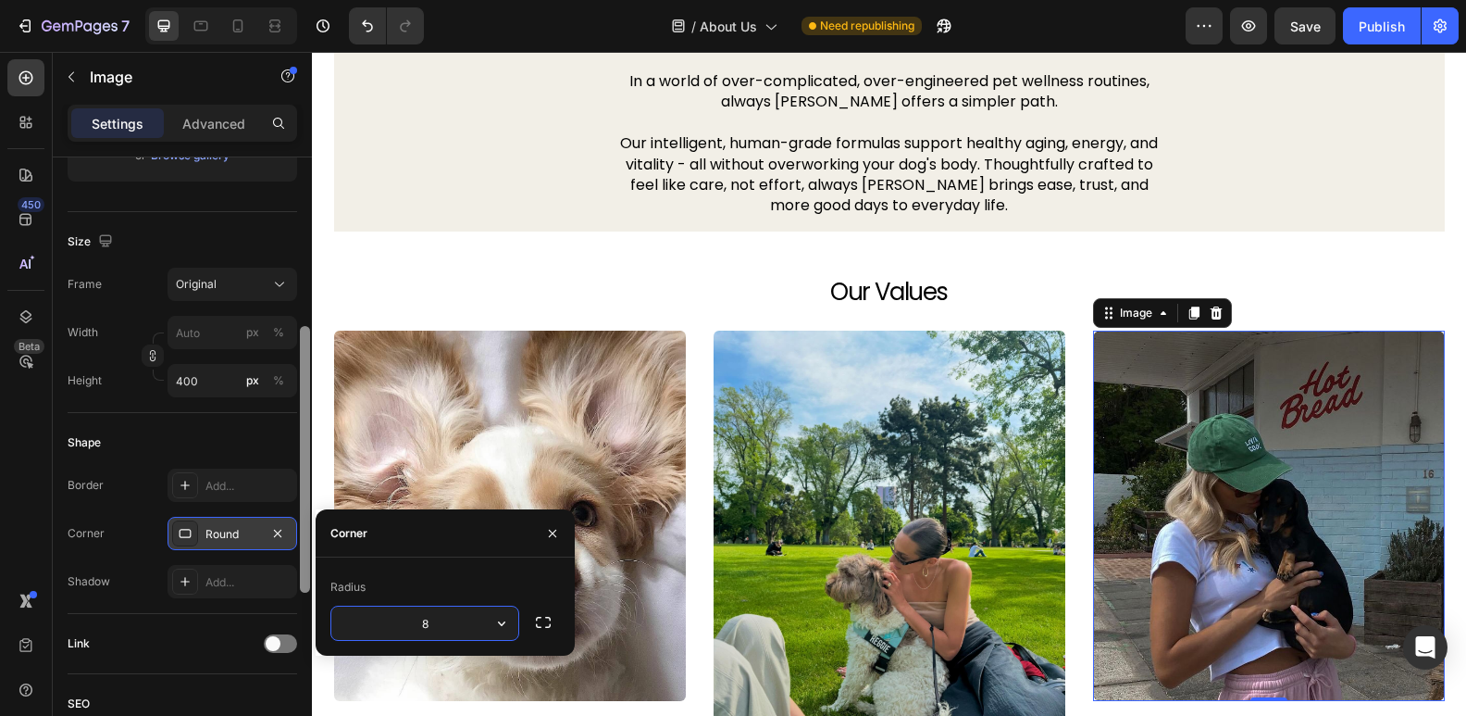
type input "6"
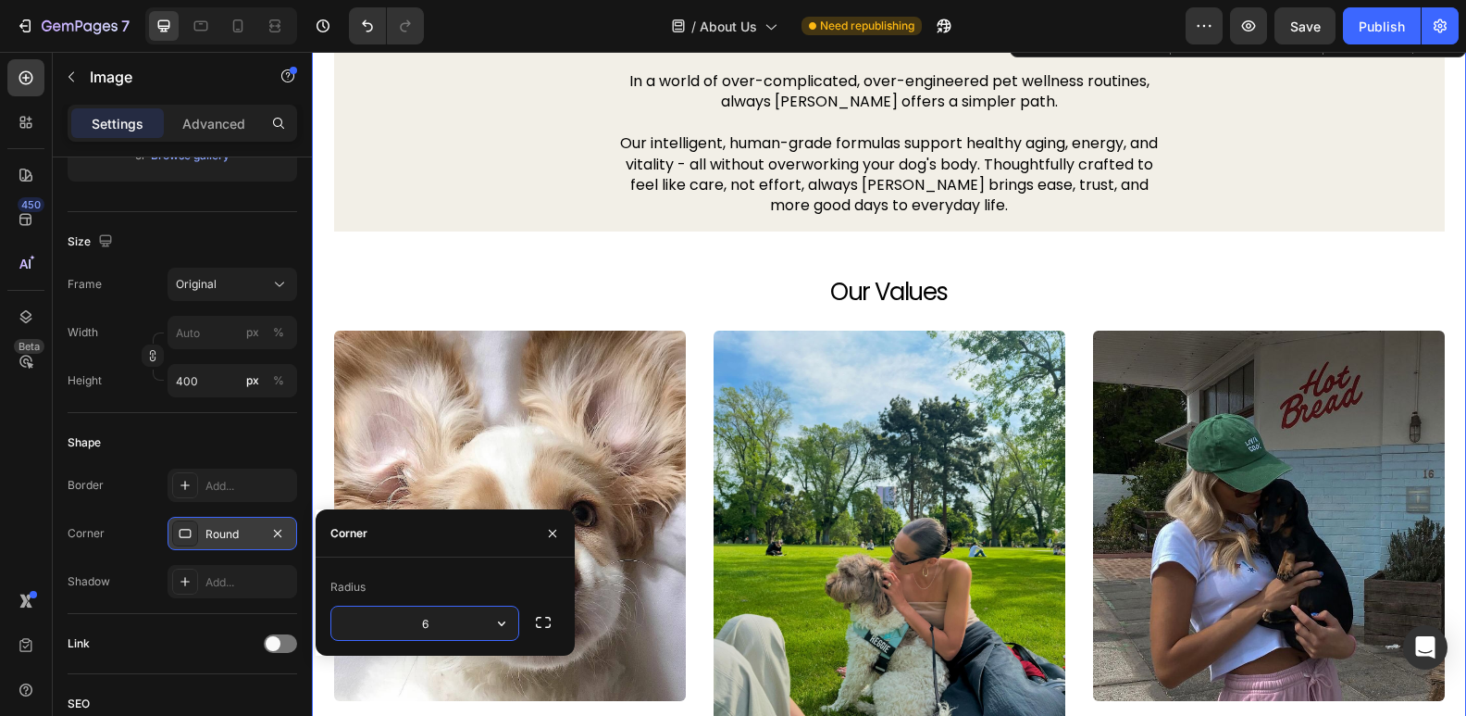
click at [630, 263] on div "Our Vision Heading In a world of over-complicated, over-engineered pet wellness…" at bounding box center [889, 498] width 1127 height 948
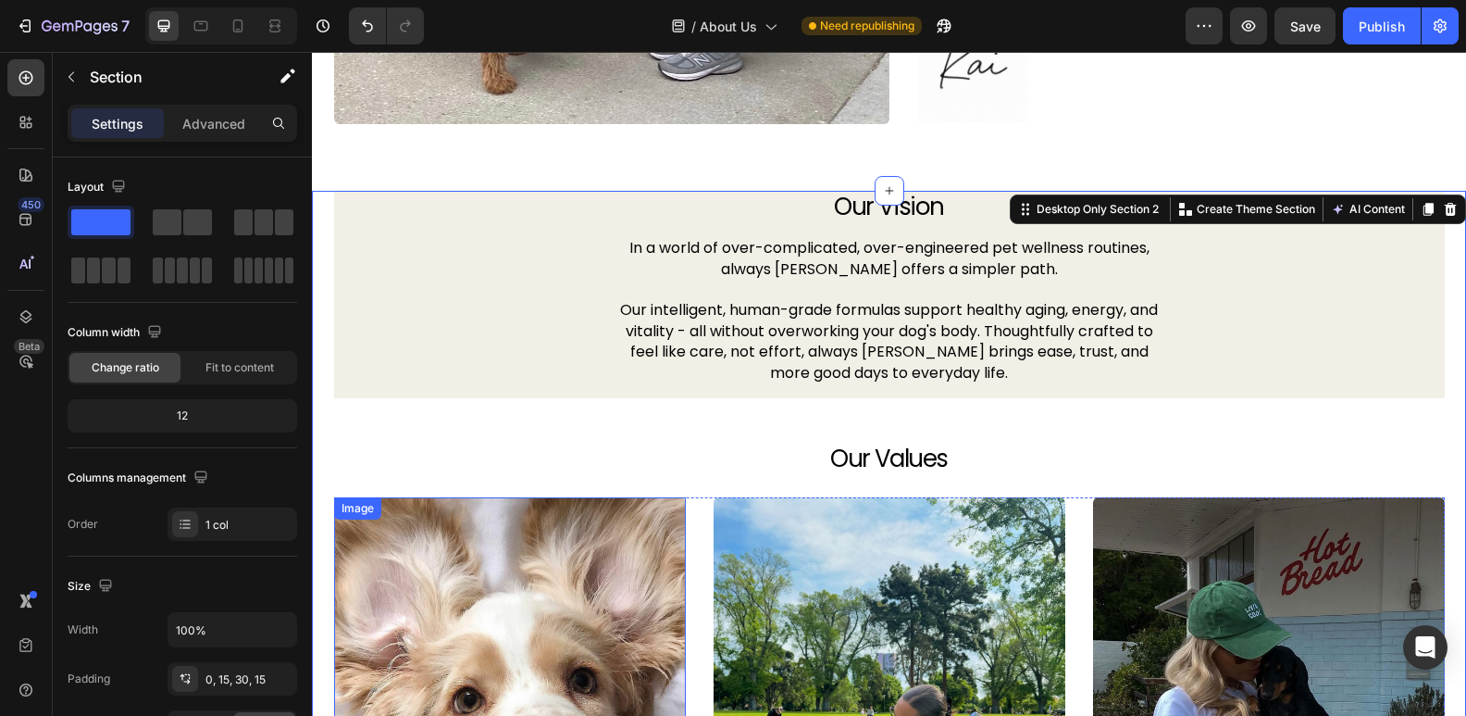
scroll to position [917, 0]
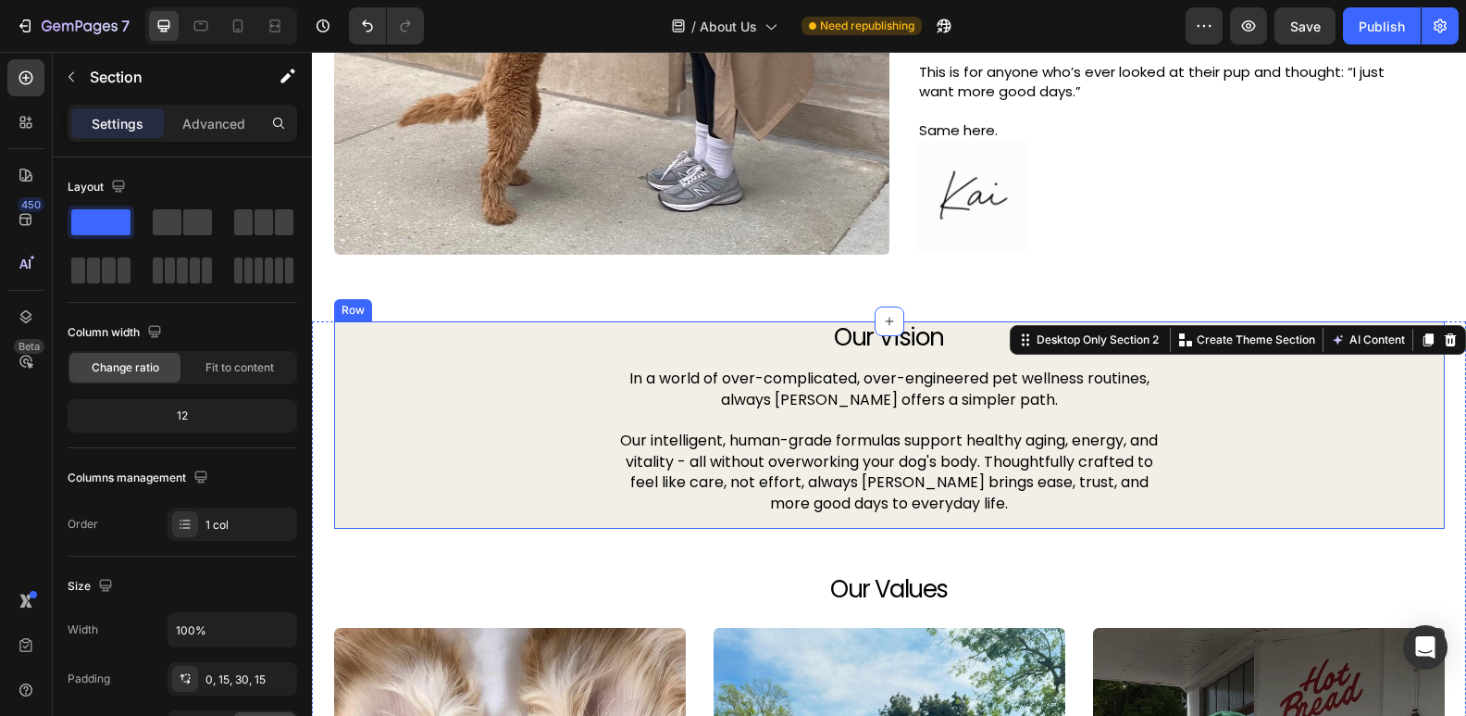
click at [381, 342] on div "Our Vision Heading In a world of over-complicated, over-engineered pet wellness…" at bounding box center [889, 424] width 1111 height 207
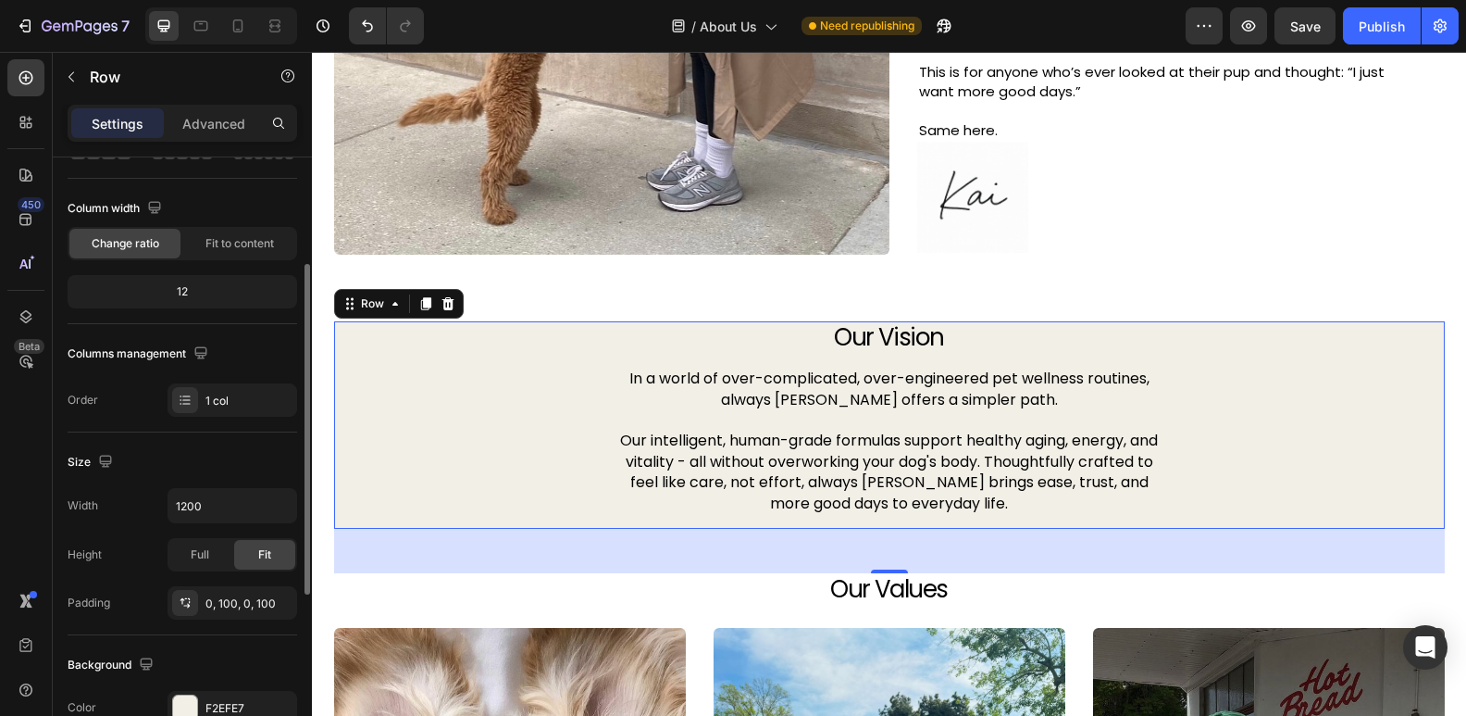
scroll to position [409, 0]
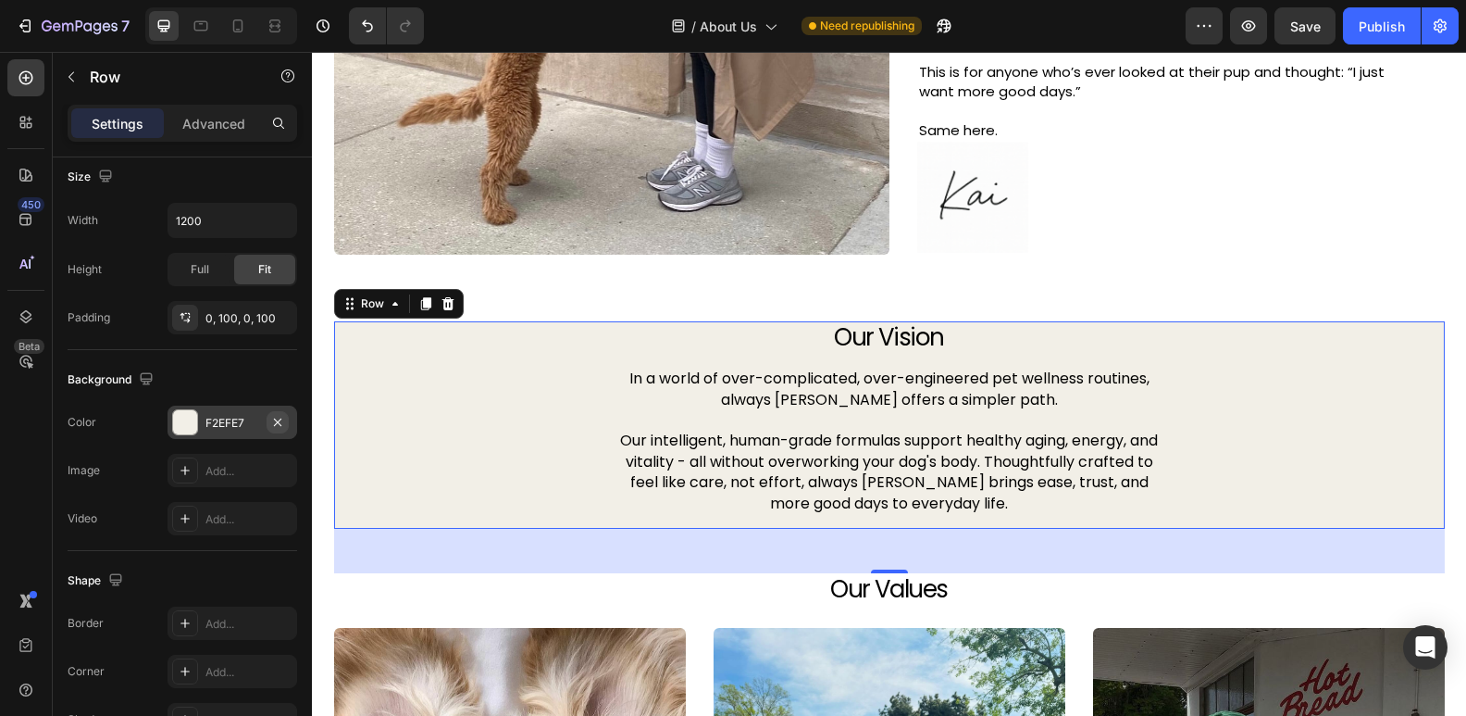
click at [273, 418] on icon "button" at bounding box center [277, 422] width 15 height 15
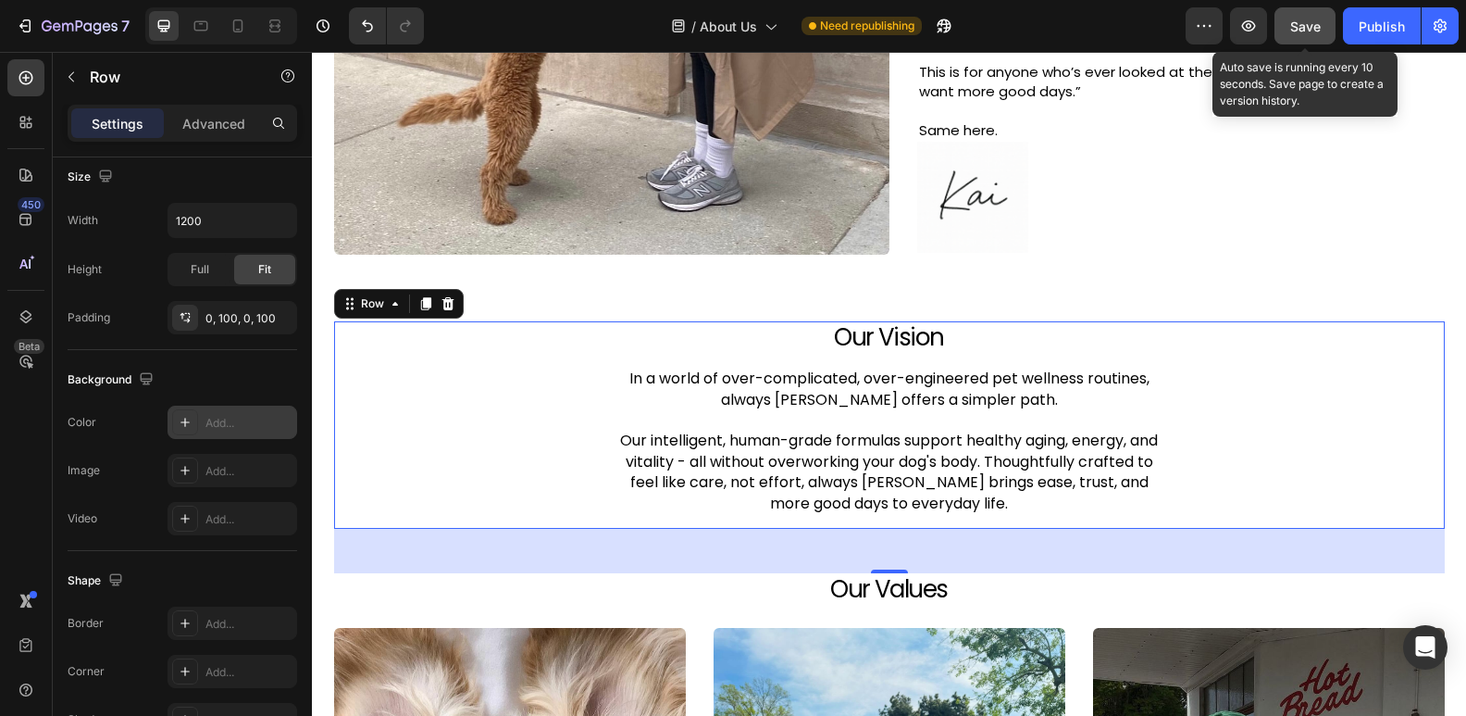
click at [1293, 17] on div "Save" at bounding box center [1306, 26] width 31 height 19
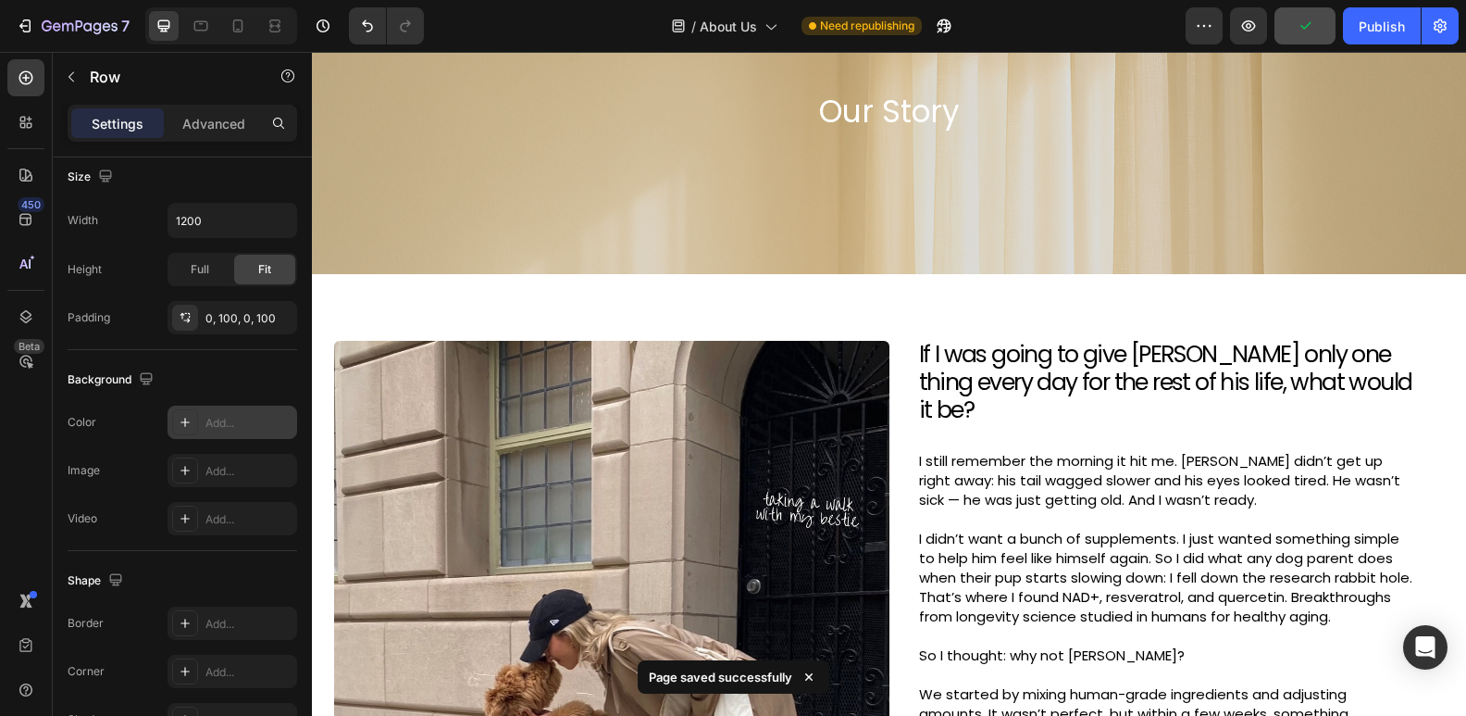
scroll to position [0, 0]
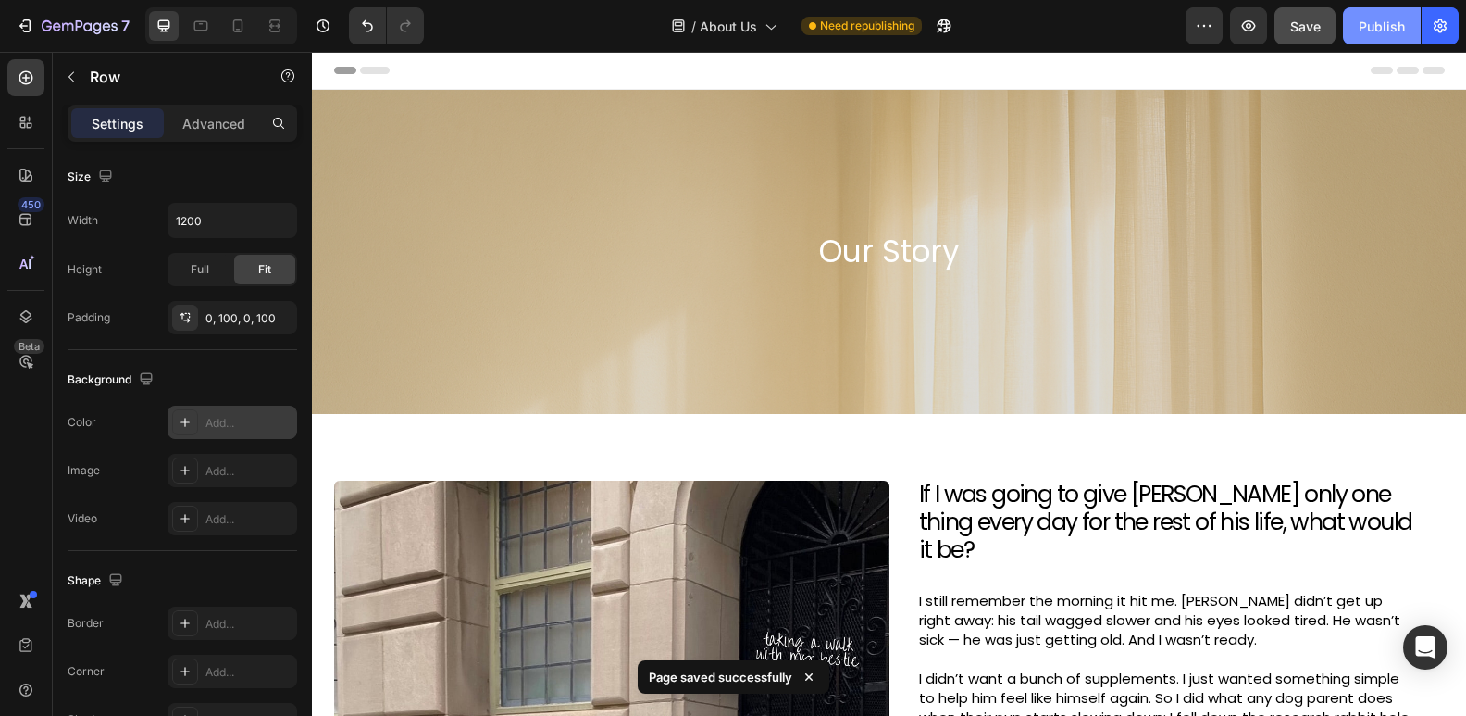
click at [1357, 23] on button "Publish" at bounding box center [1382, 25] width 78 height 37
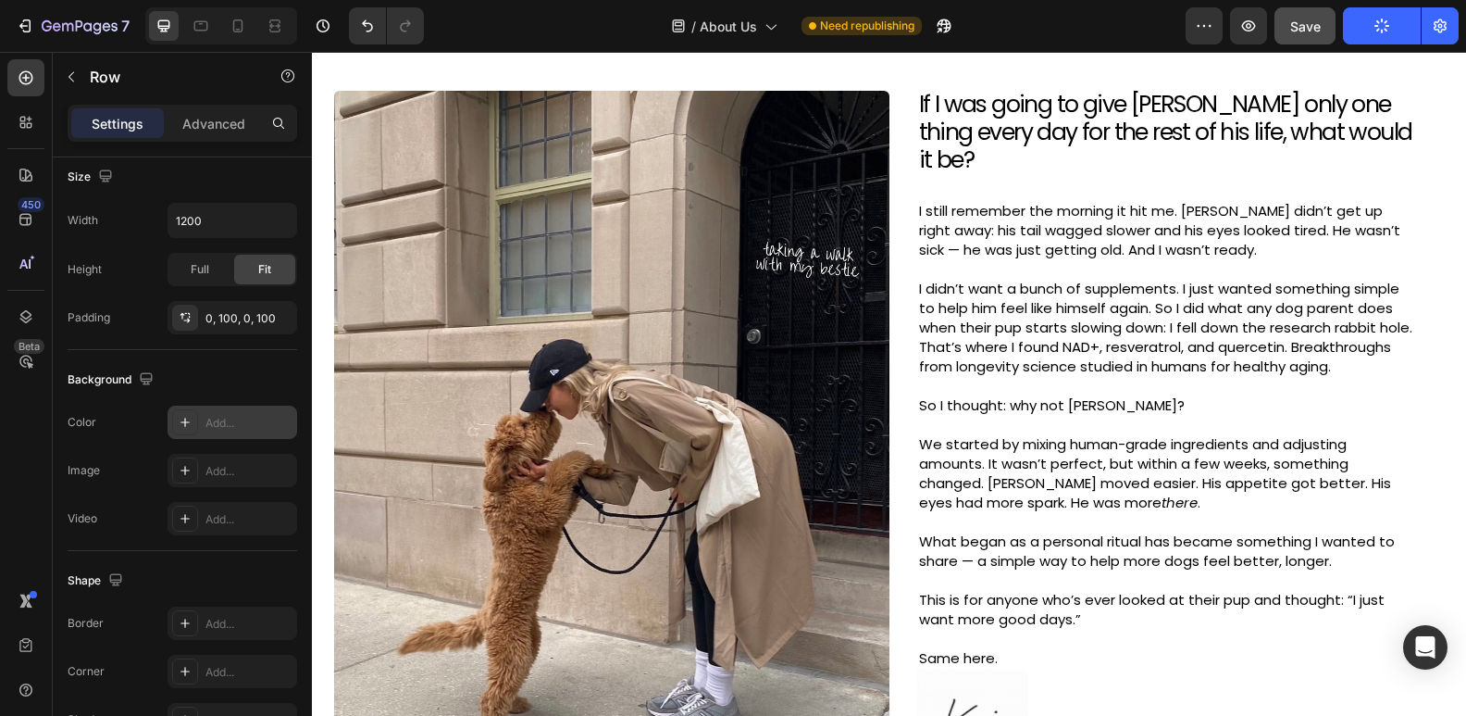
scroll to position [477, 0]
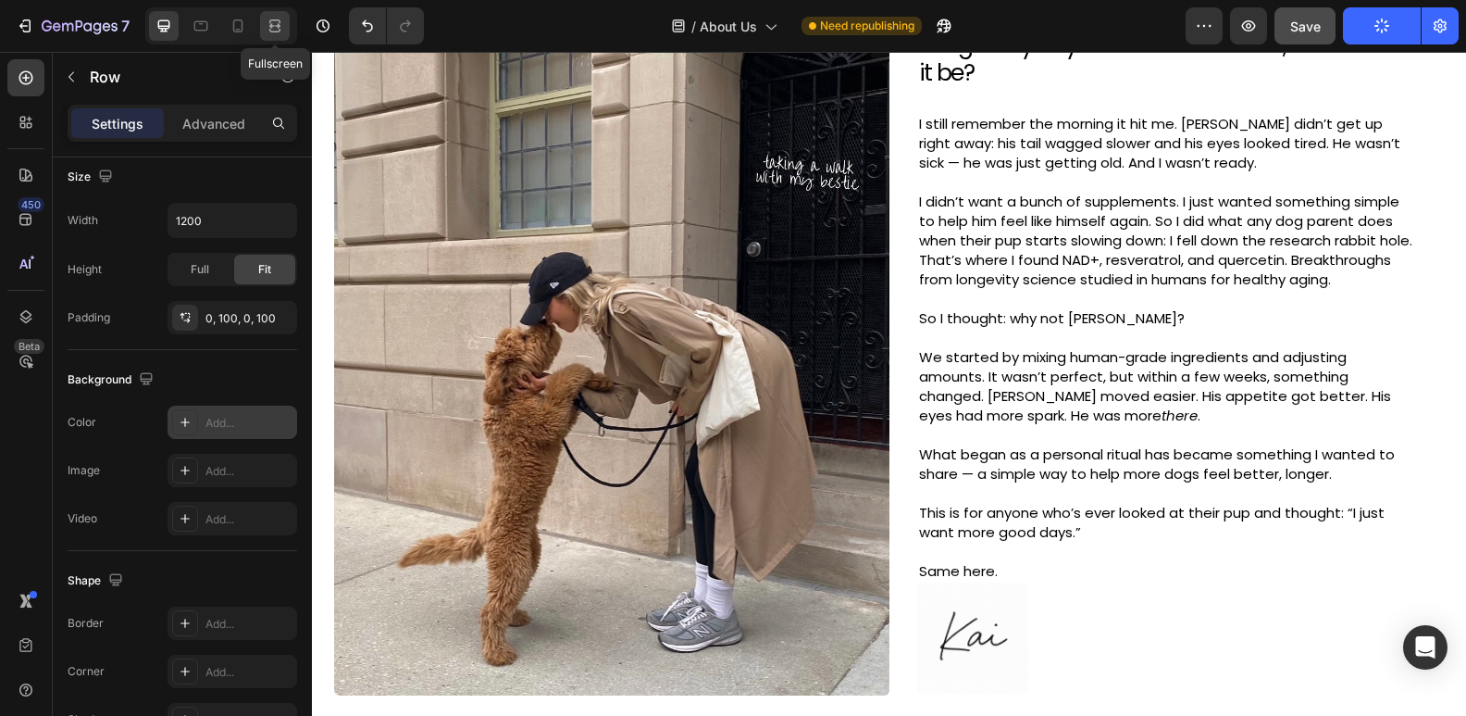
click at [268, 31] on icon at bounding box center [275, 26] width 19 height 19
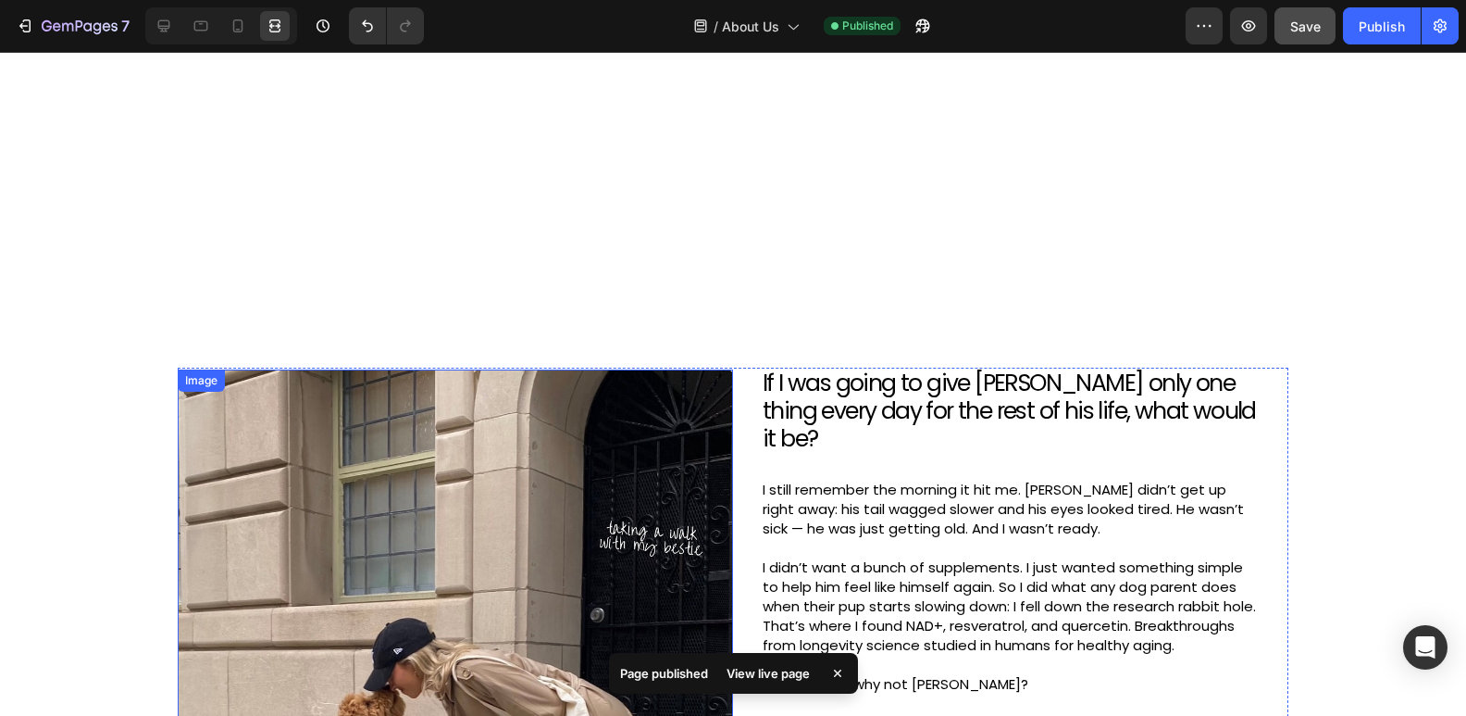
scroll to position [17, 0]
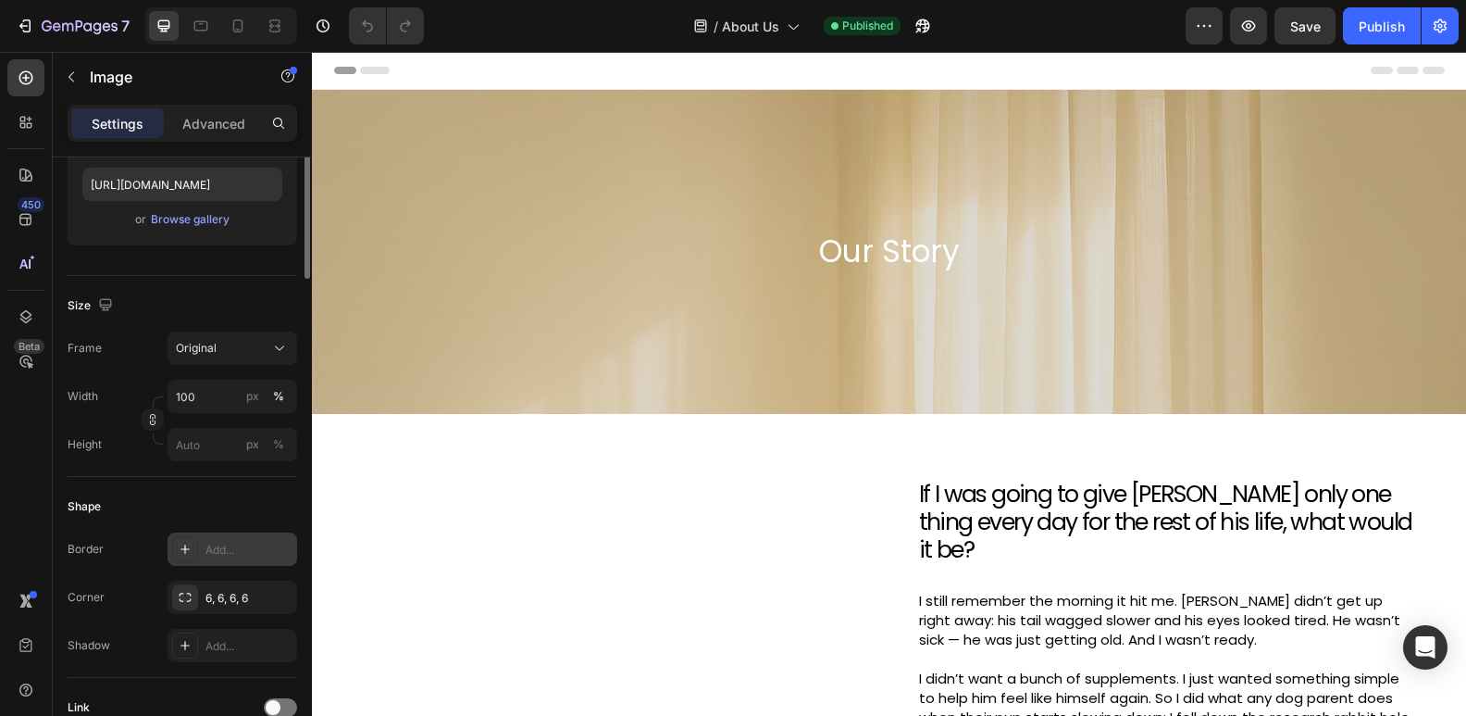
scroll to position [389, 0]
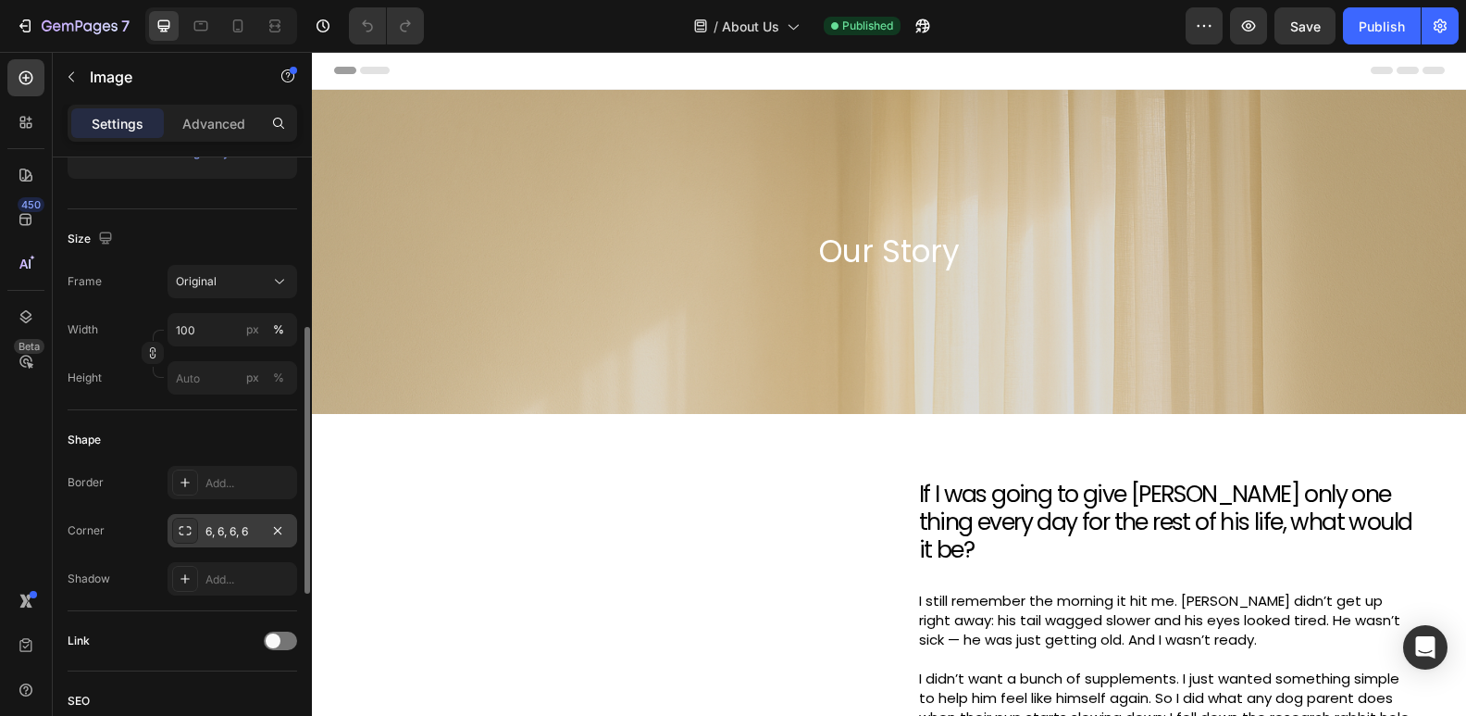
click at [220, 532] on div "6, 6, 6, 6" at bounding box center [233, 531] width 54 height 17
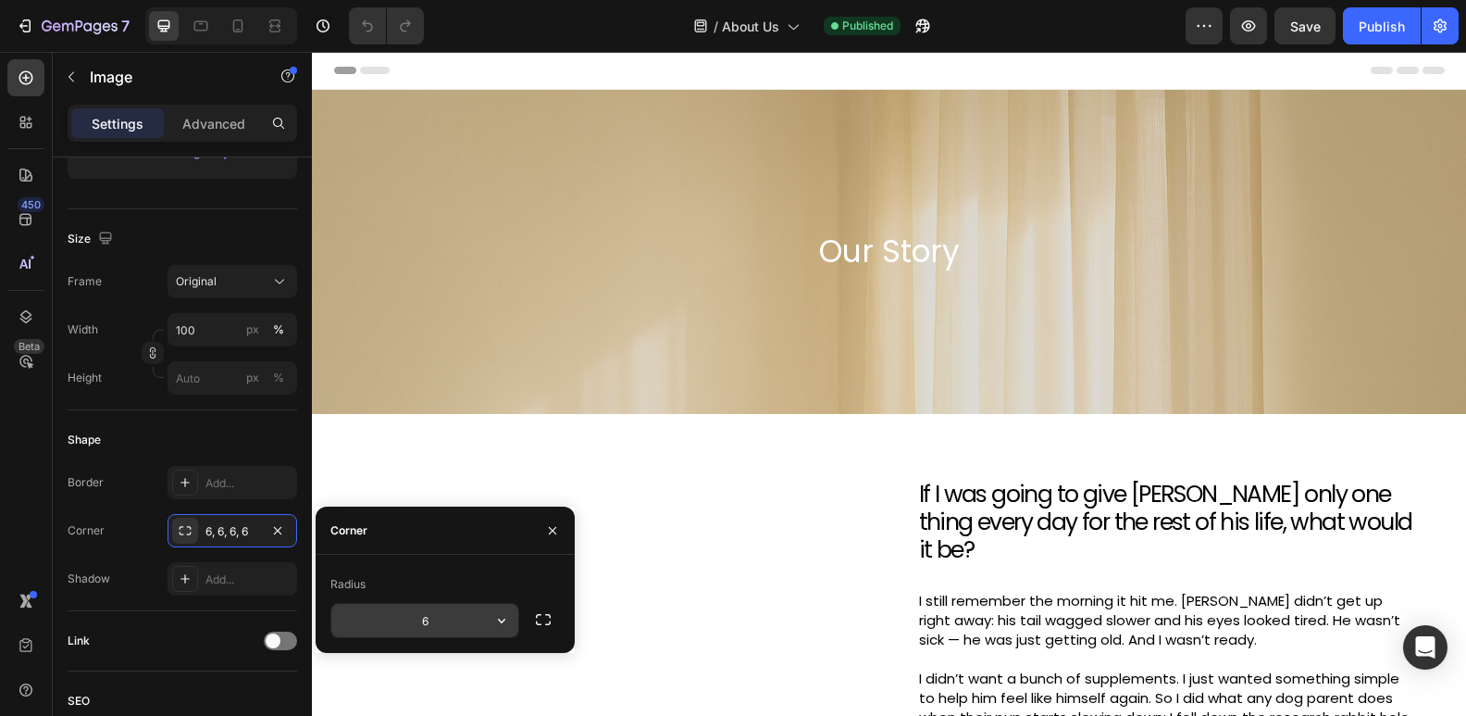
click at [438, 622] on input "6" at bounding box center [424, 620] width 187 height 33
type input "4"
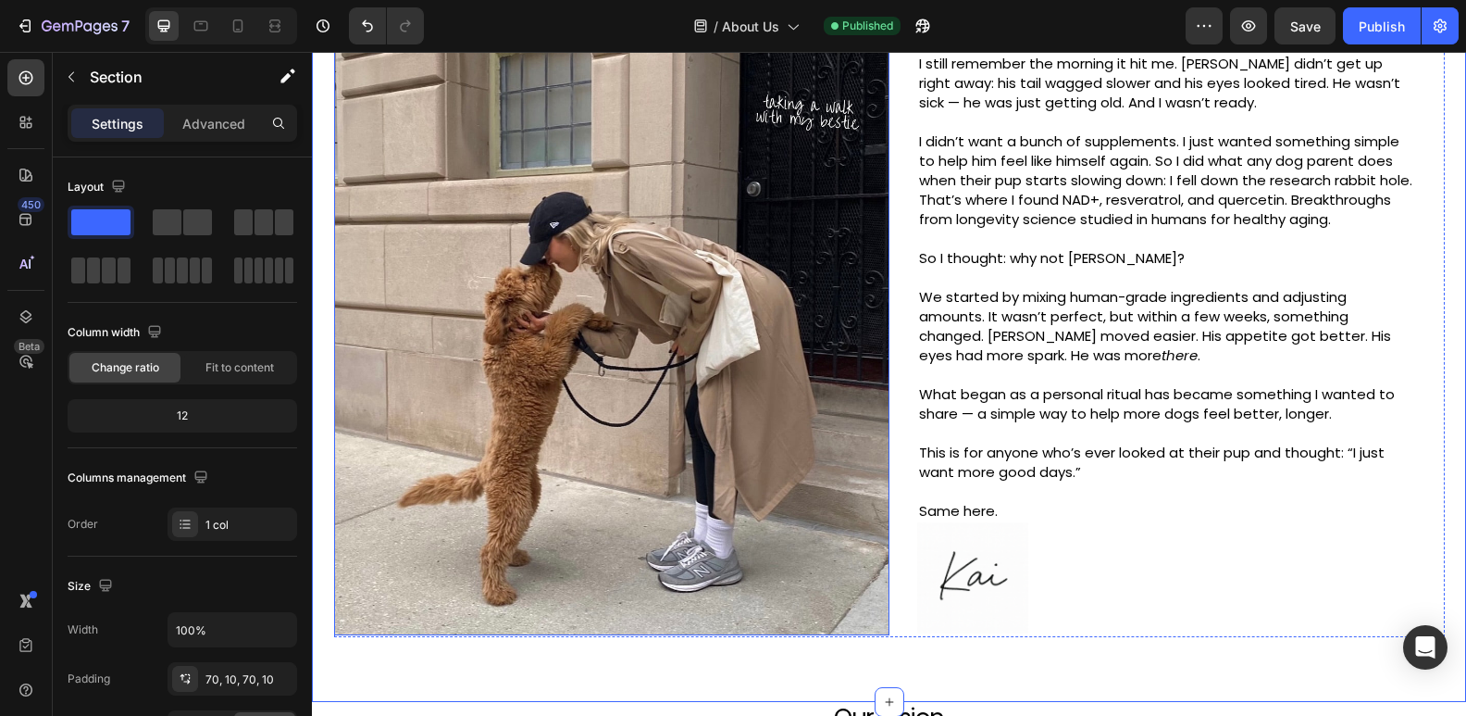
scroll to position [821, 0]
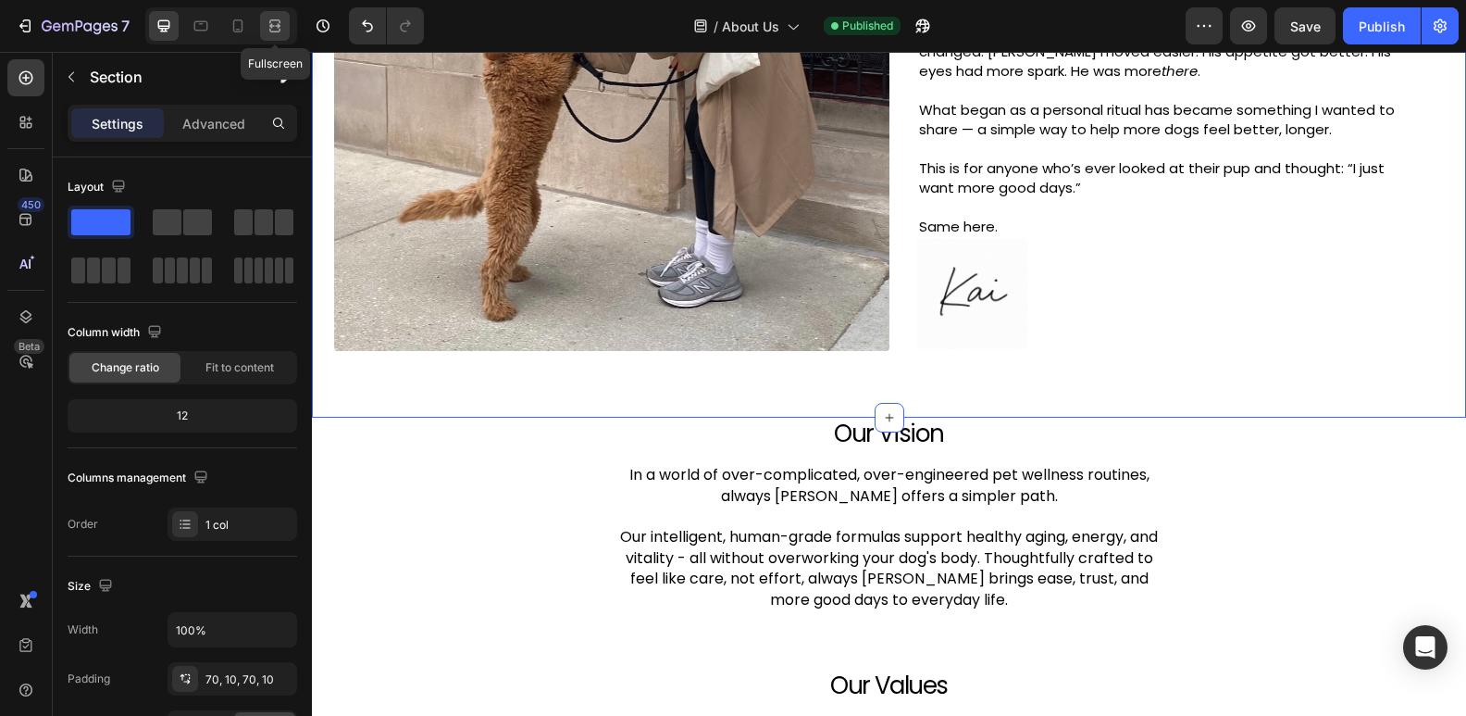
click at [281, 24] on icon at bounding box center [275, 26] width 19 height 19
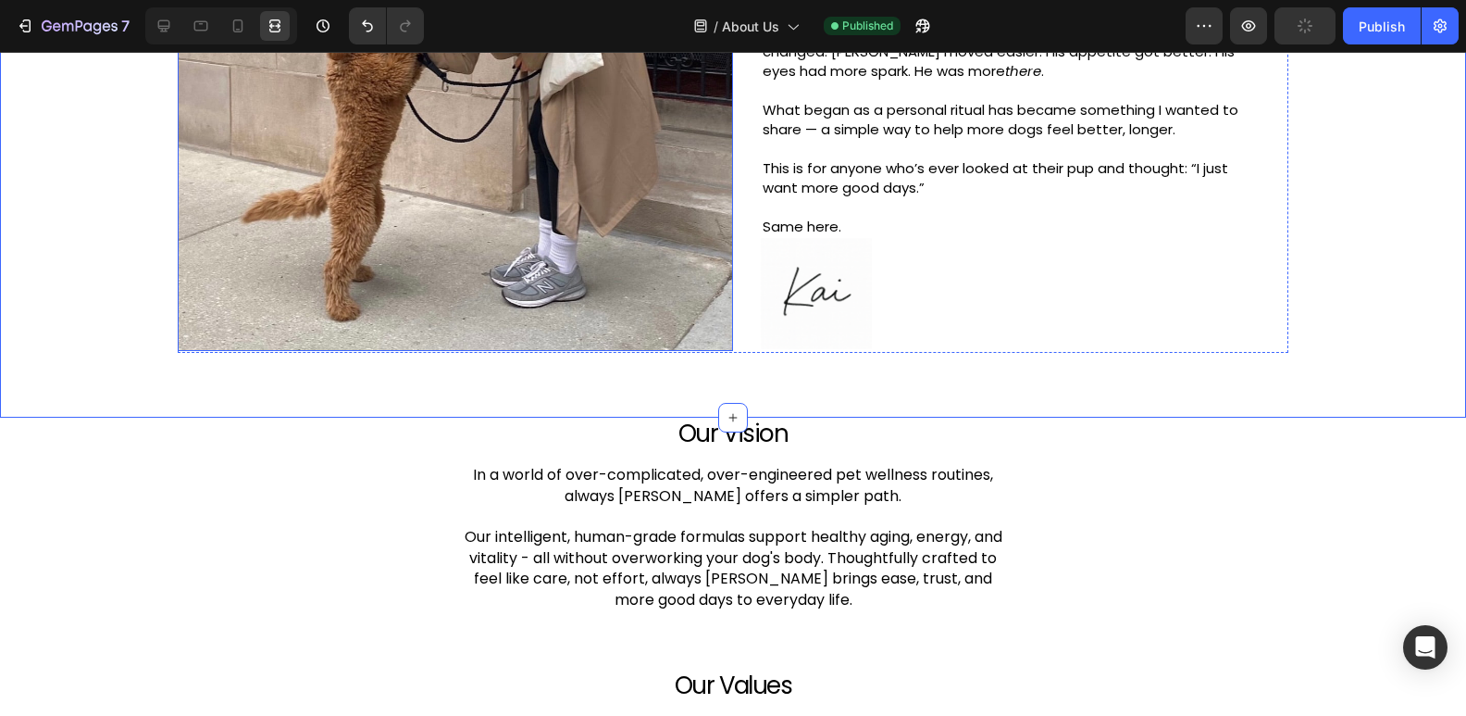
click at [328, 196] on img at bounding box center [455, 5] width 555 height 692
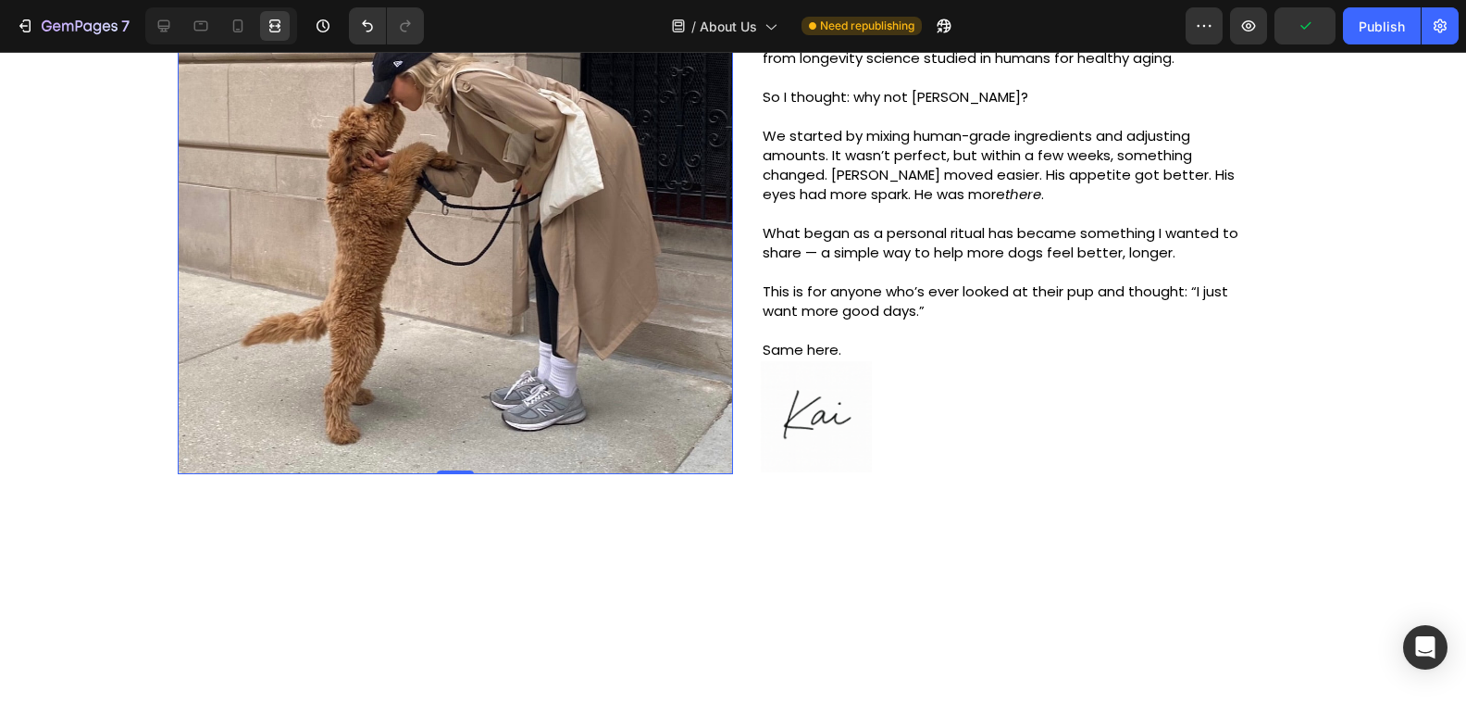
scroll to position [392, 0]
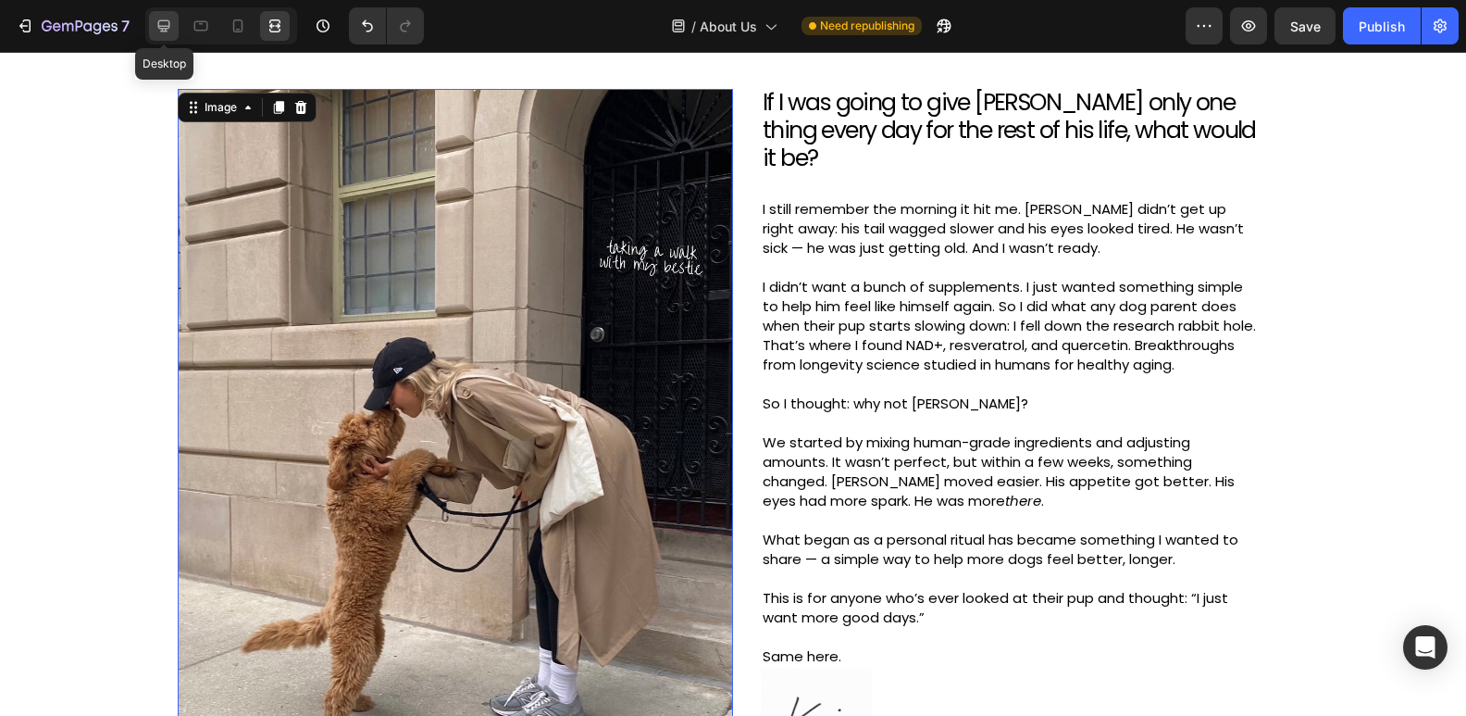
click at [170, 28] on icon at bounding box center [164, 26] width 19 height 19
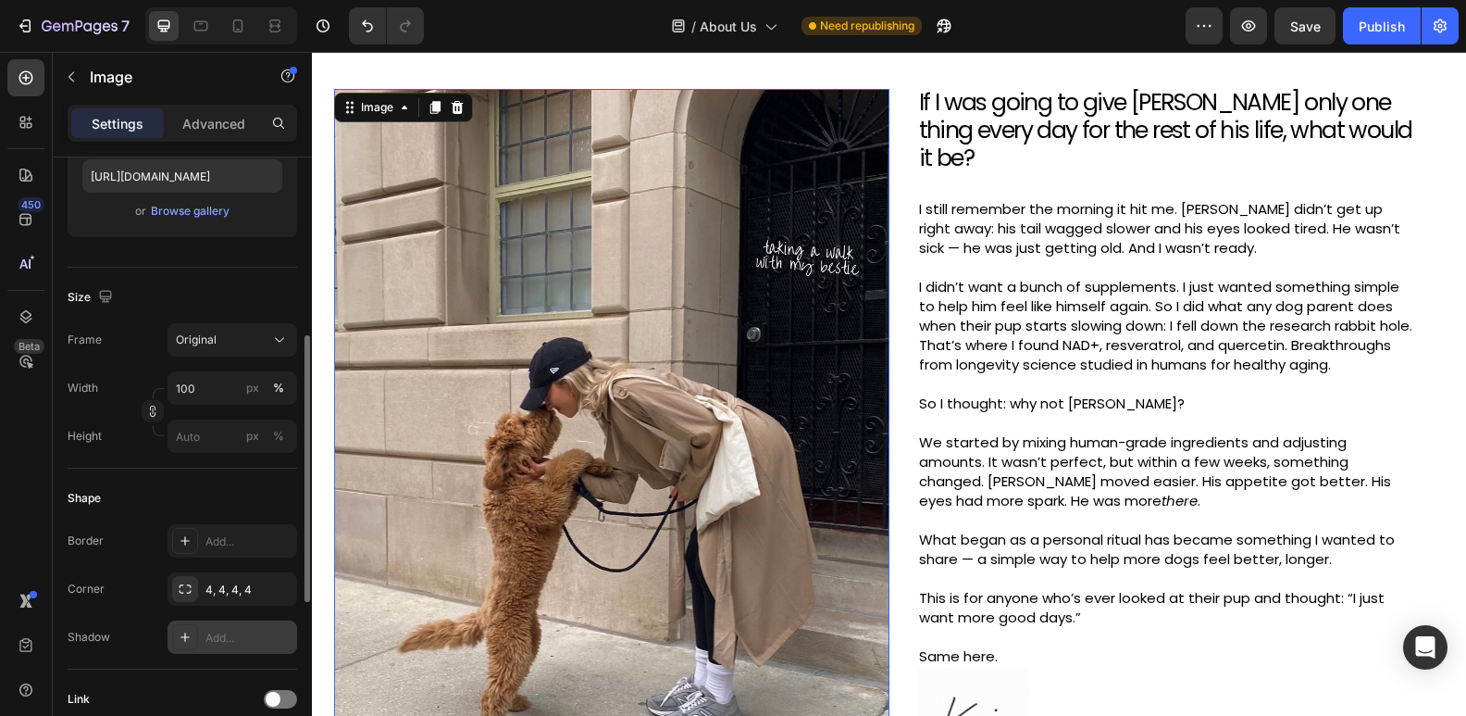
scroll to position [354, 0]
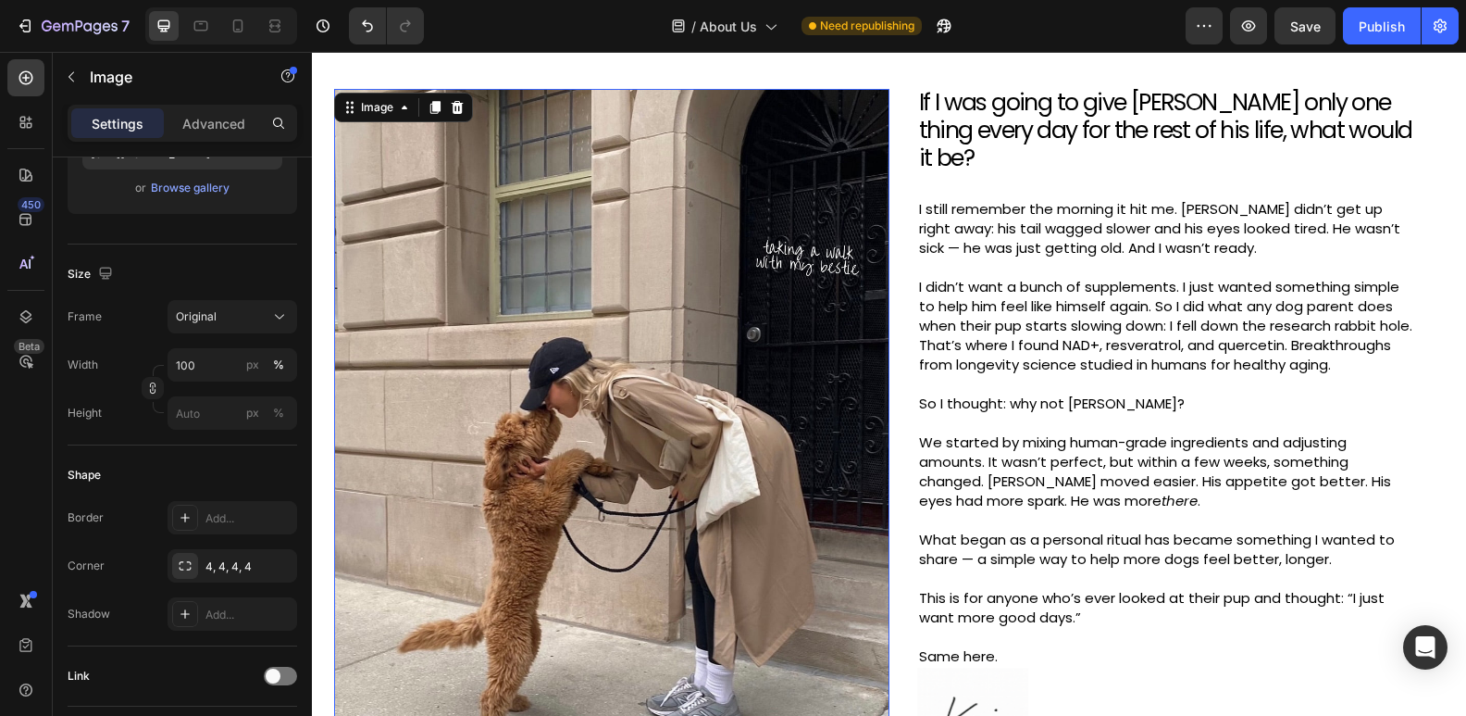
click at [554, 279] on img at bounding box center [611, 435] width 555 height 692
click at [216, 561] on div "4, 4, 4, 4" at bounding box center [233, 566] width 54 height 17
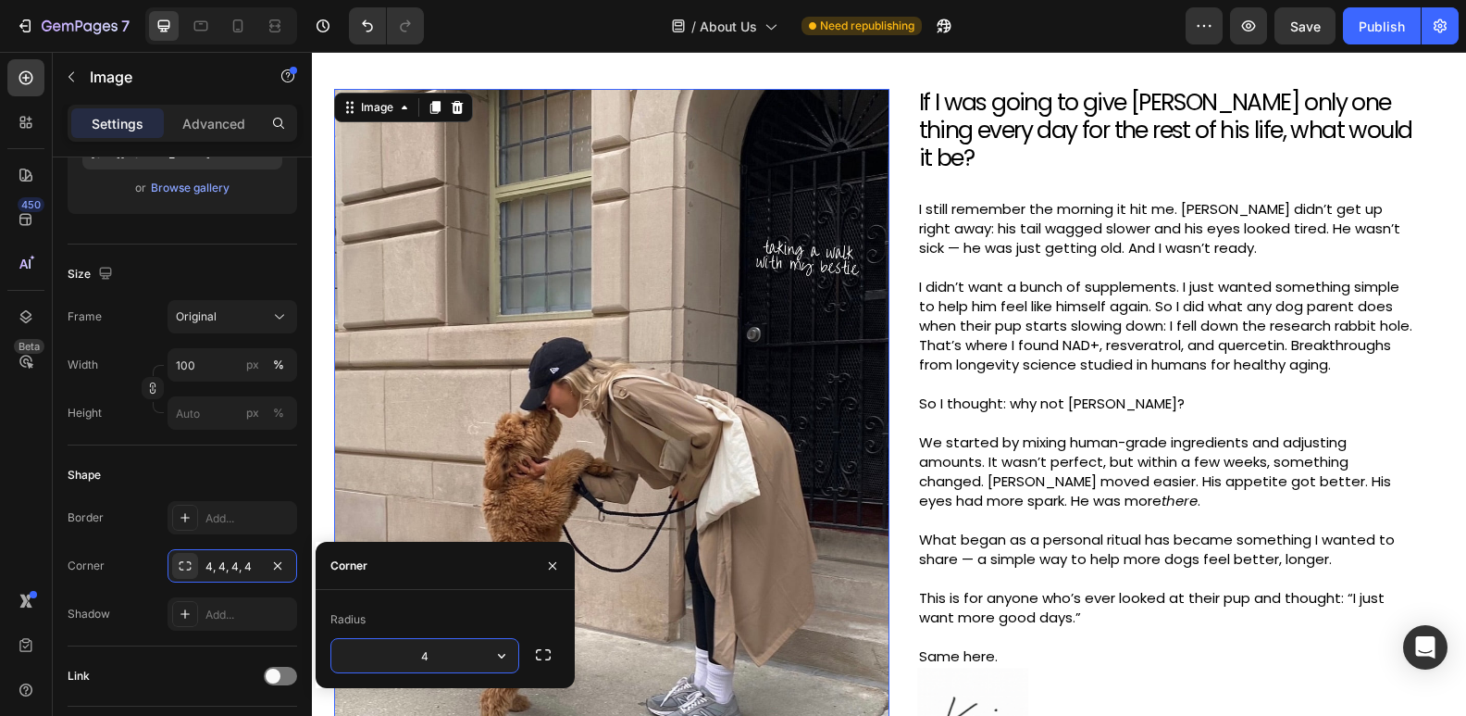
click at [457, 645] on input "4" at bounding box center [424, 655] width 187 height 33
type input "5"
click at [1038, 459] on p "We started by mixing human-grade ingredients and adjusting amounts. It wasn’t p…" at bounding box center [1167, 471] width 496 height 78
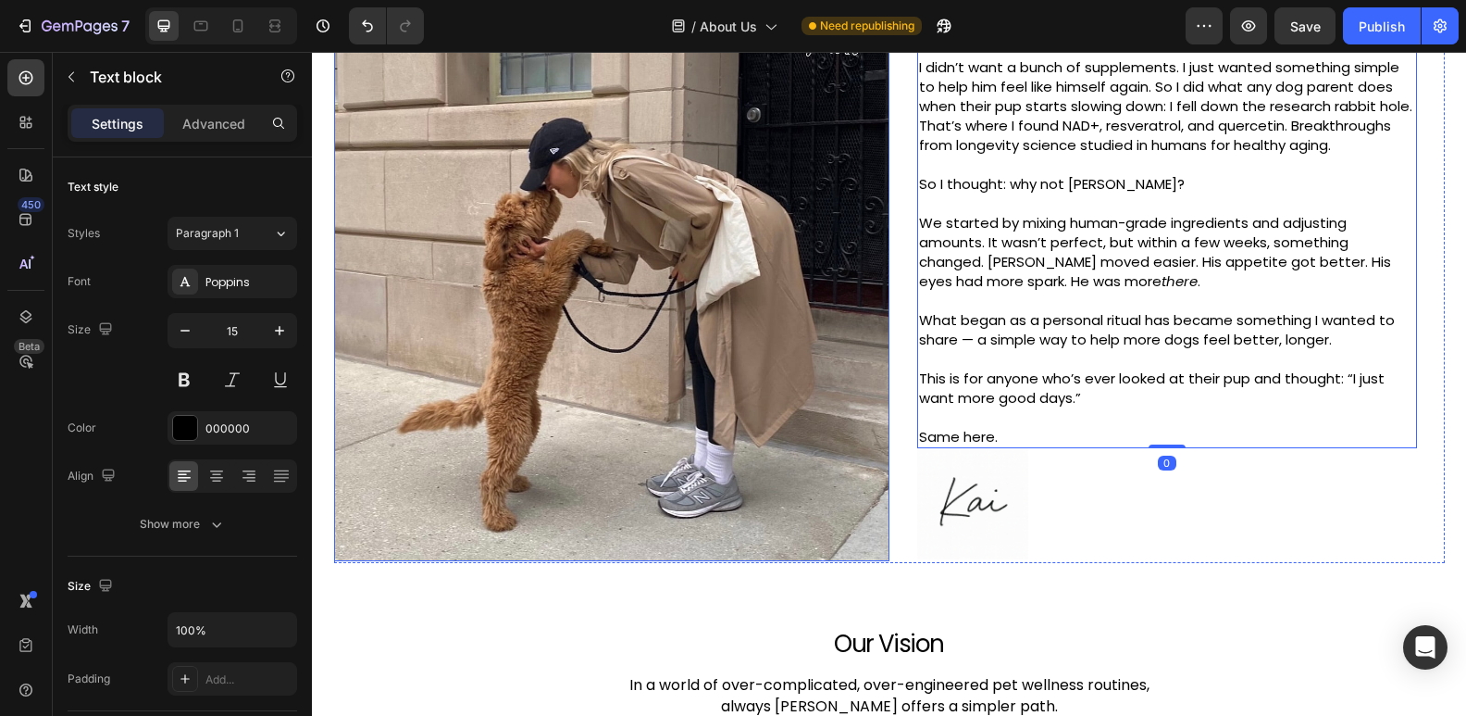
scroll to position [1037, 0]
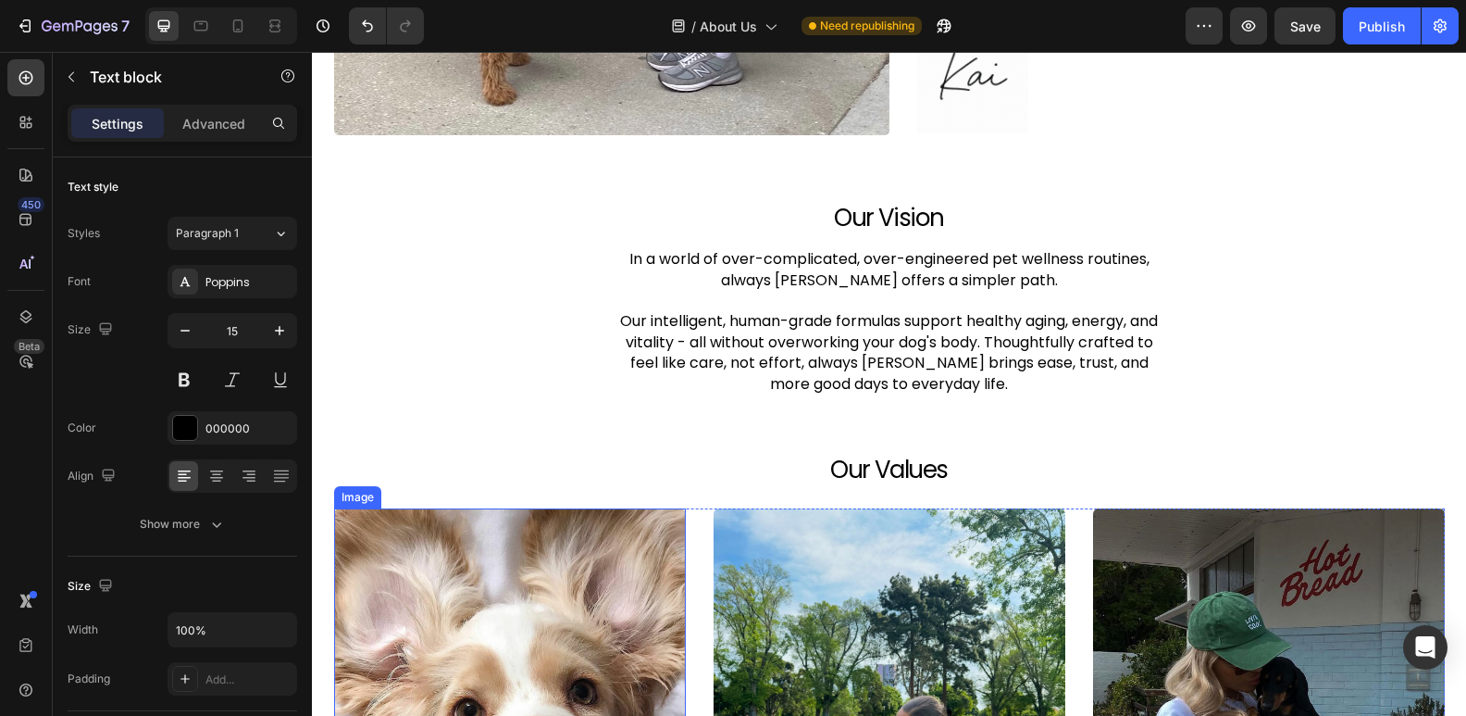
click at [521, 550] on img at bounding box center [510, 693] width 352 height 370
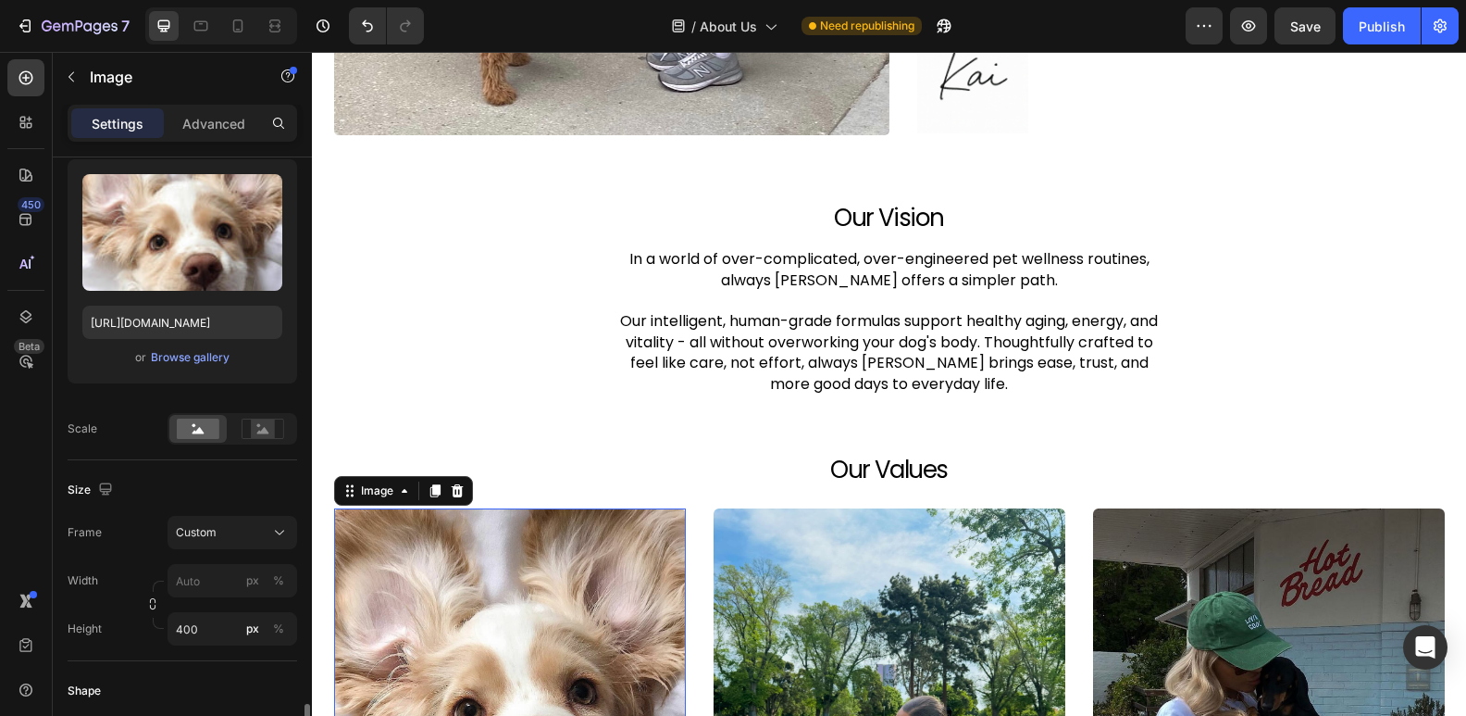
scroll to position [640, 0]
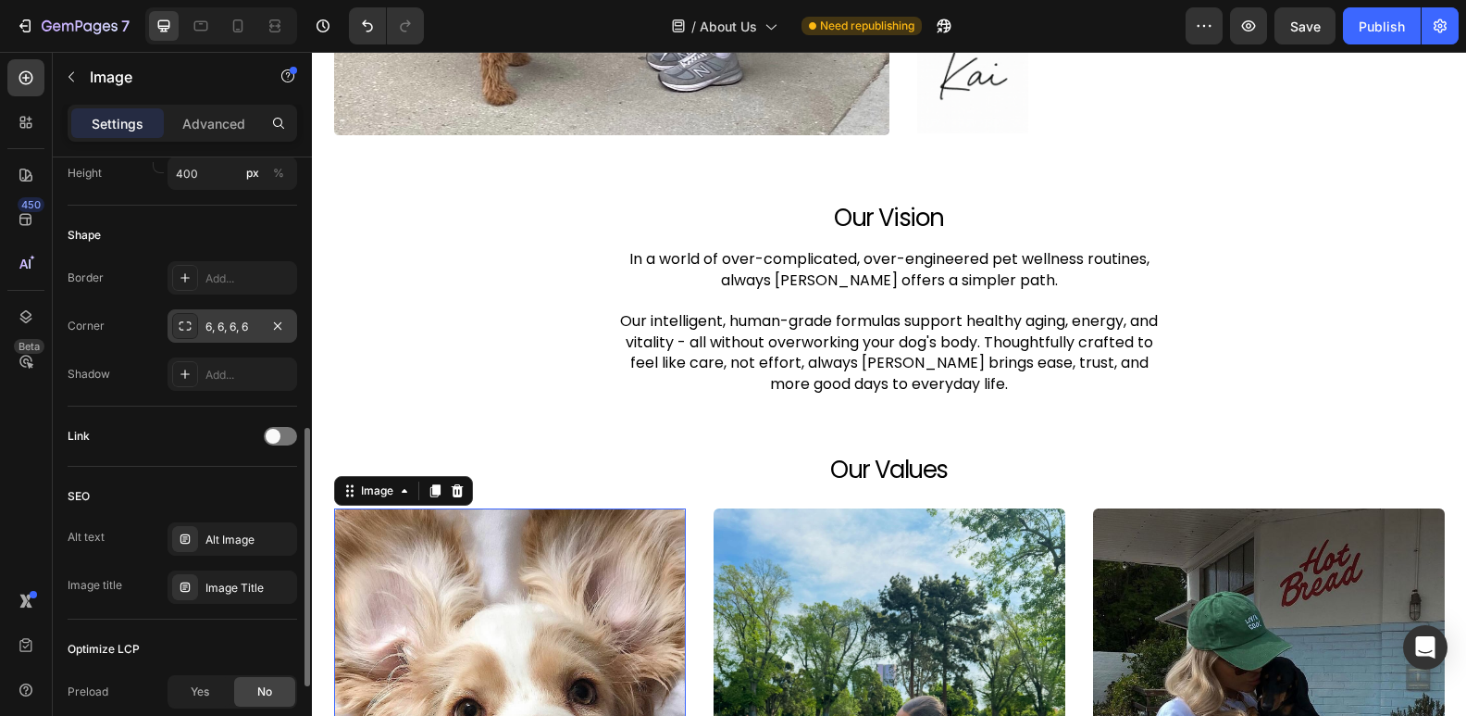
click at [213, 322] on div "6, 6, 6, 6" at bounding box center [233, 326] width 54 height 17
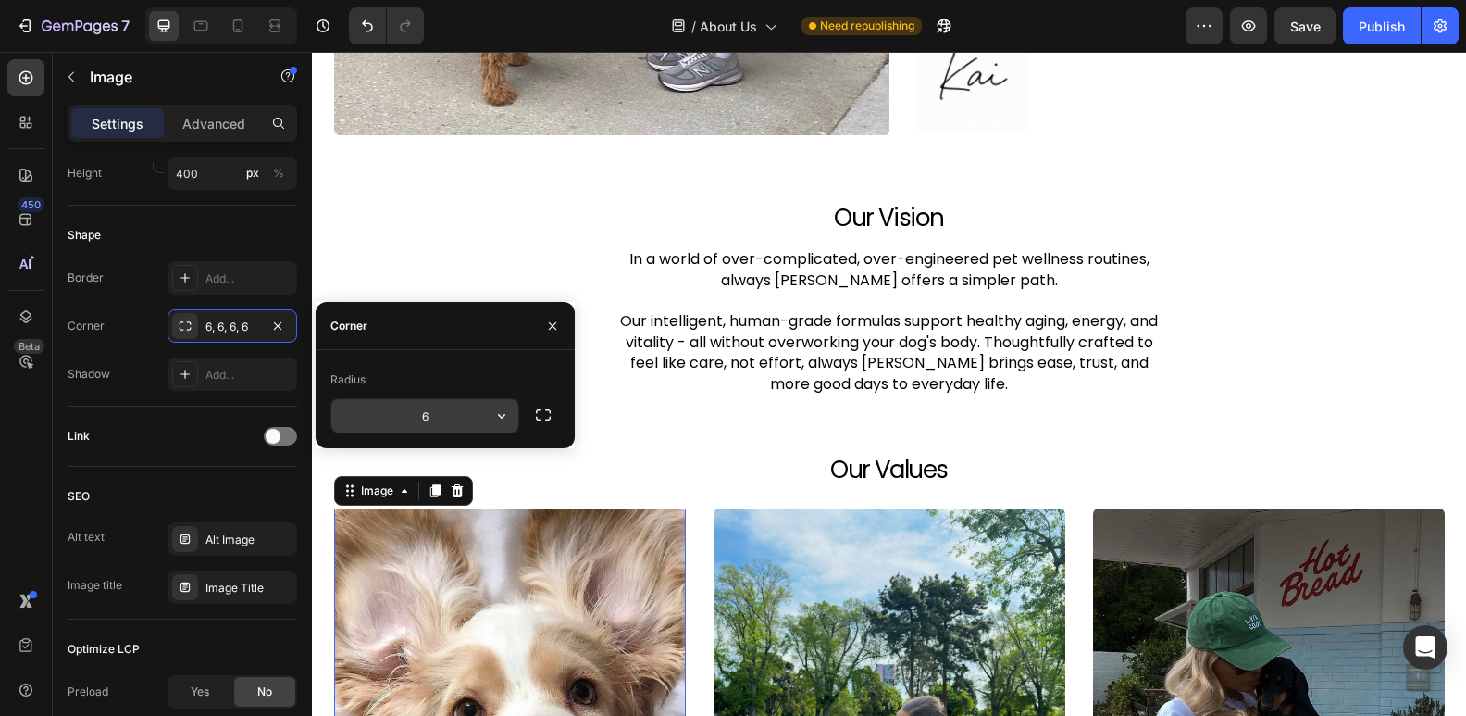
click at [447, 405] on input "6" at bounding box center [424, 415] width 187 height 33
type input "5"
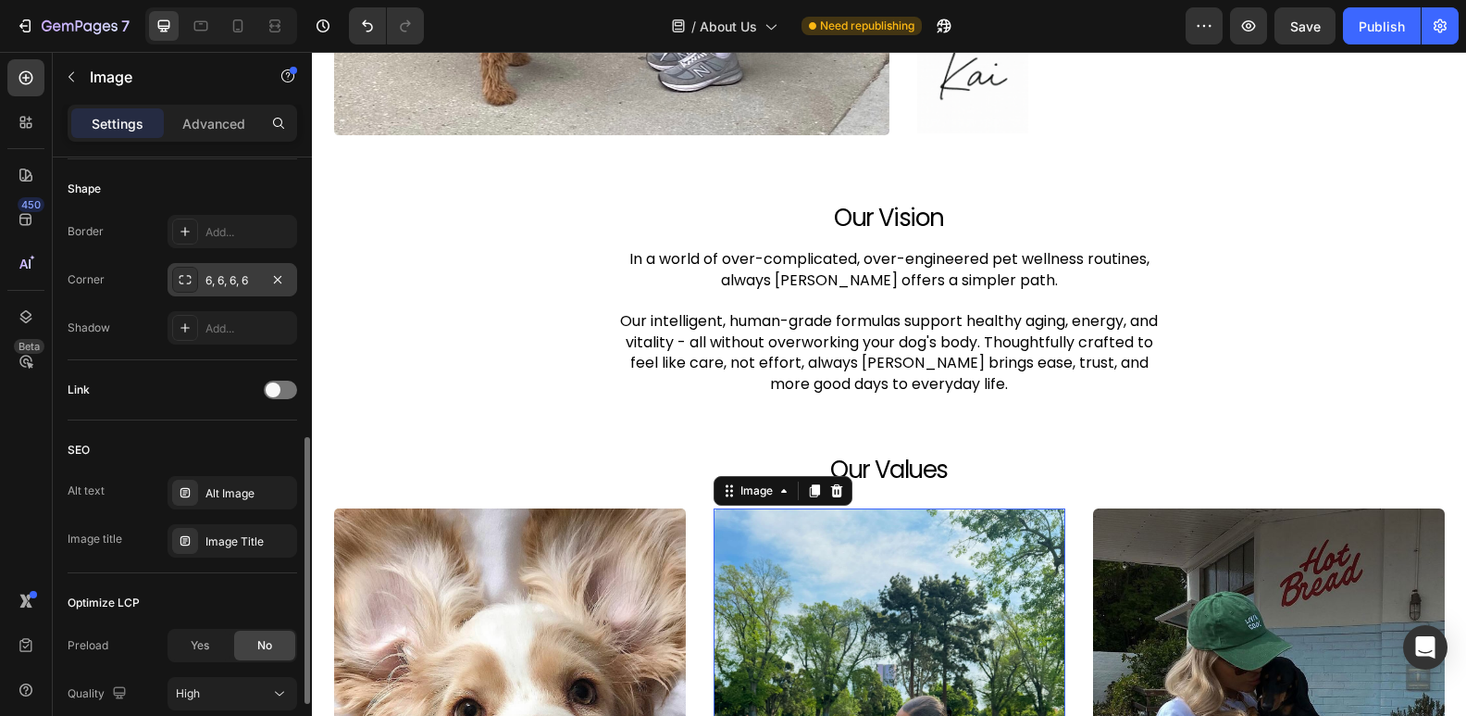
click at [251, 276] on div "6, 6, 6, 6" at bounding box center [233, 280] width 54 height 17
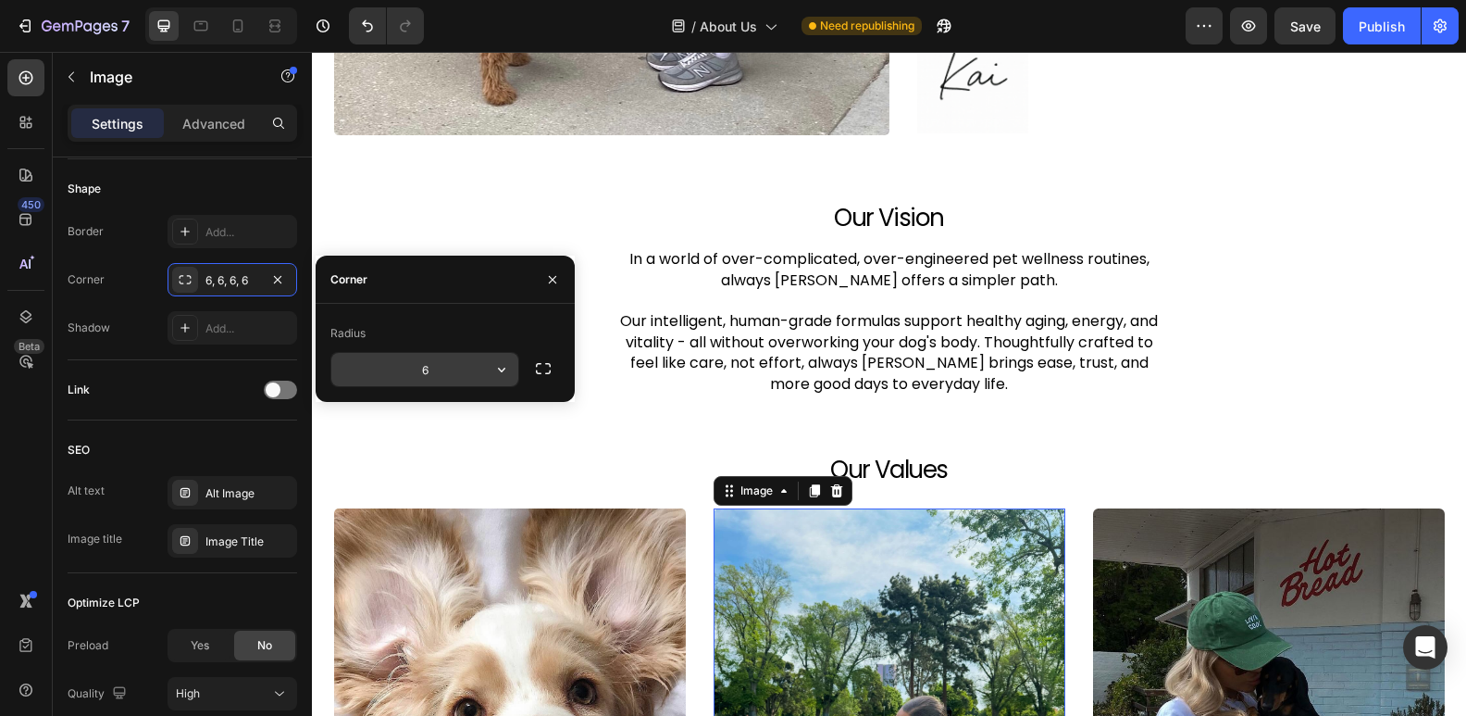
click at [443, 374] on input "6" at bounding box center [424, 369] width 187 height 33
type input "5"
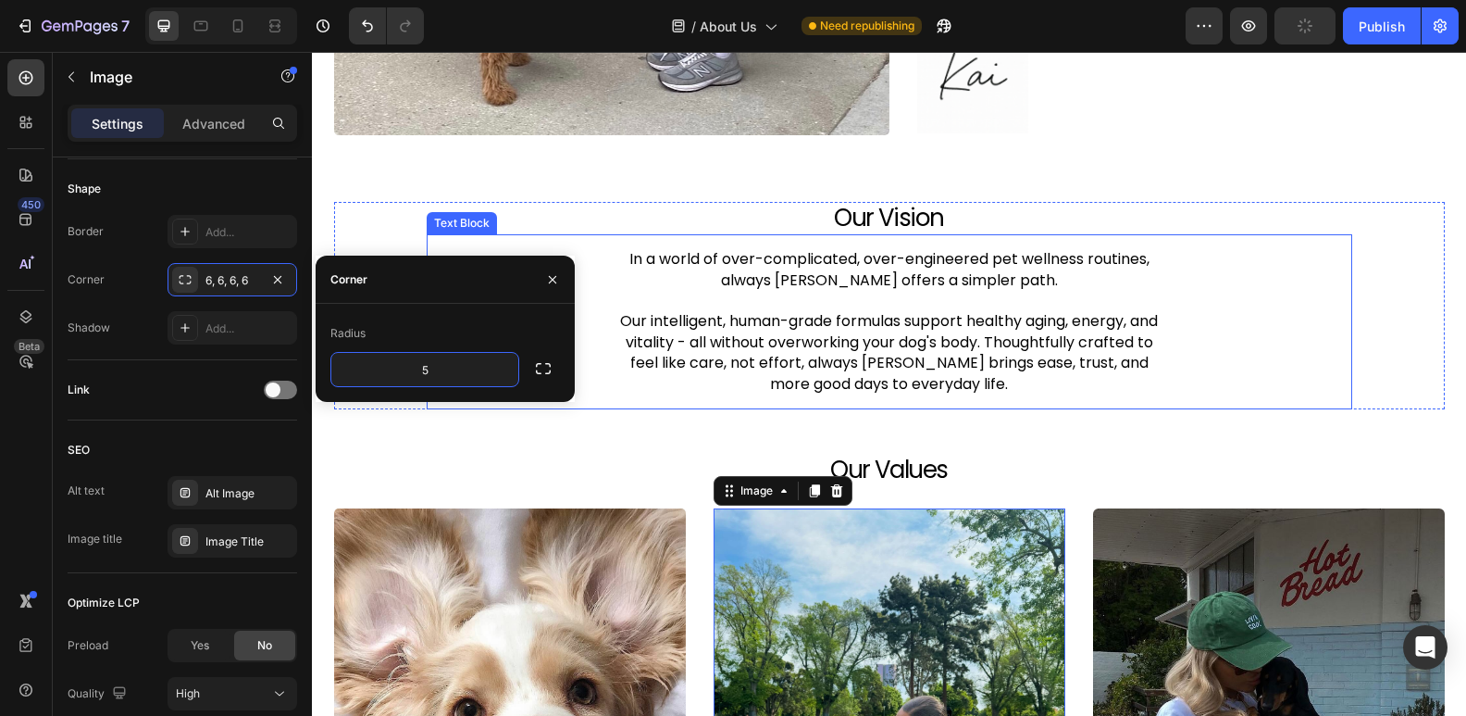
click at [773, 363] on p "Our intelligent, human-grade formulas support healthy aging, energy, and vitali…" at bounding box center [889, 352] width 555 height 83
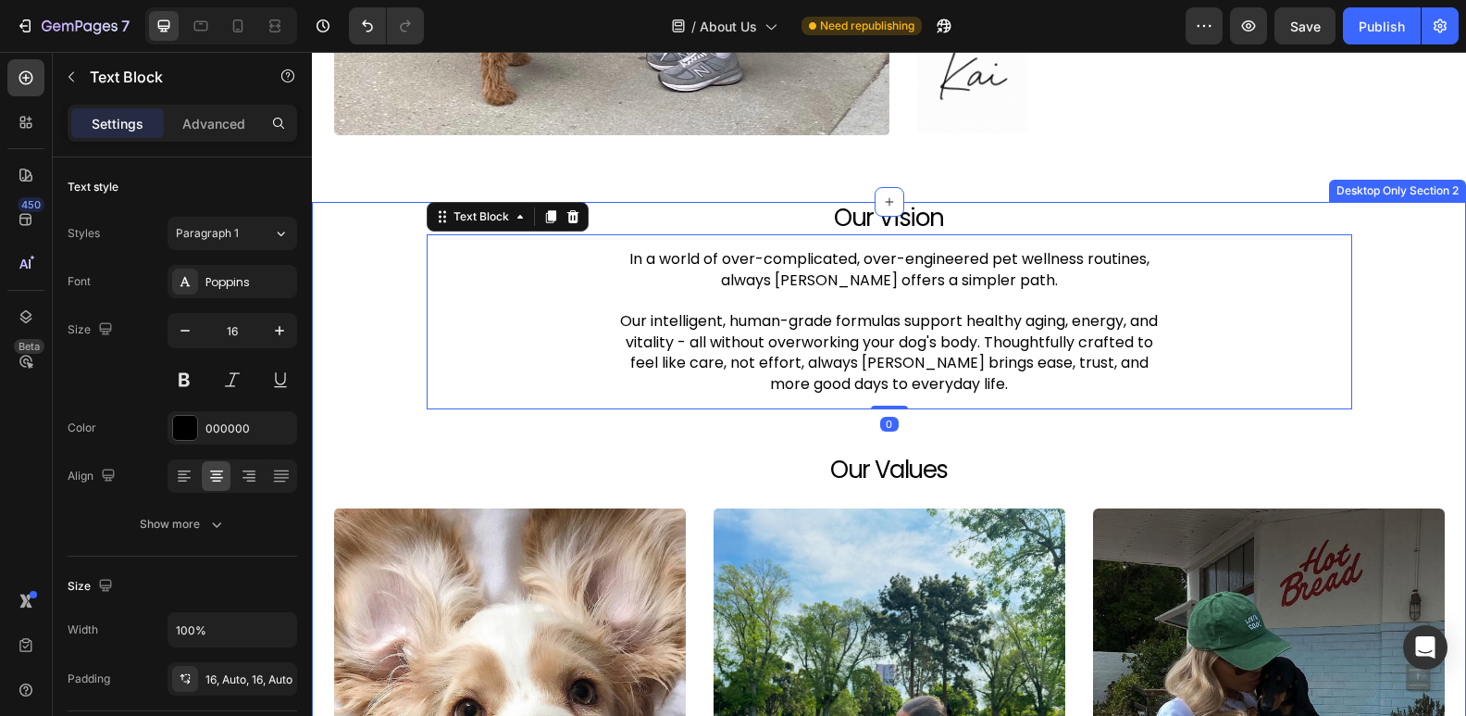
click at [1201, 513] on img at bounding box center [1269, 693] width 352 height 370
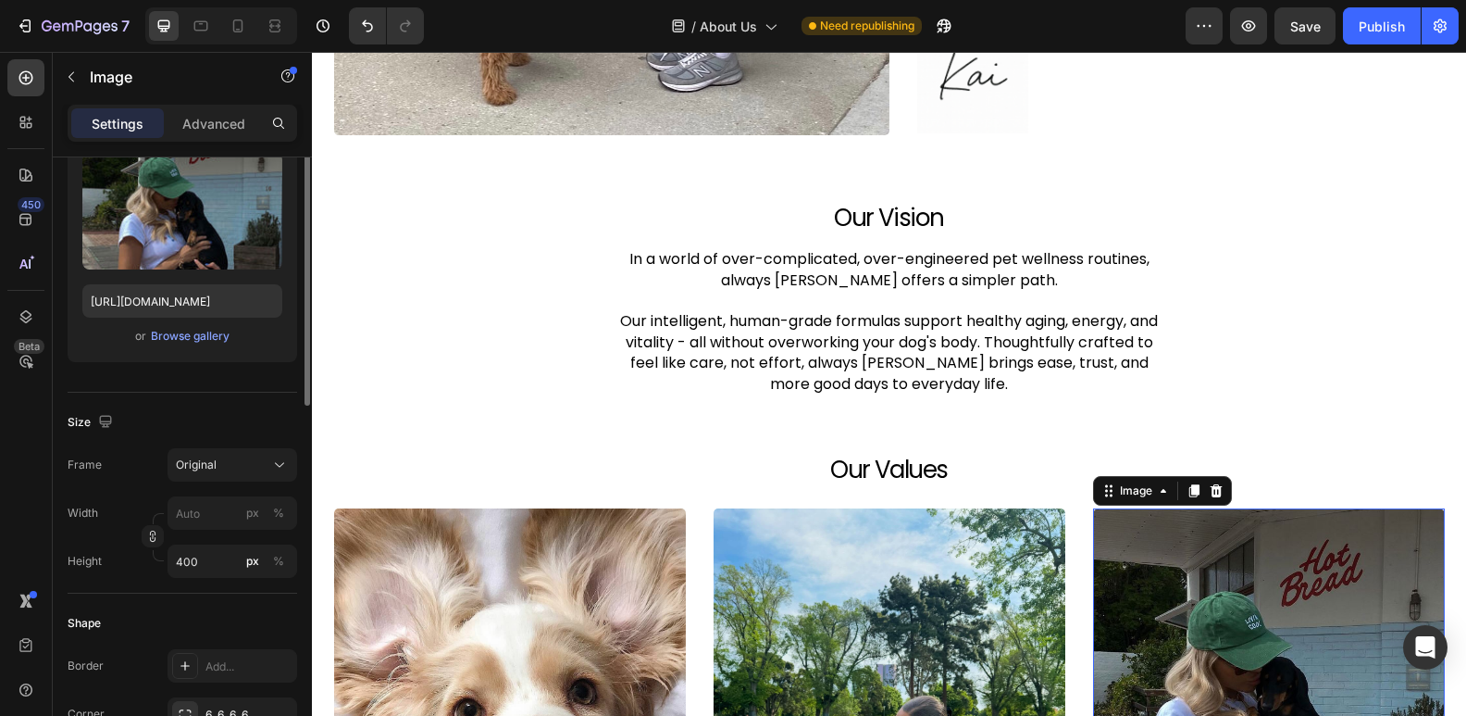
scroll to position [310, 0]
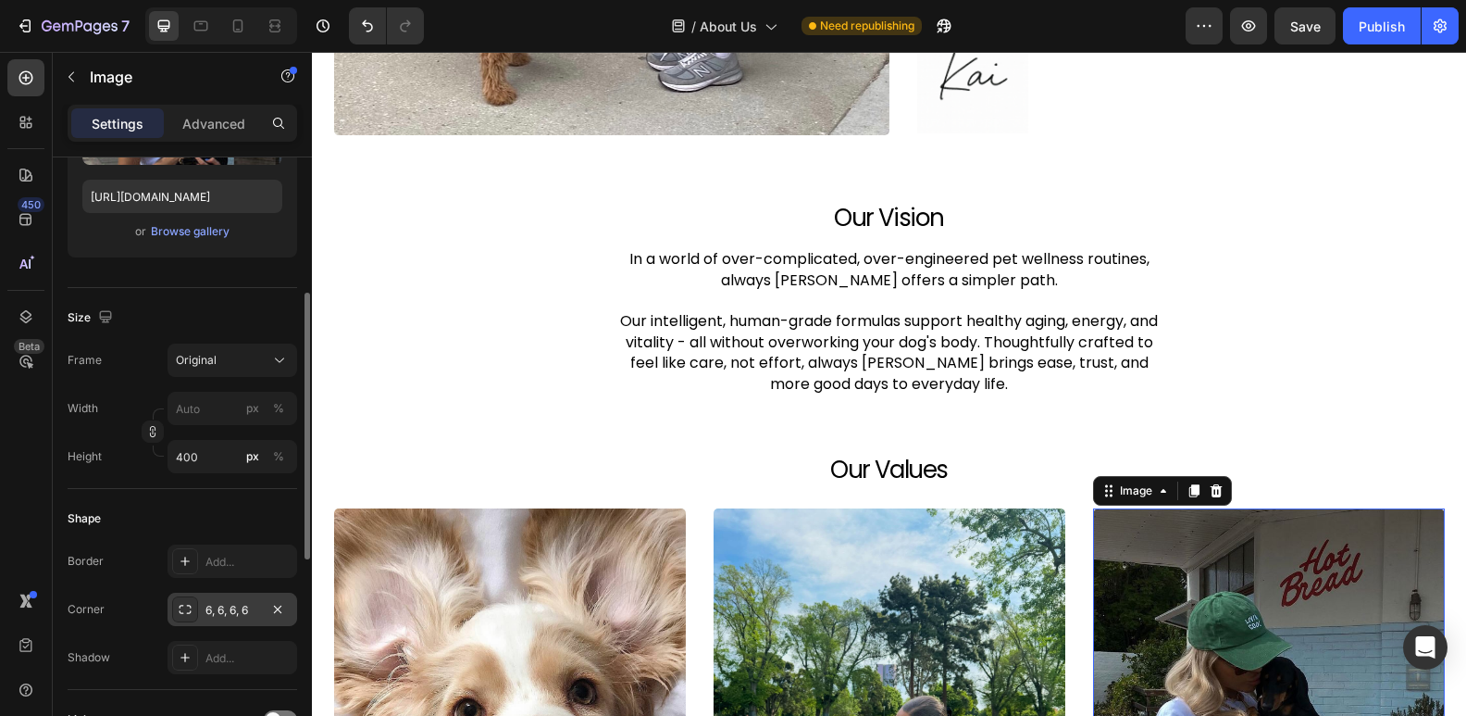
click at [237, 603] on div "6, 6, 6, 6" at bounding box center [233, 610] width 54 height 17
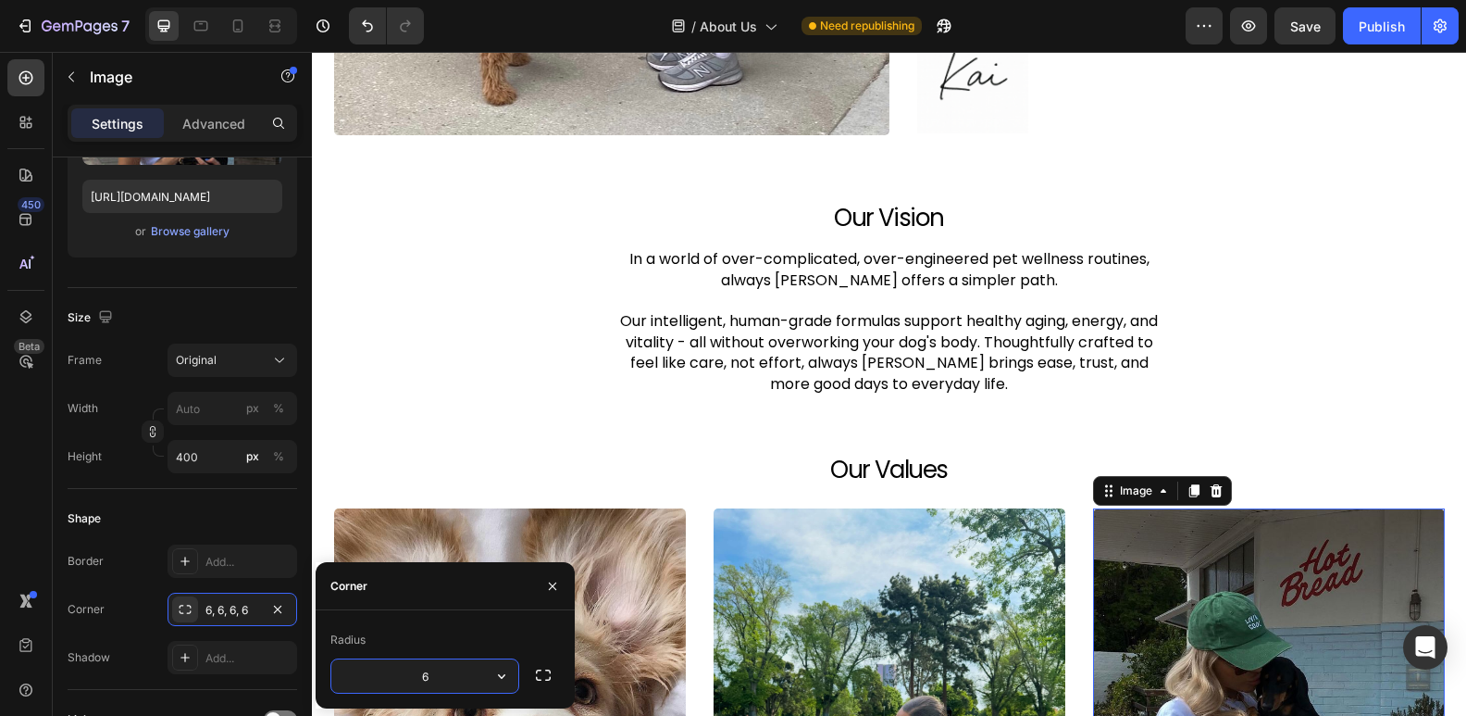
click at [441, 672] on input "6" at bounding box center [424, 675] width 187 height 33
type input "5"
click at [496, 446] on div "Our Vision Heading In a world of over-complicated, over-engineered pet wellness…" at bounding box center [889, 676] width 1127 height 948
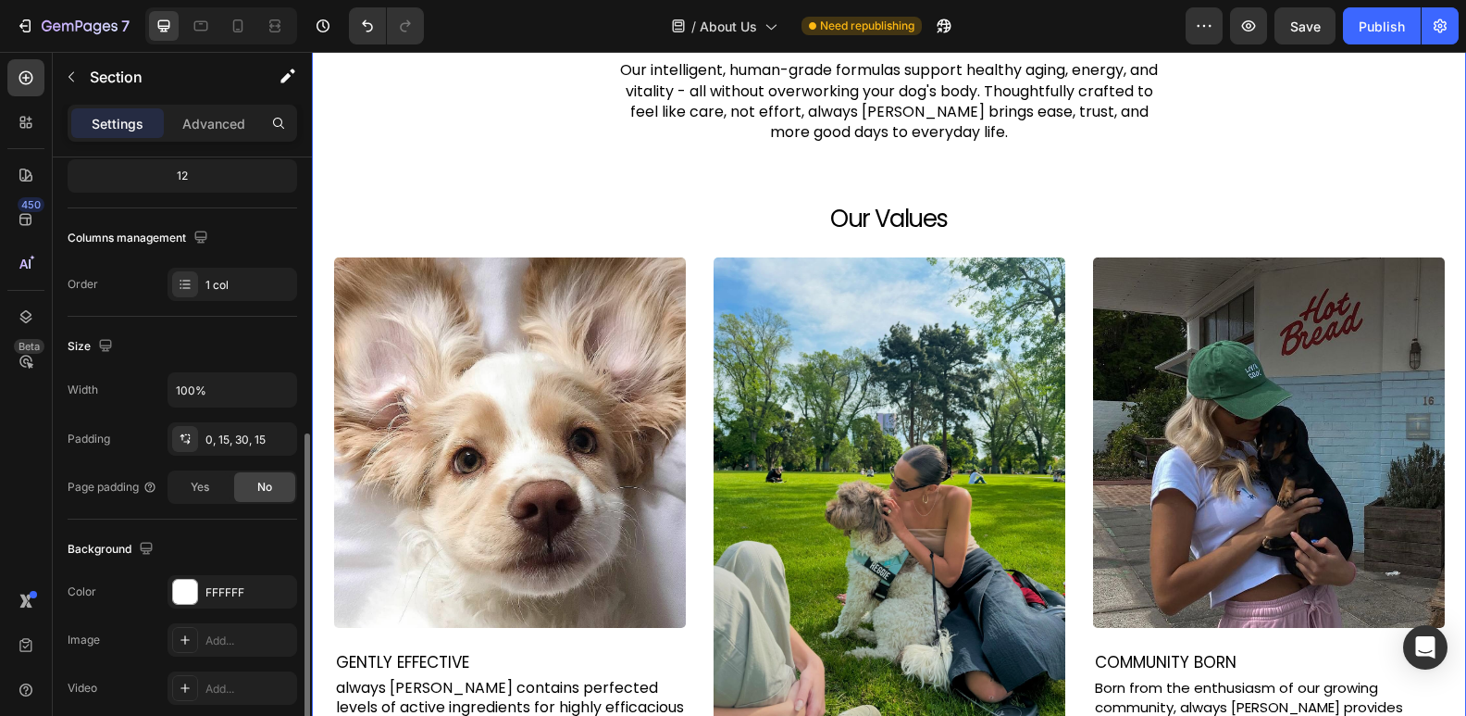
scroll to position [335, 0]
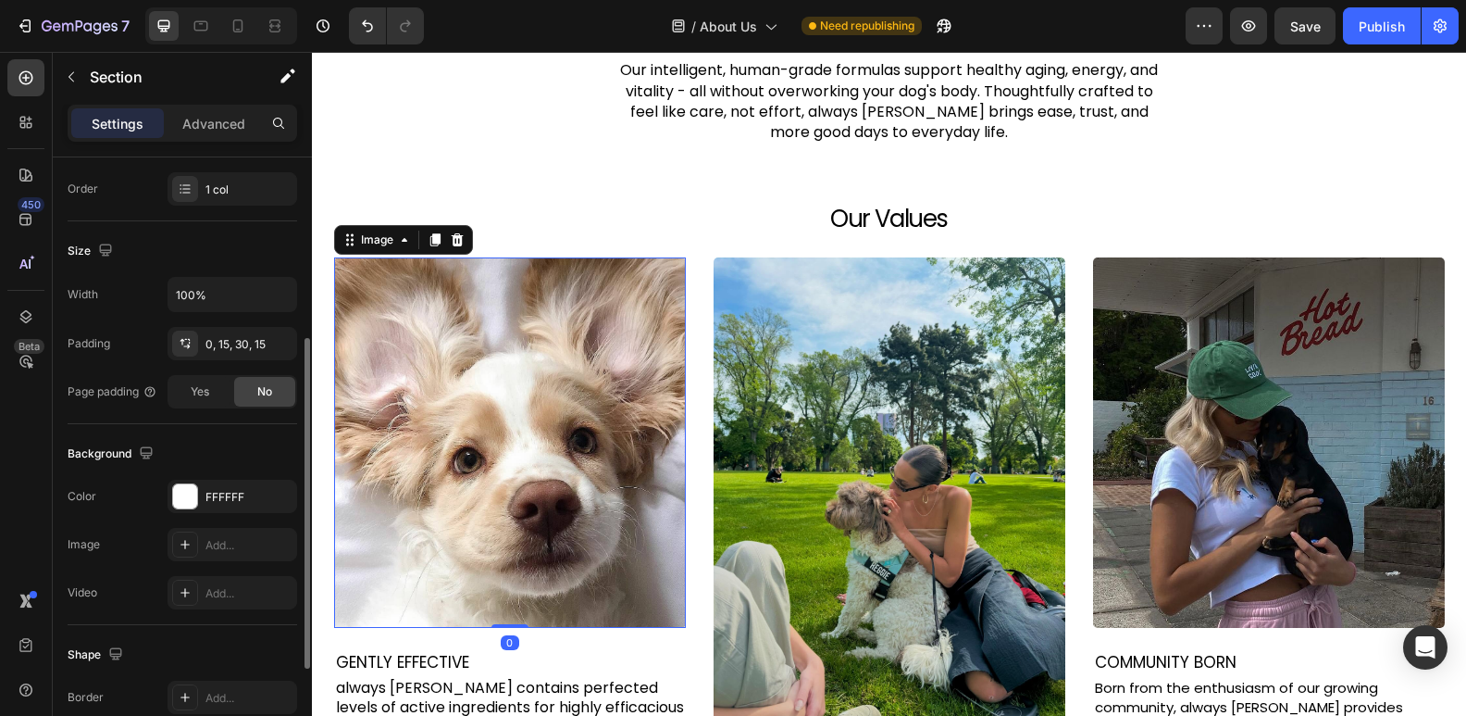
click at [421, 393] on img at bounding box center [510, 442] width 352 height 370
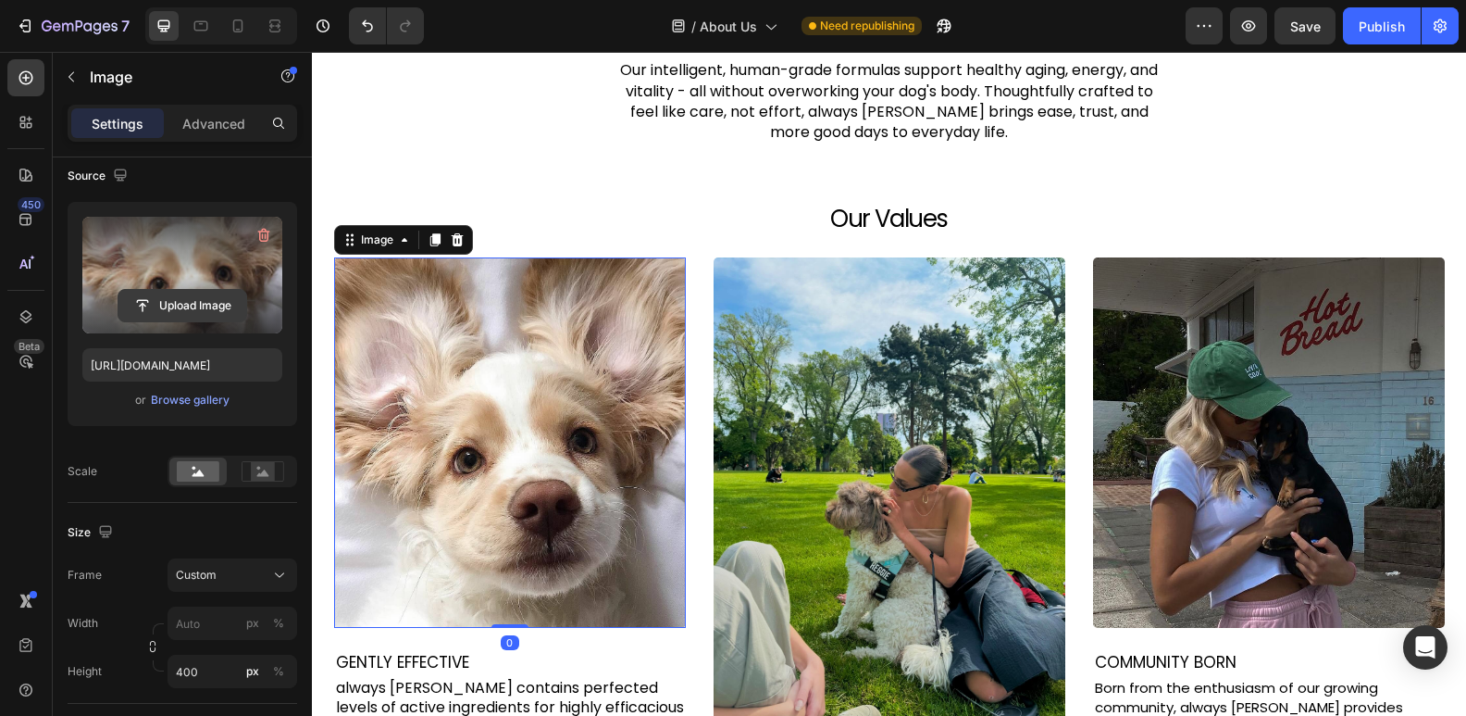
scroll to position [572, 0]
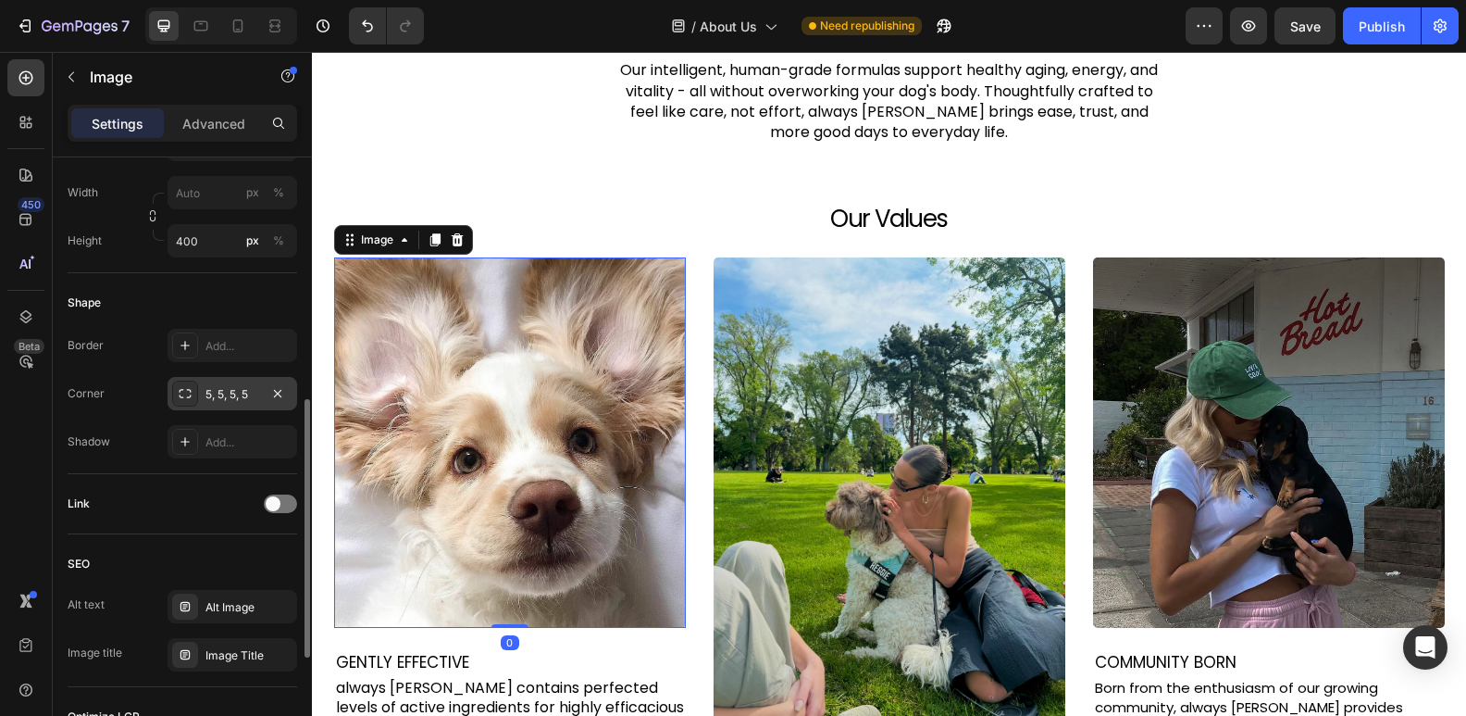
click at [232, 396] on div "5, 5, 5, 5" at bounding box center [233, 394] width 54 height 17
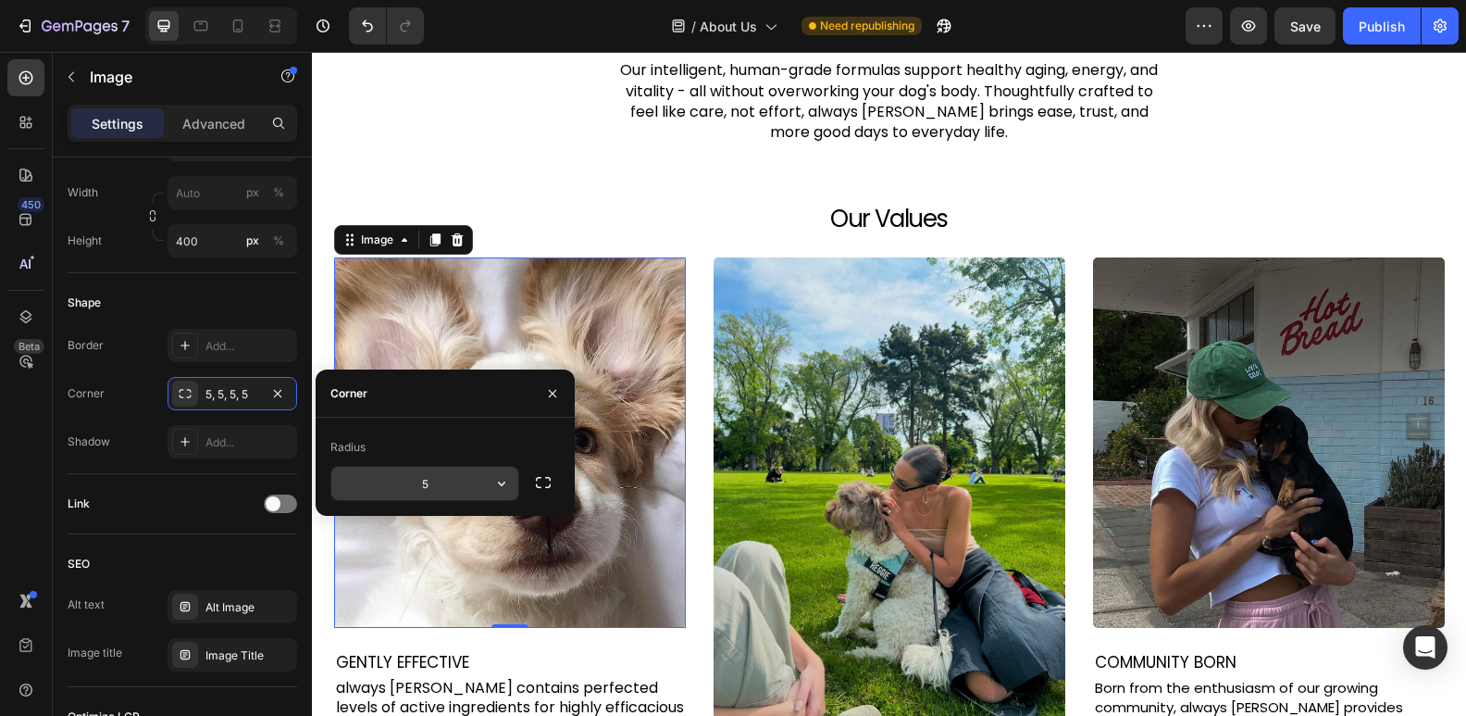
click at [457, 480] on input "5" at bounding box center [424, 483] width 187 height 33
type input "4"
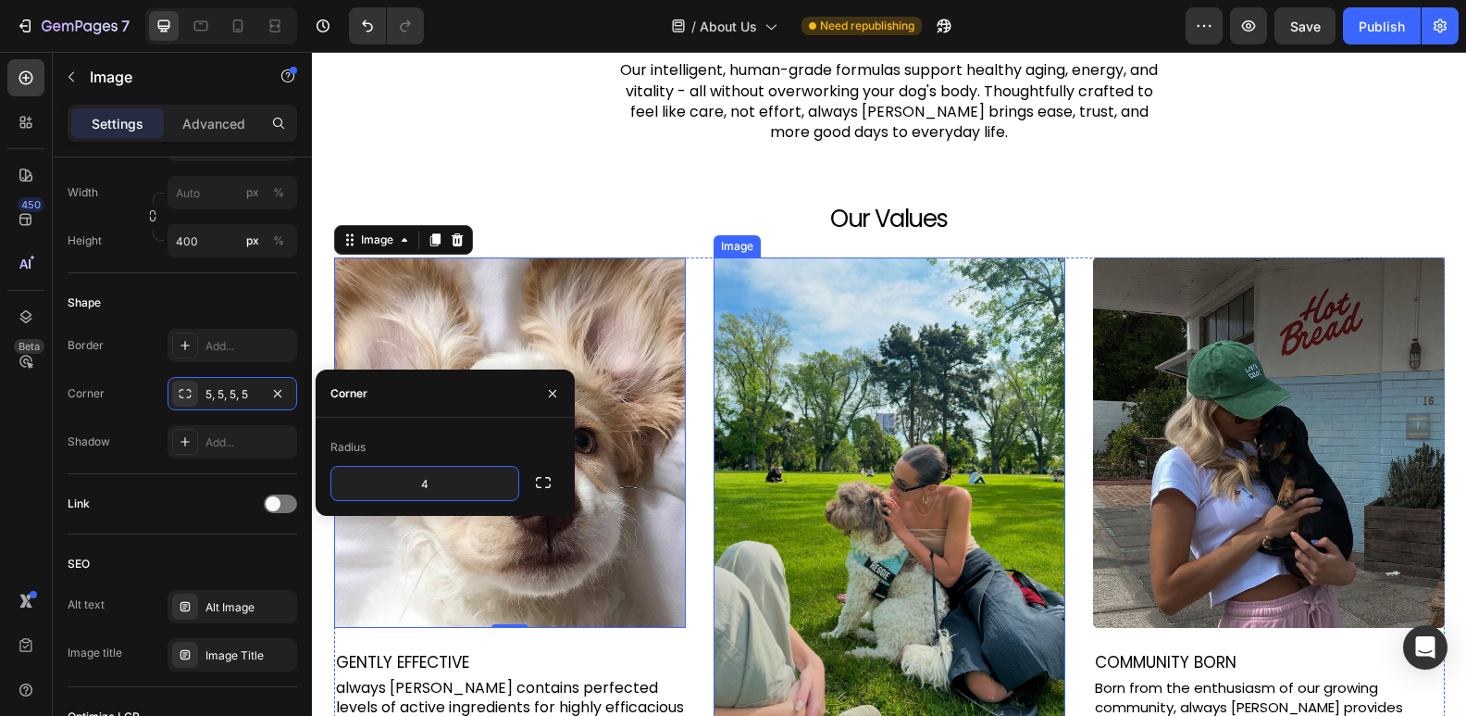
click at [798, 419] on img at bounding box center [890, 488] width 352 height 463
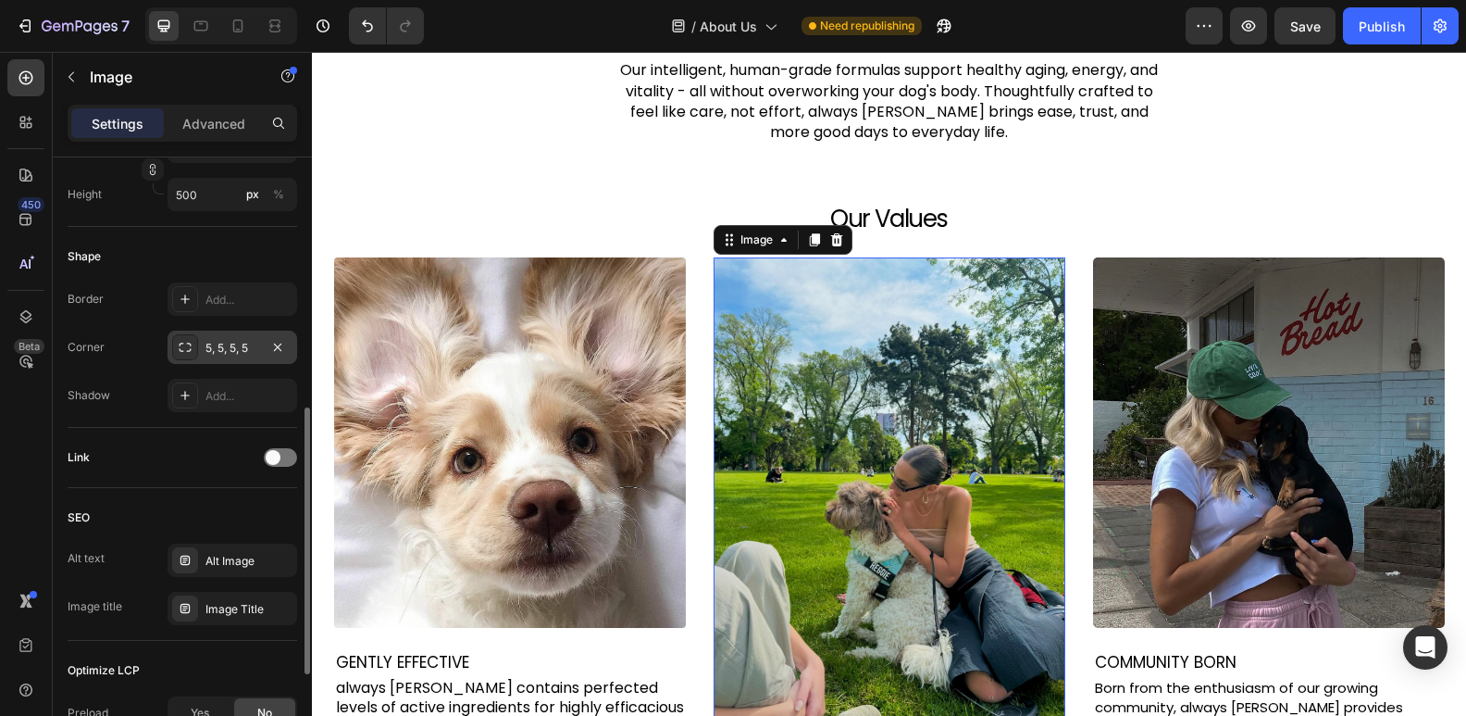
click at [236, 343] on div "5, 5, 5, 5" at bounding box center [233, 348] width 54 height 17
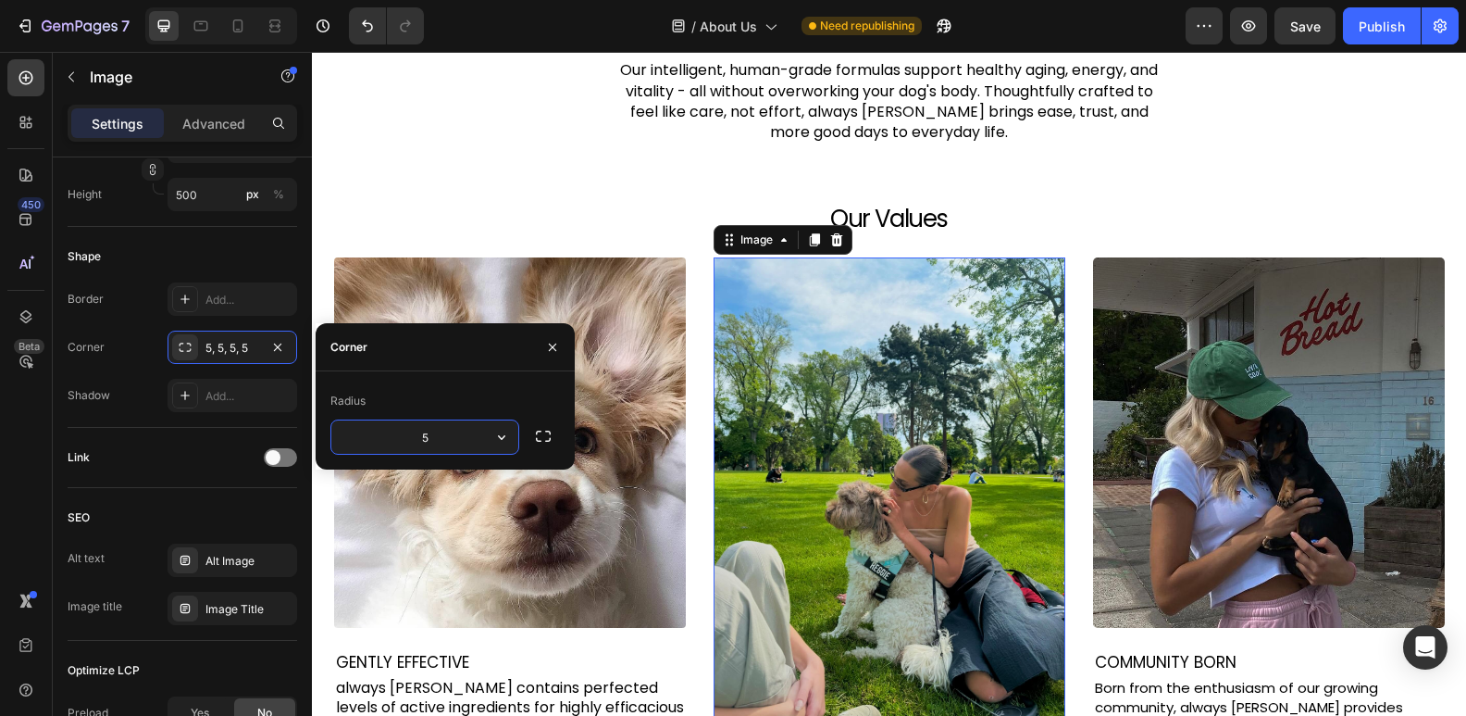
click at [443, 439] on input "5" at bounding box center [424, 436] width 187 height 33
type input "4"
click at [1276, 397] on img at bounding box center [1269, 442] width 352 height 370
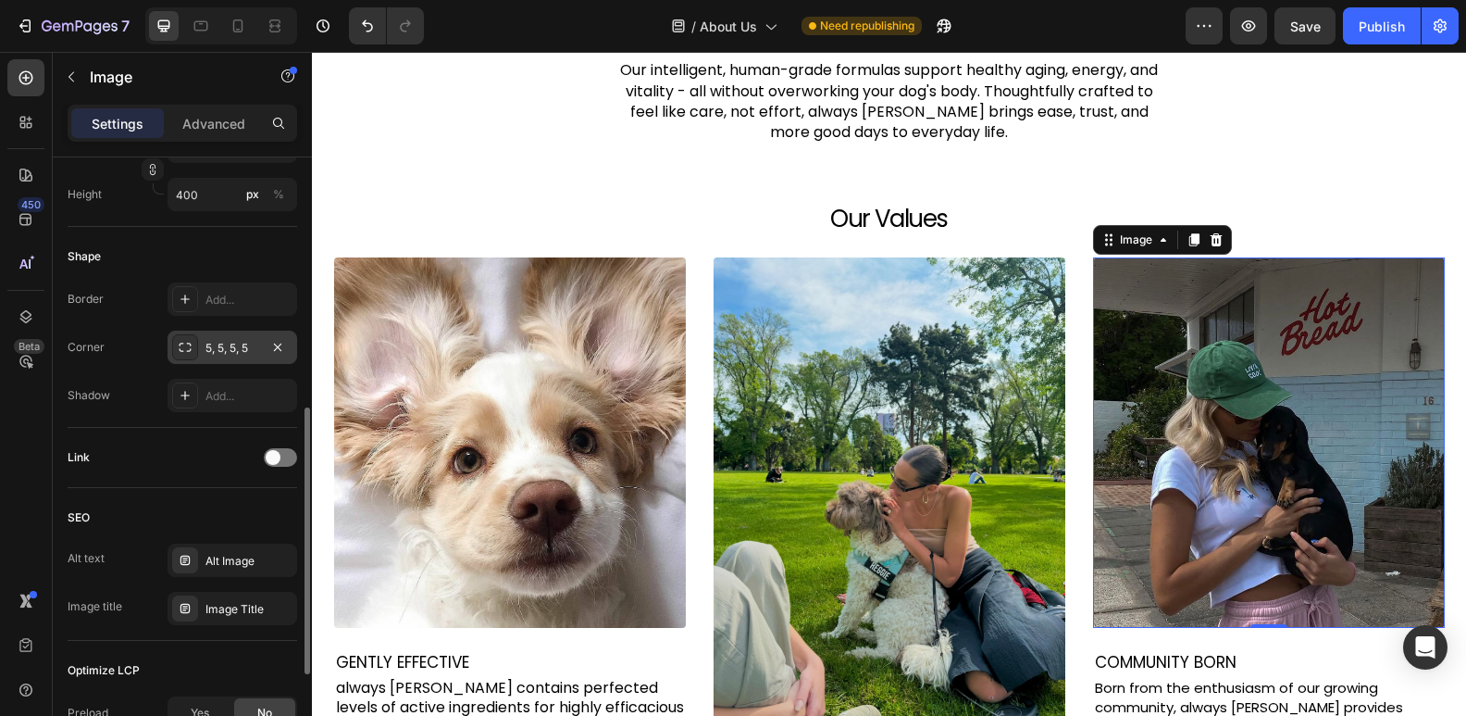
click at [231, 352] on div "5, 5, 5, 5" at bounding box center [233, 348] width 54 height 17
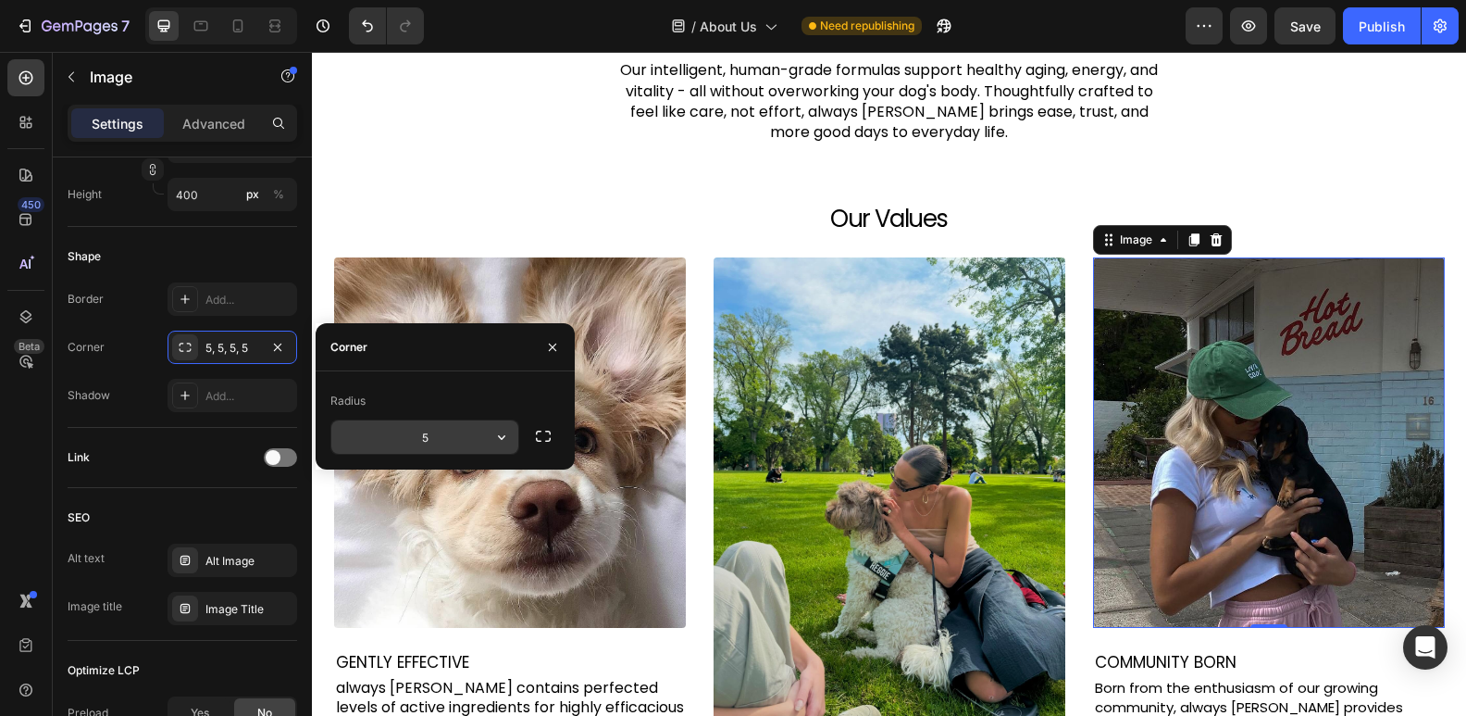
click at [475, 432] on input "5" at bounding box center [424, 436] width 187 height 33
type input "4"
click at [567, 288] on img at bounding box center [510, 442] width 352 height 370
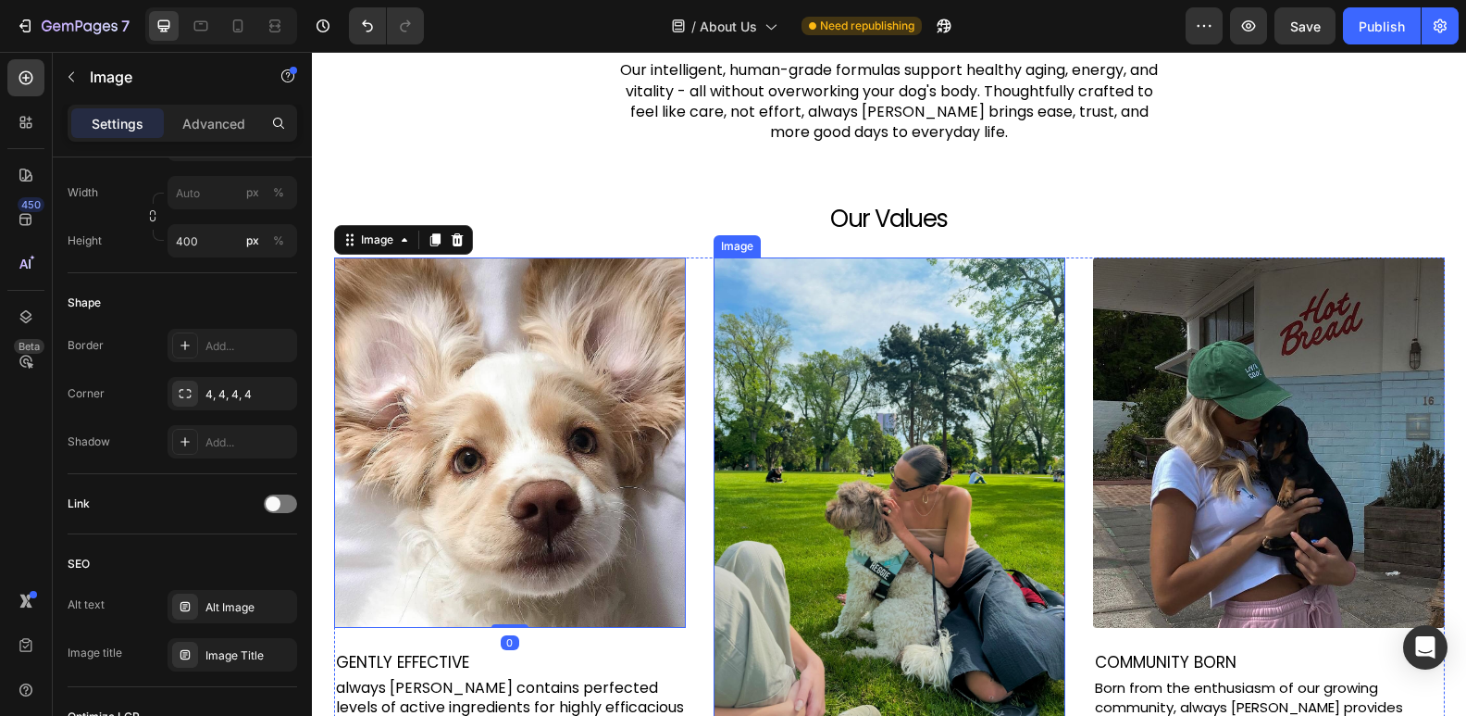
click at [966, 335] on img at bounding box center [890, 488] width 352 height 463
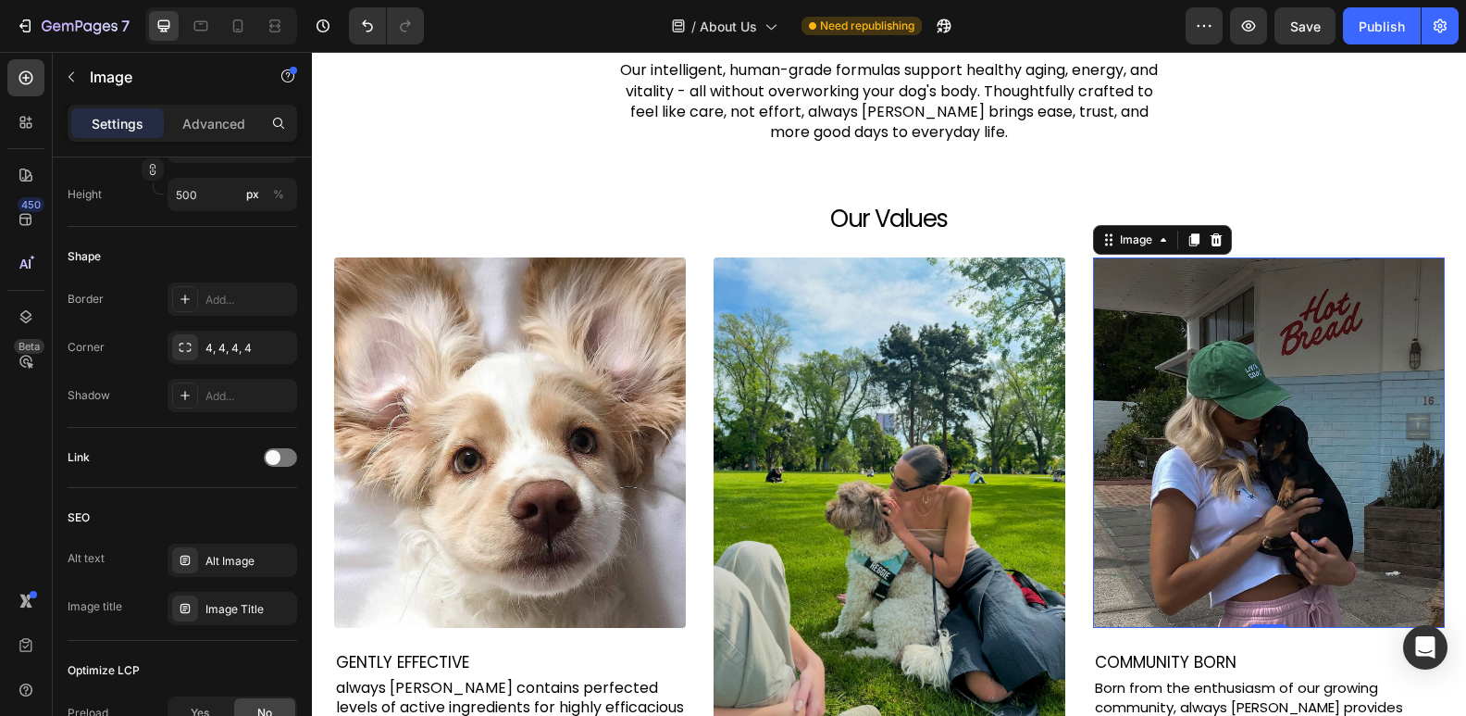
click at [1181, 389] on img at bounding box center [1269, 442] width 352 height 370
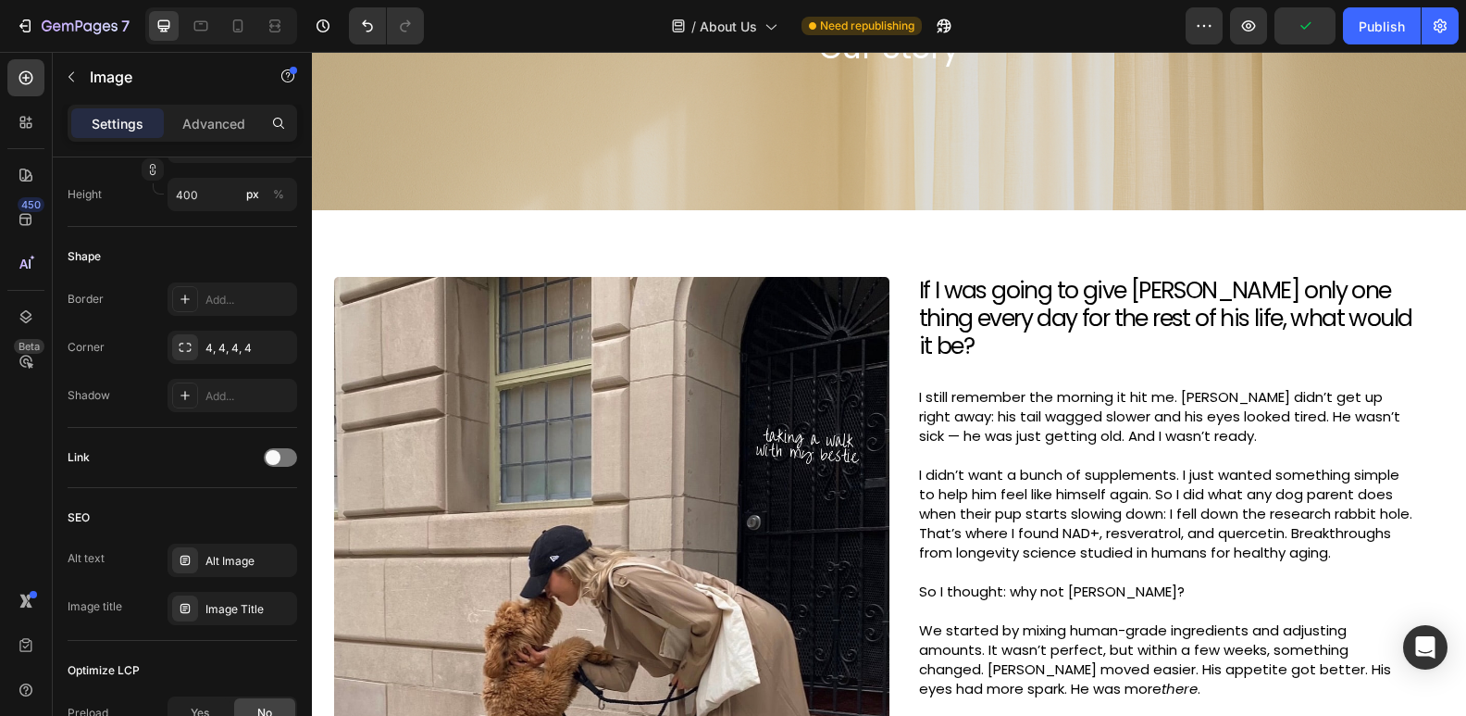
scroll to position [76, 0]
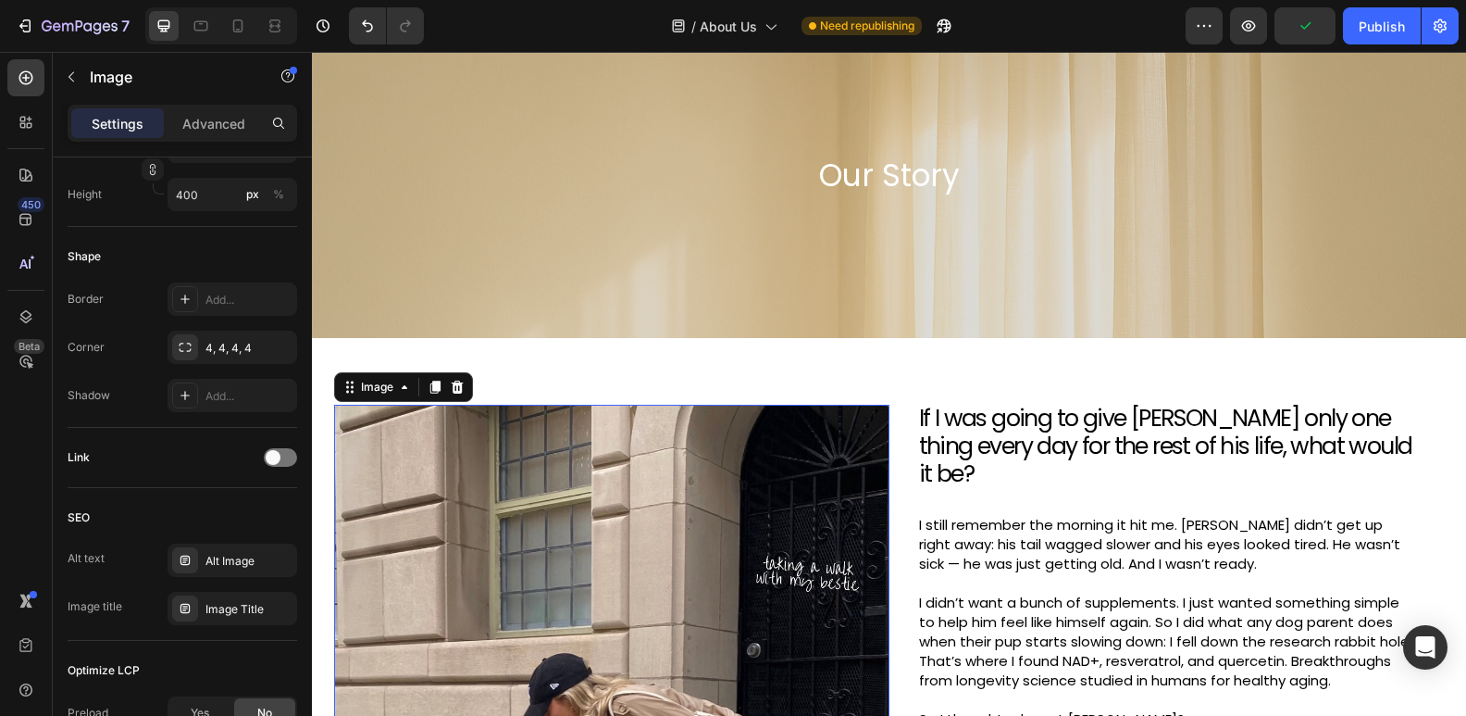
click at [207, 343] on div "5, 5, 5, 5" at bounding box center [233, 348] width 54 height 17
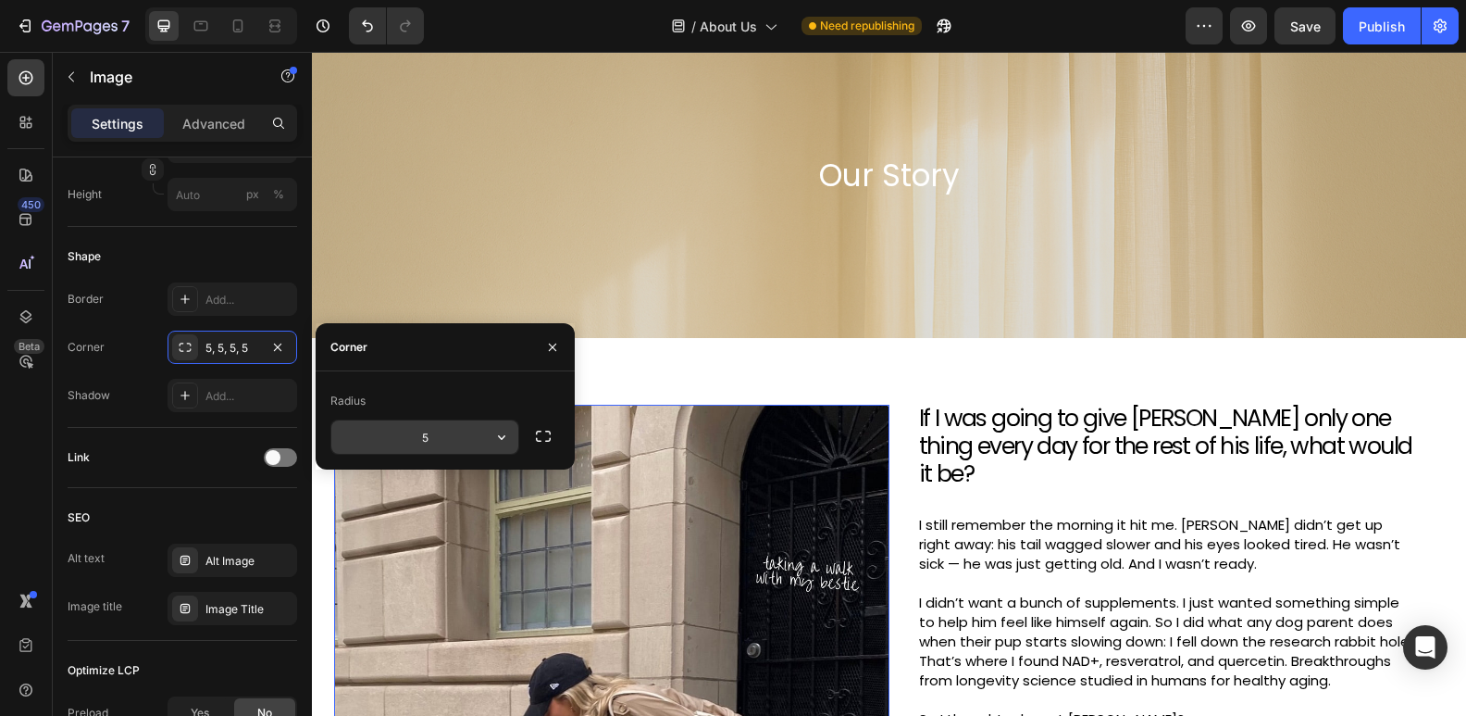
click at [443, 430] on input "5" at bounding box center [424, 436] width 187 height 33
type input "4"
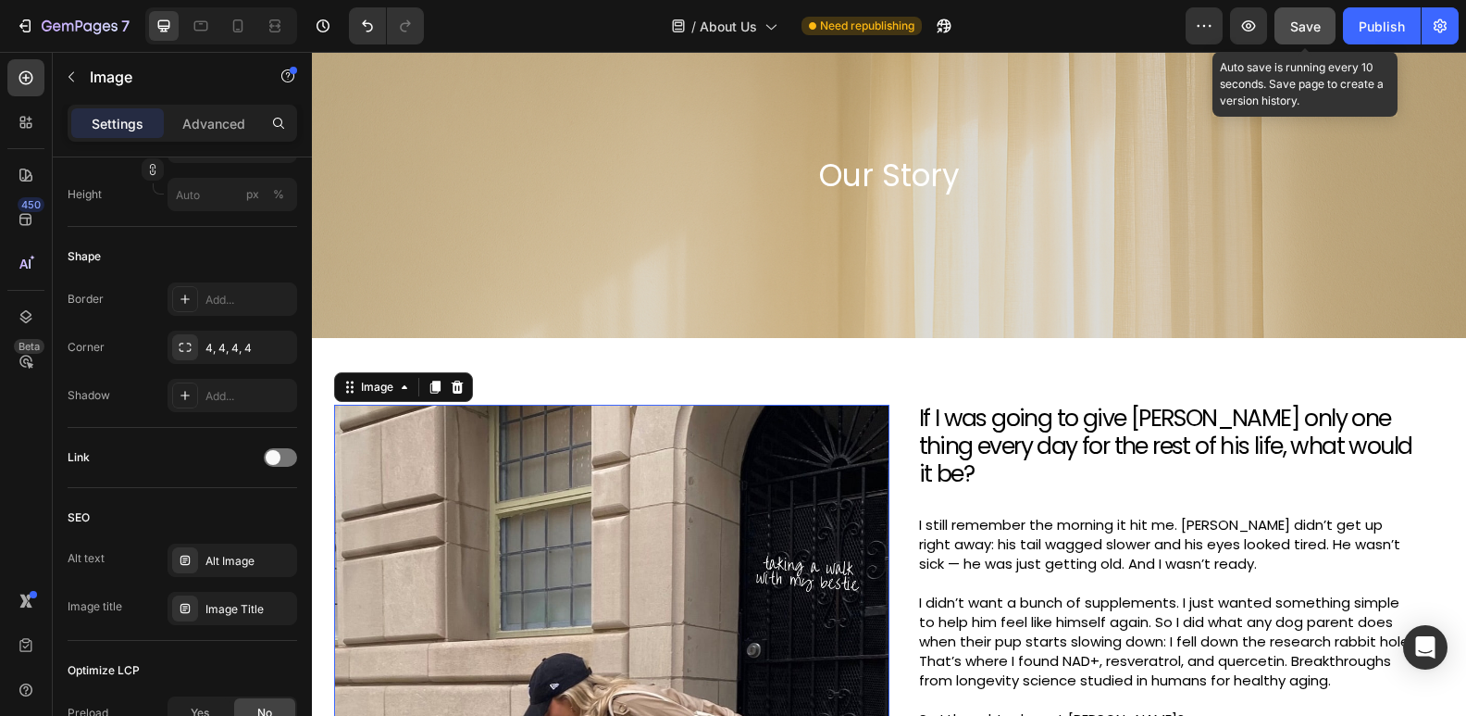
click at [1291, 17] on div "Save" at bounding box center [1306, 26] width 31 height 19
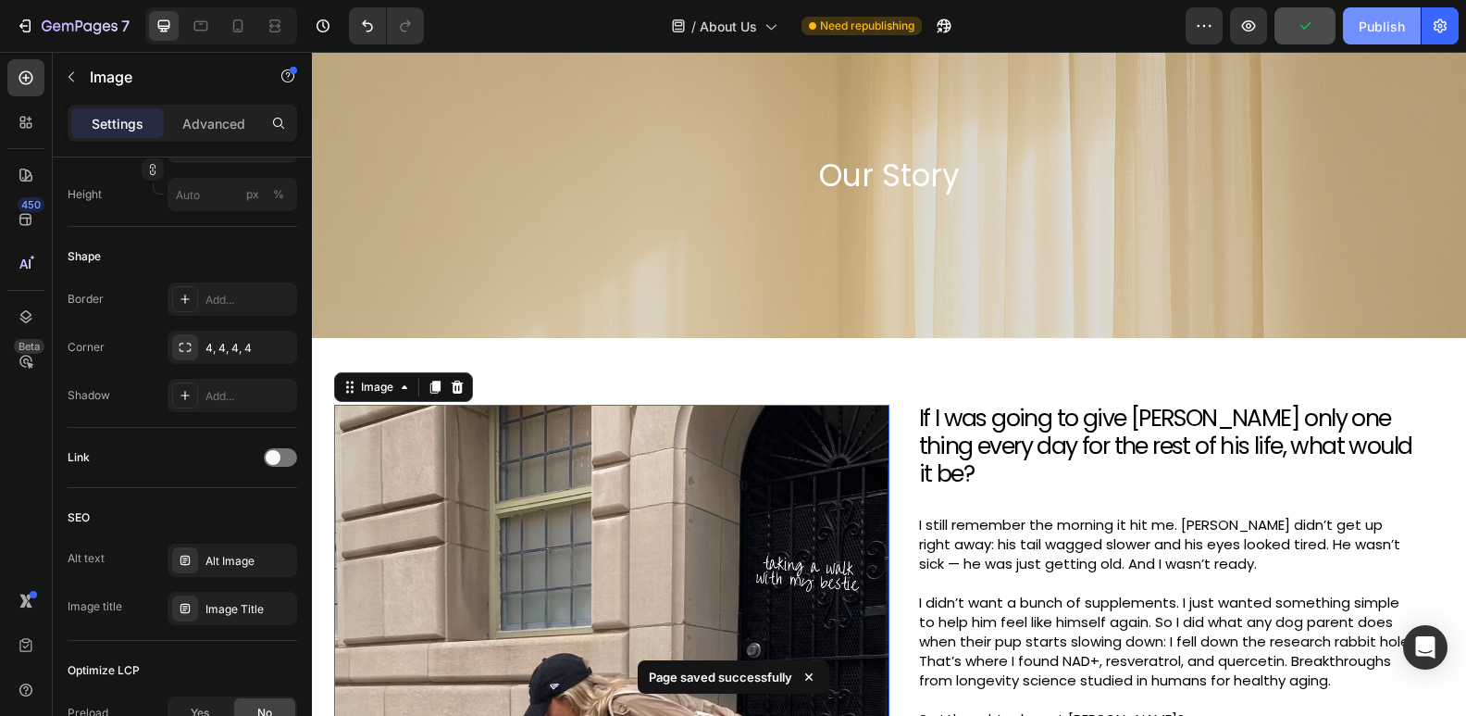
click at [1398, 28] on div "Publish" at bounding box center [1382, 26] width 46 height 19
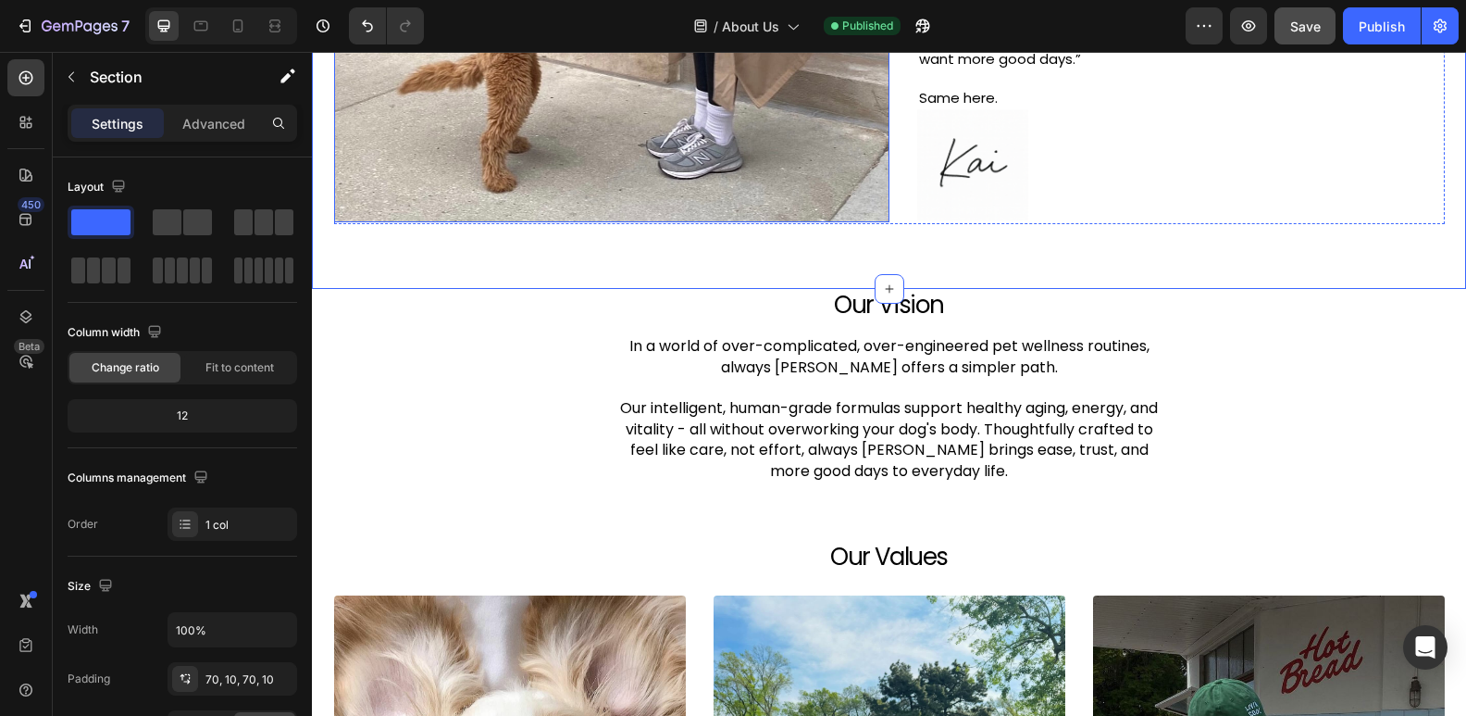
scroll to position [982, 0]
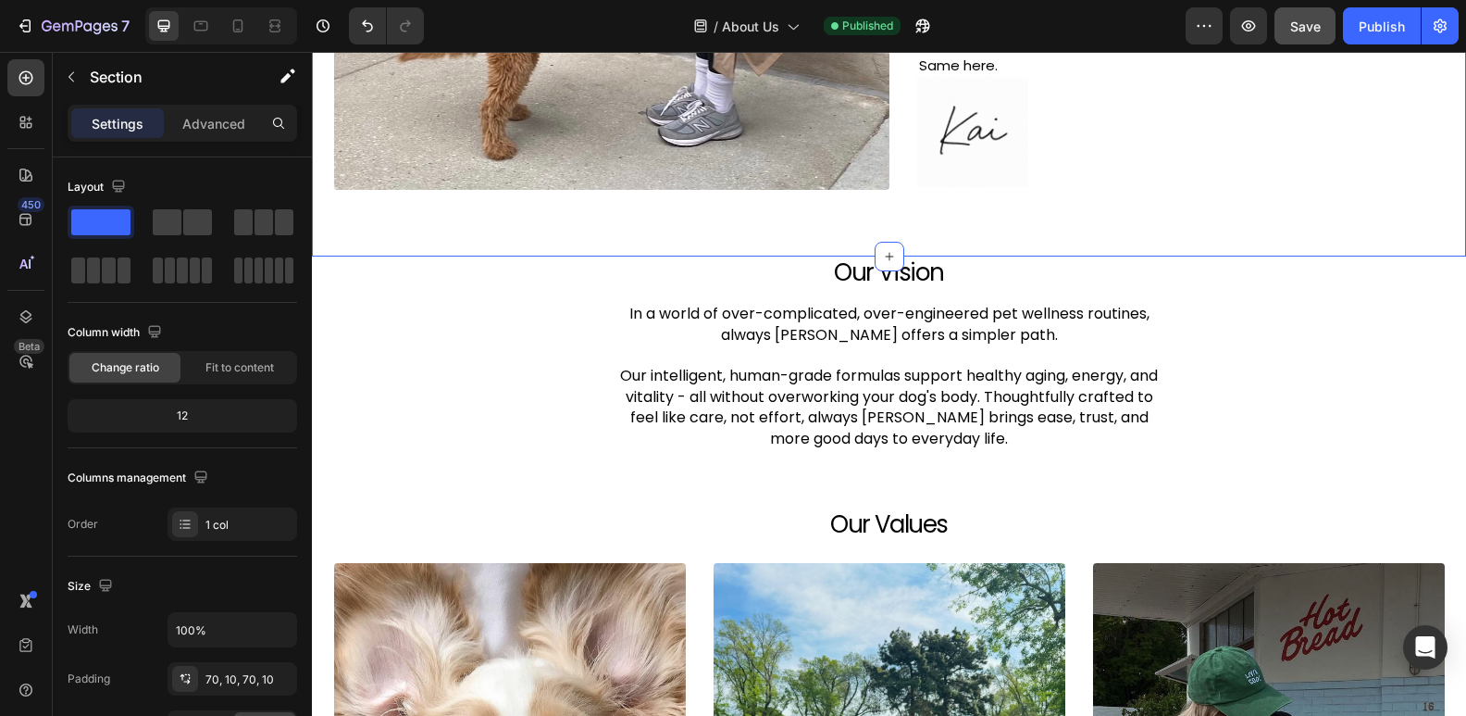
click at [1362, 38] on button "Publish" at bounding box center [1382, 25] width 78 height 37
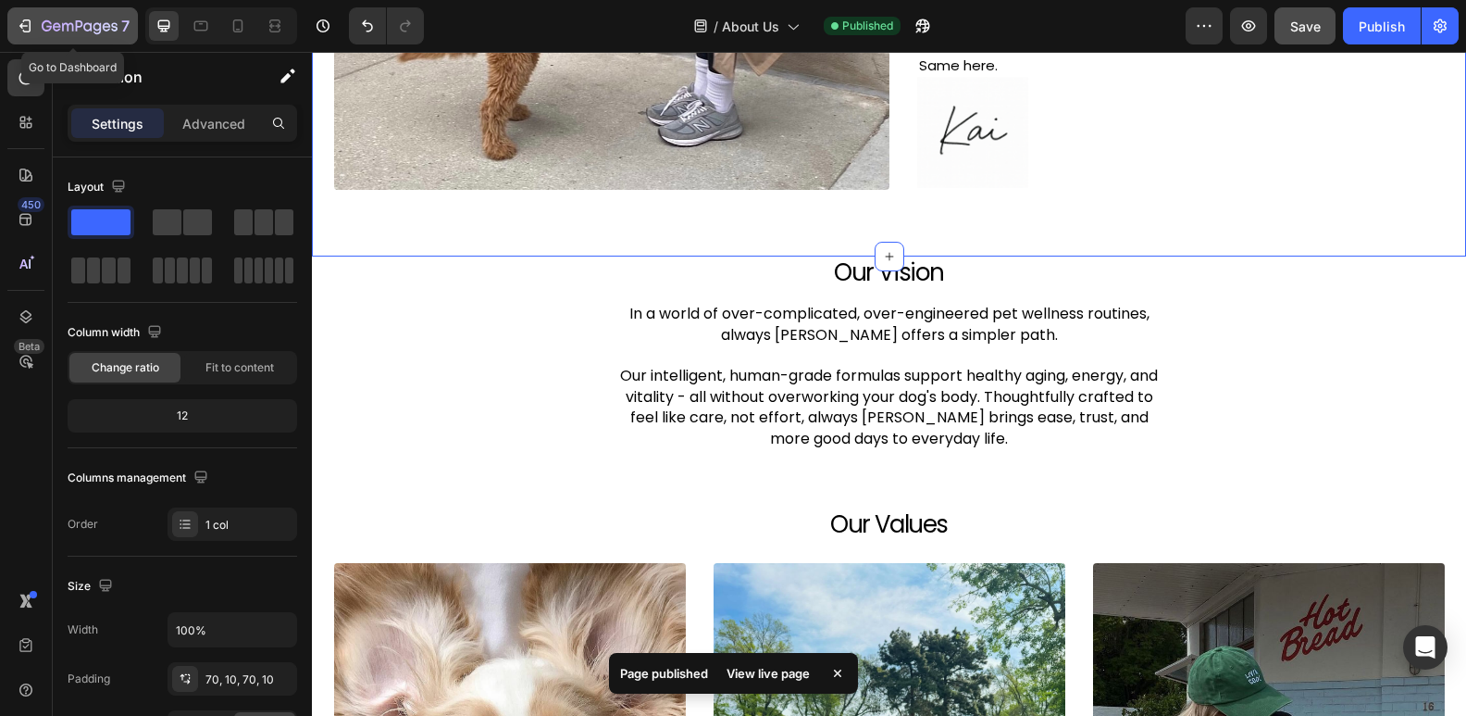
click at [71, 31] on icon "button" at bounding box center [80, 27] width 76 height 16
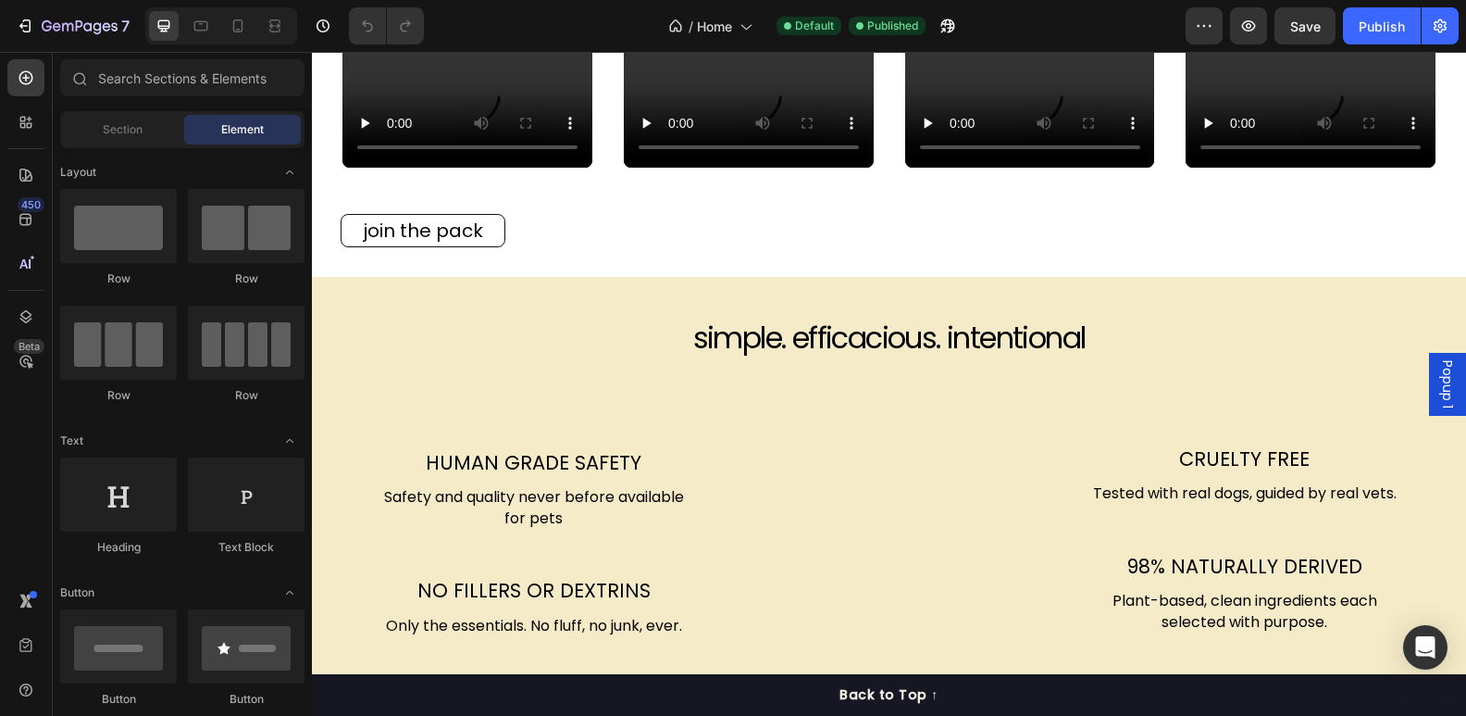
scroll to position [2201, 0]
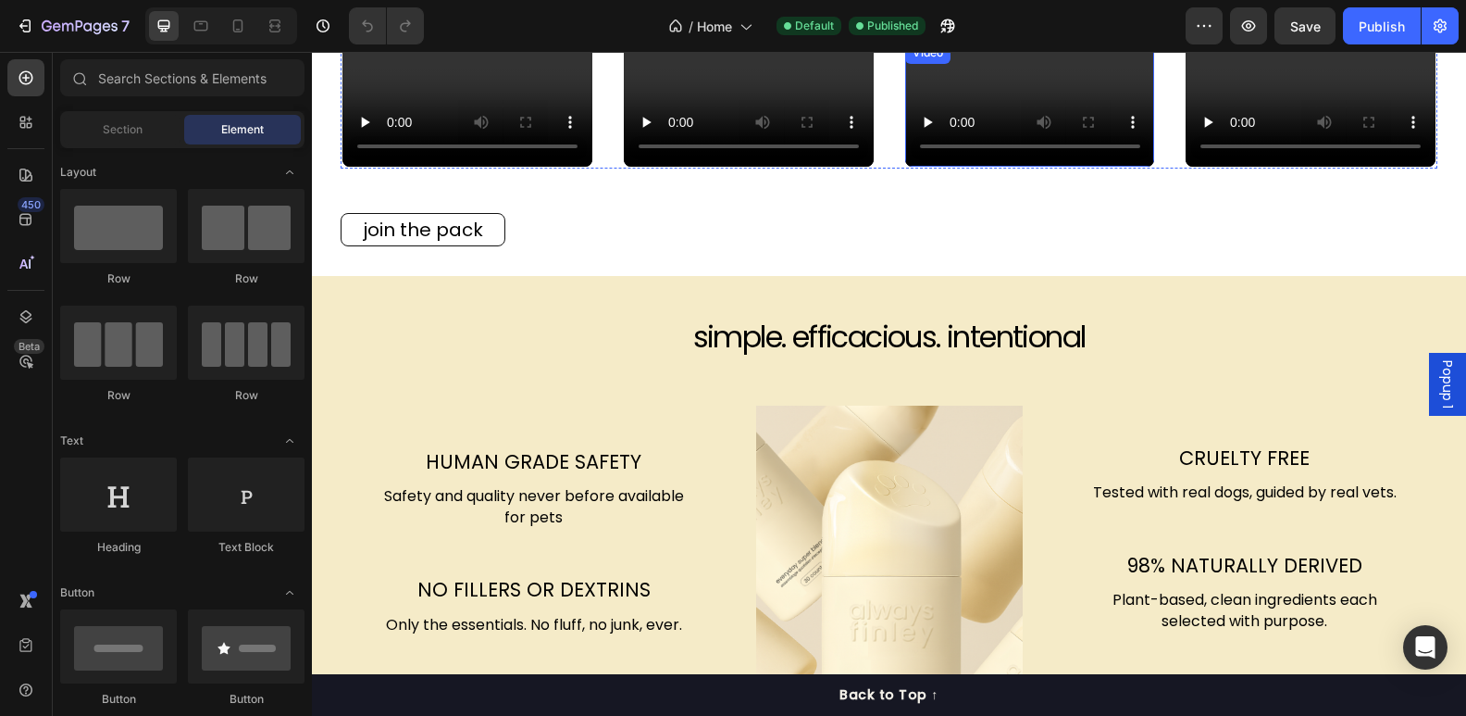
click at [1106, 132] on video at bounding box center [1030, 104] width 250 height 125
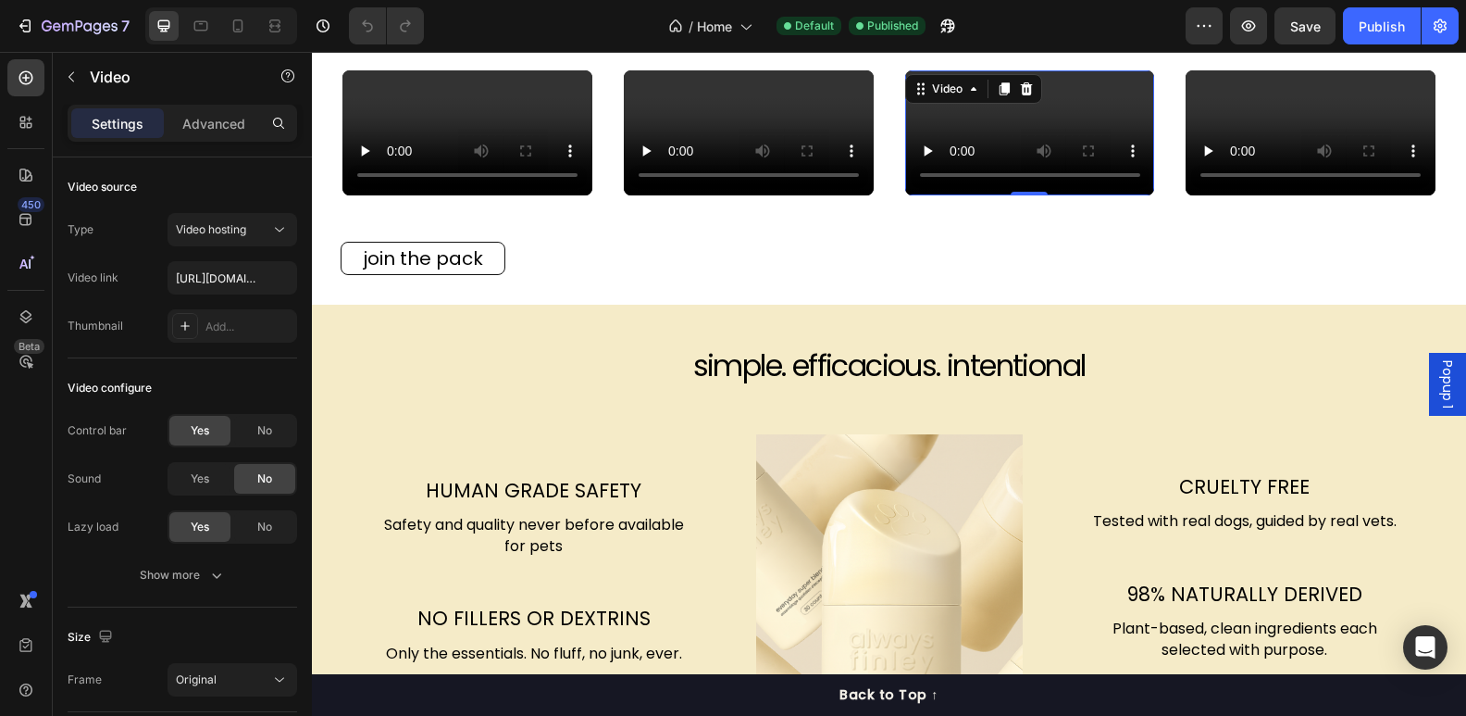
scroll to position [2166, 0]
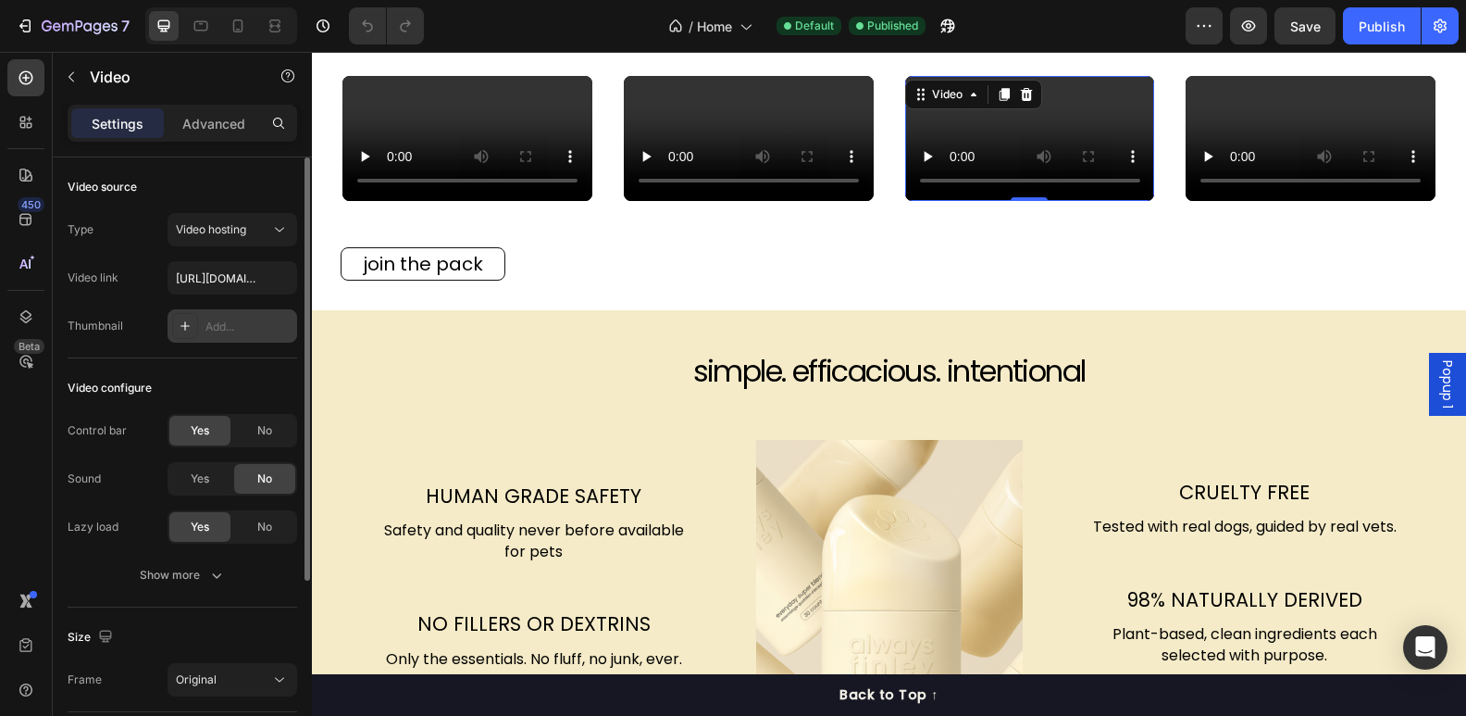
click at [184, 330] on icon at bounding box center [185, 325] width 9 height 9
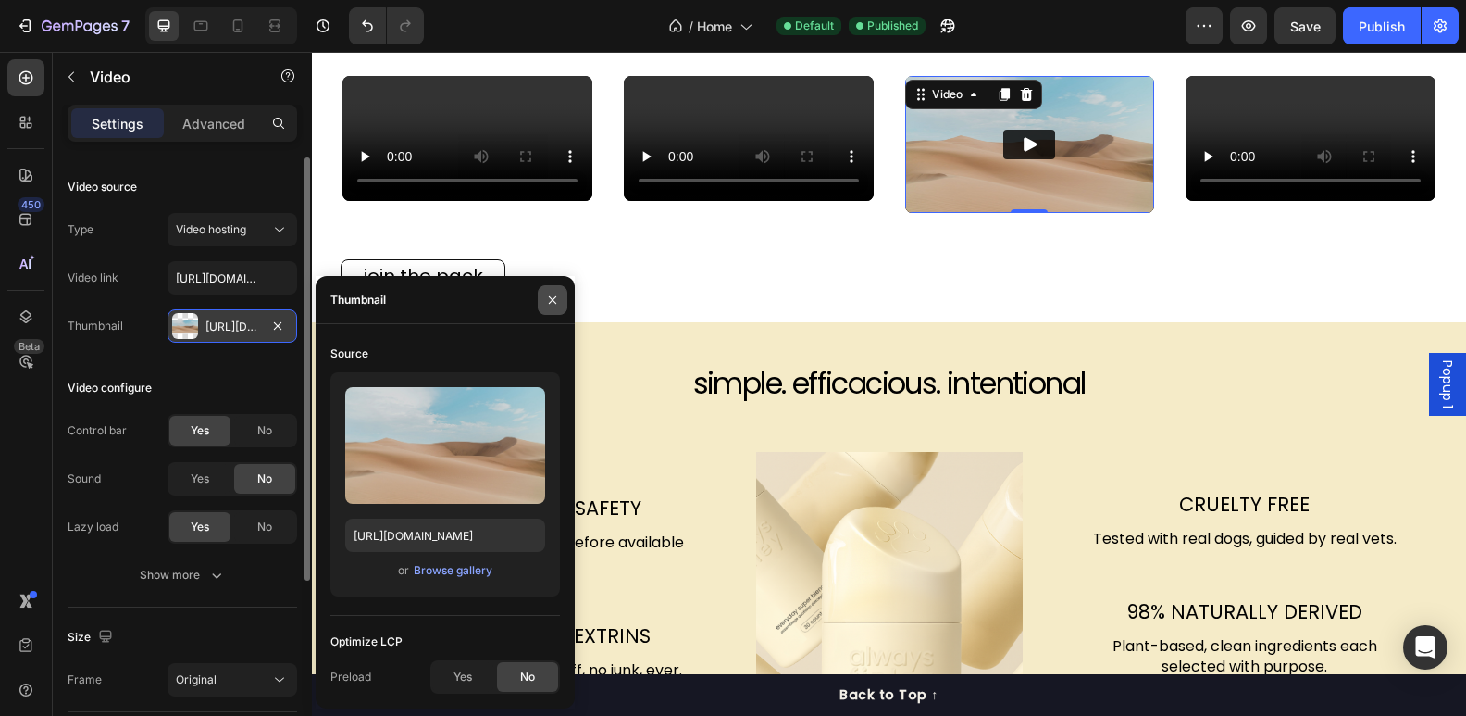
click at [552, 302] on icon "button" at bounding box center [552, 300] width 15 height 15
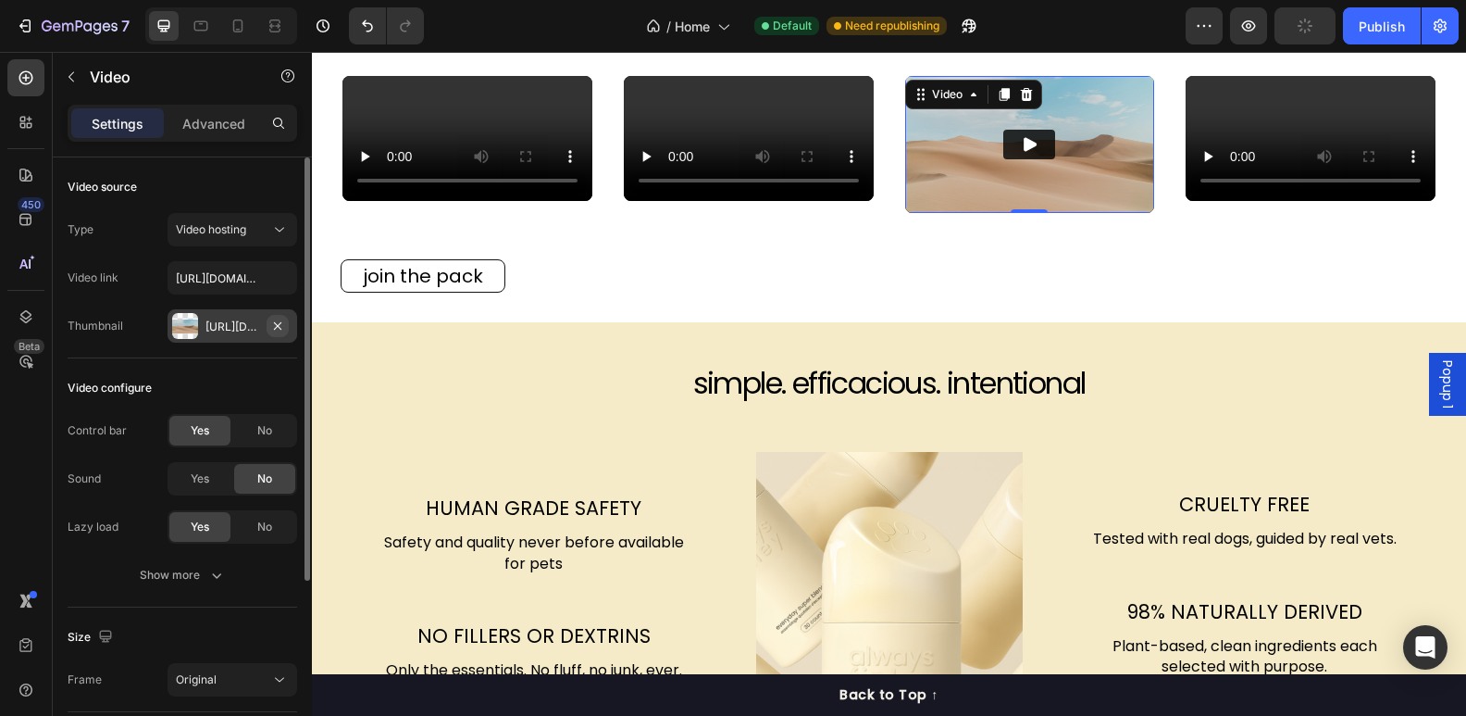
click at [278, 330] on icon "button" at bounding box center [277, 325] width 15 height 15
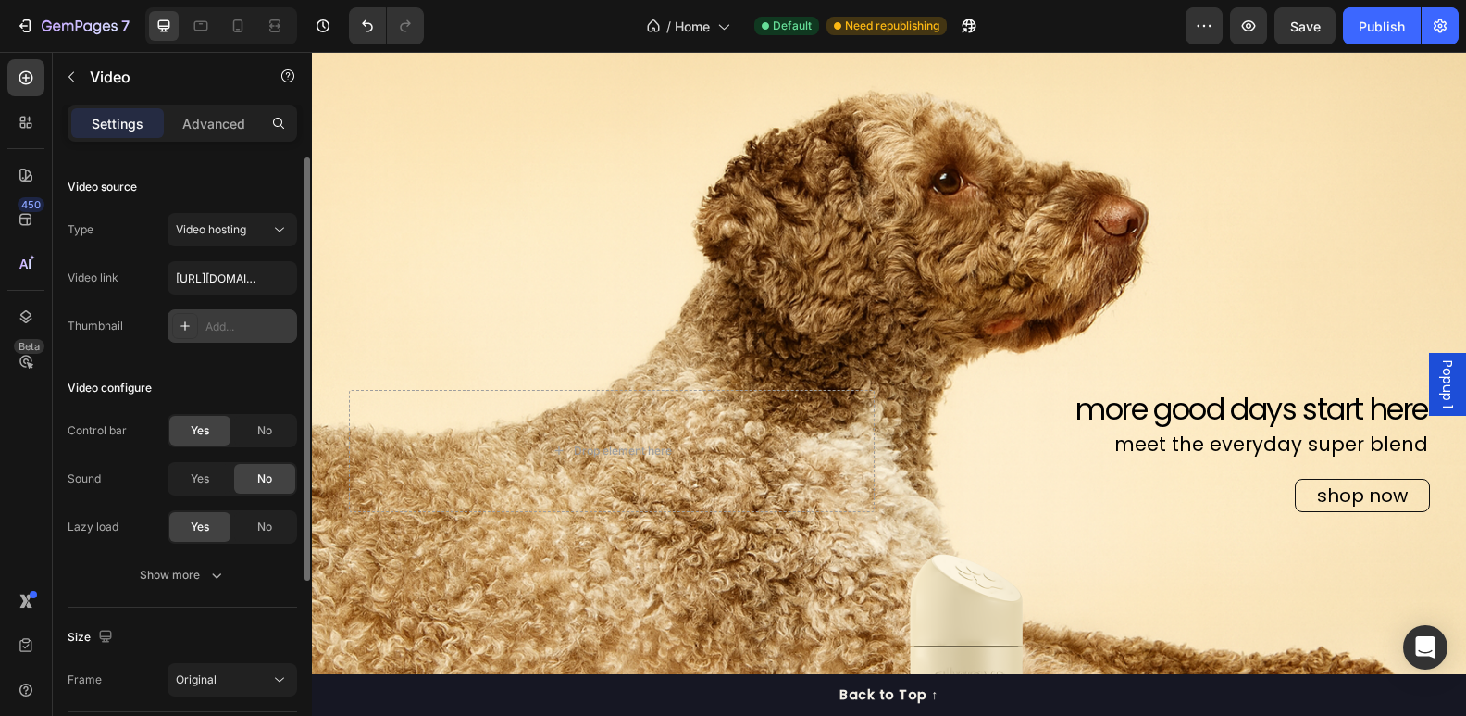
scroll to position [0, 0]
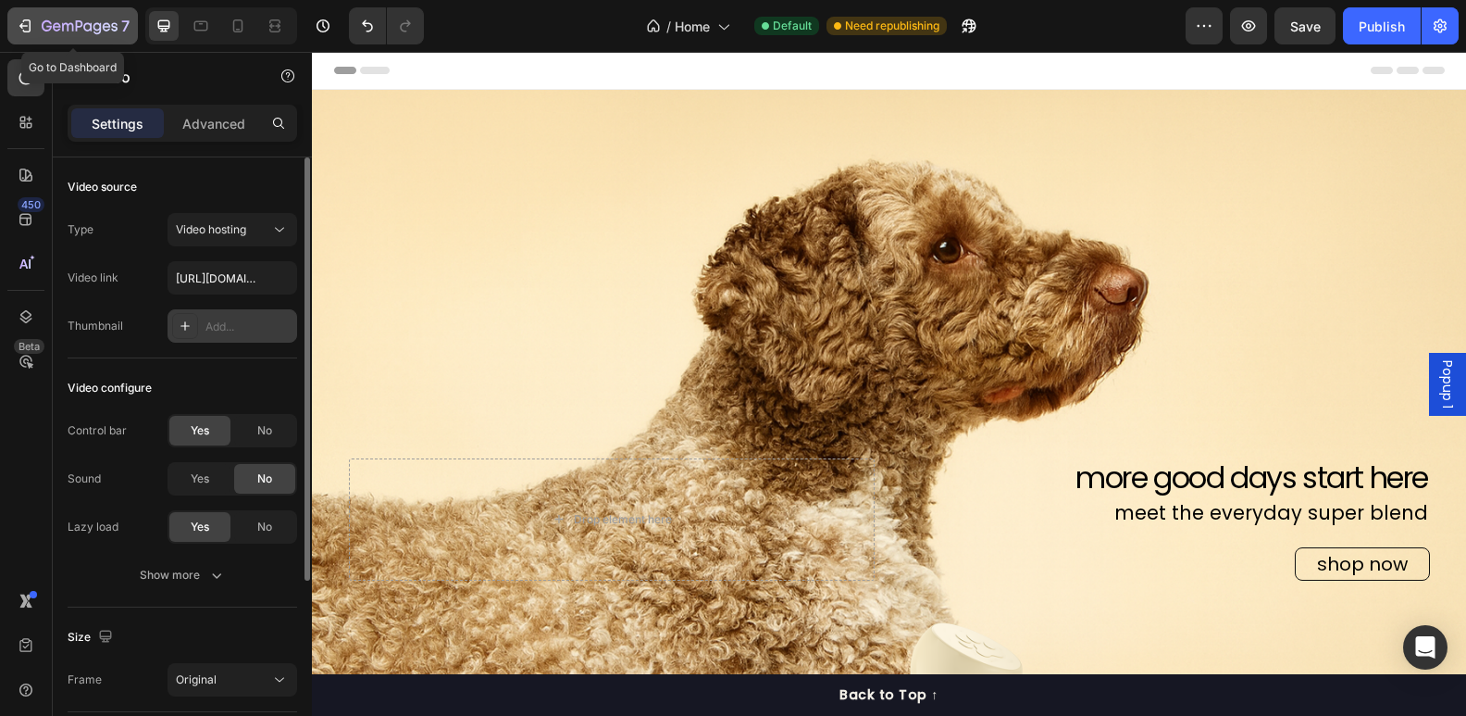
click at [93, 19] on icon "button" at bounding box center [80, 27] width 76 height 16
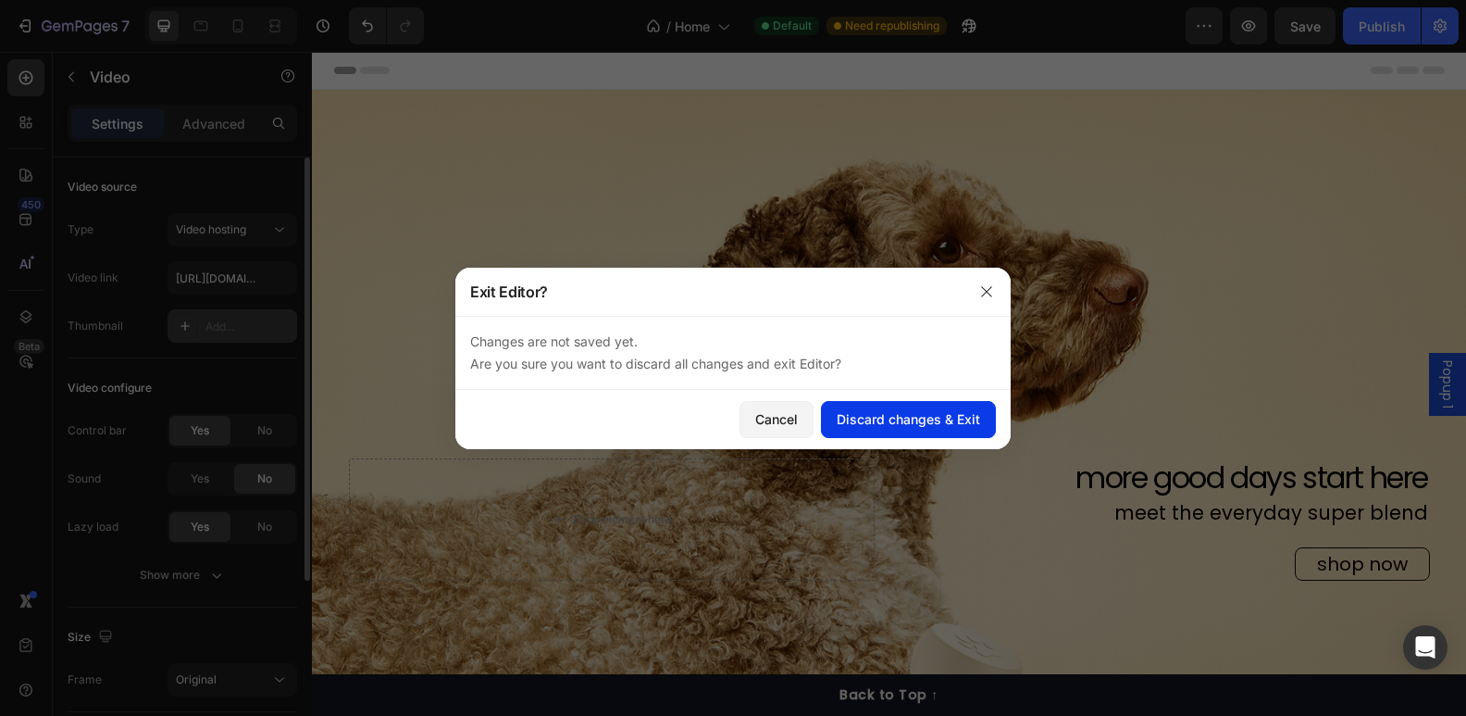
click at [928, 420] on div "Discard changes & Exit" at bounding box center [908, 418] width 143 height 19
